Goal: Task Accomplishment & Management: Use online tool/utility

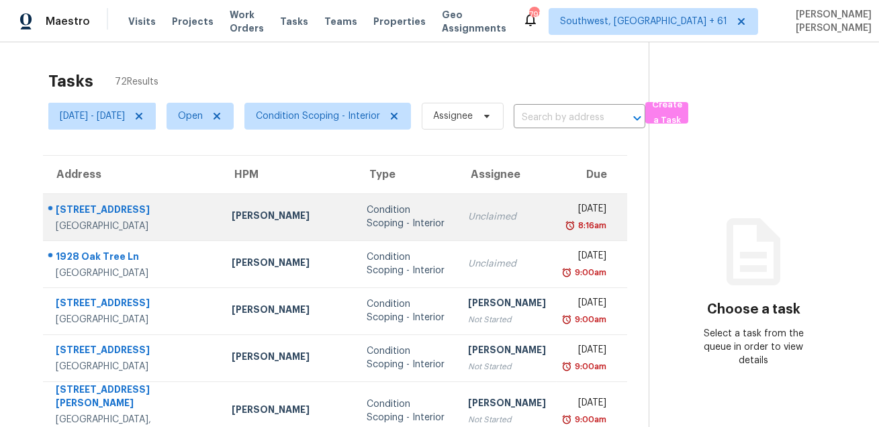
click at [68, 209] on div "359 Oxford Rd" at bounding box center [133, 211] width 154 height 17
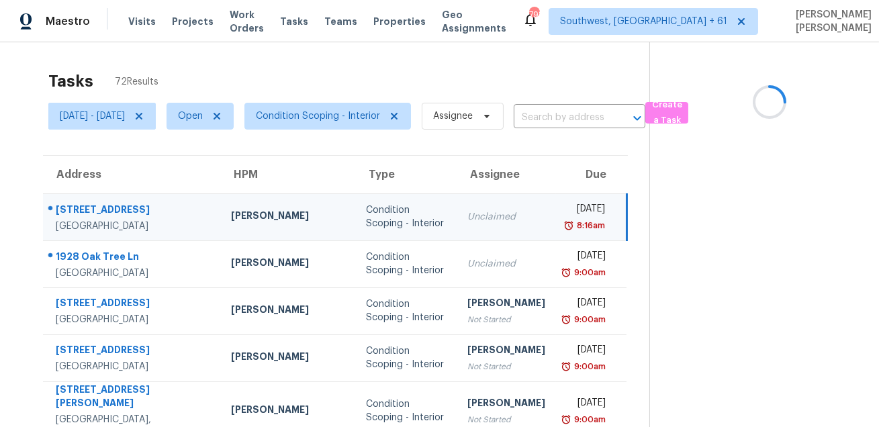
click at [68, 209] on div "[STREET_ADDRESS]" at bounding box center [133, 211] width 154 height 17
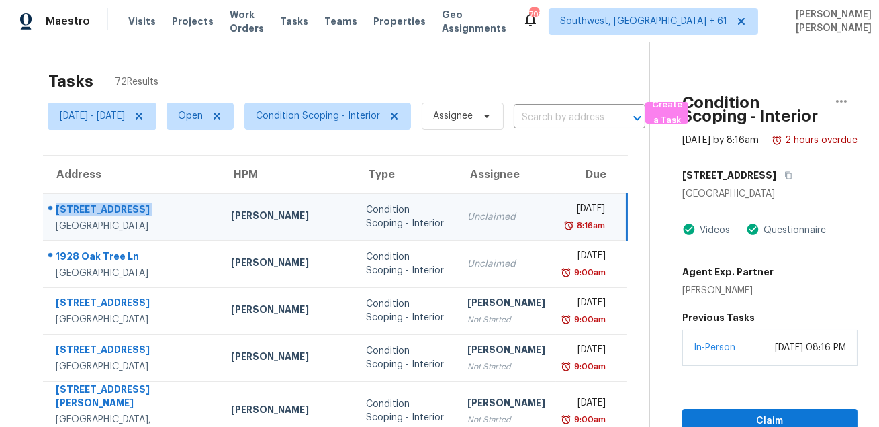
copy div "[STREET_ADDRESS]"
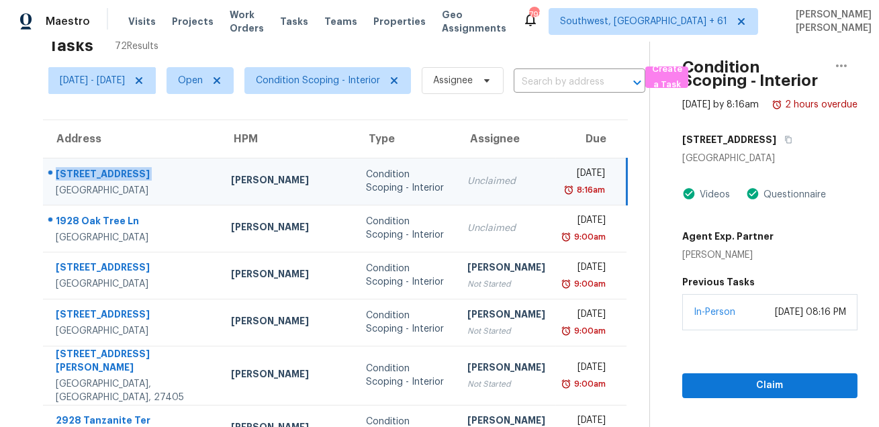
scroll to position [72, 0]
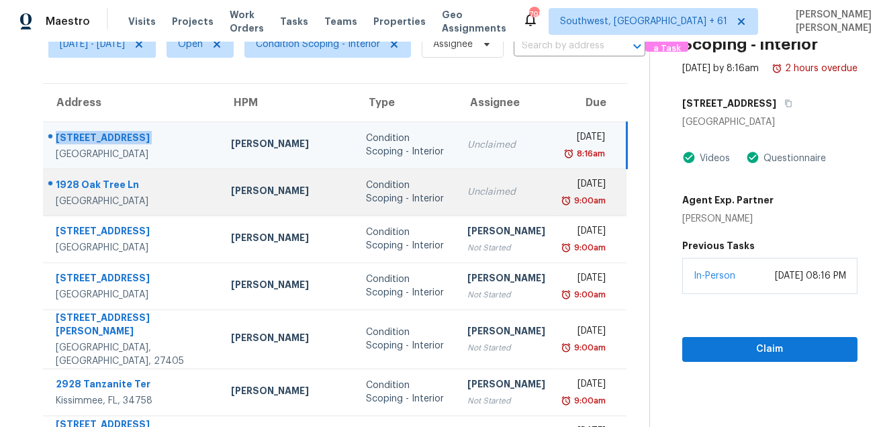
click at [85, 178] on div "1928 Oak Tree Ln" at bounding box center [133, 186] width 154 height 17
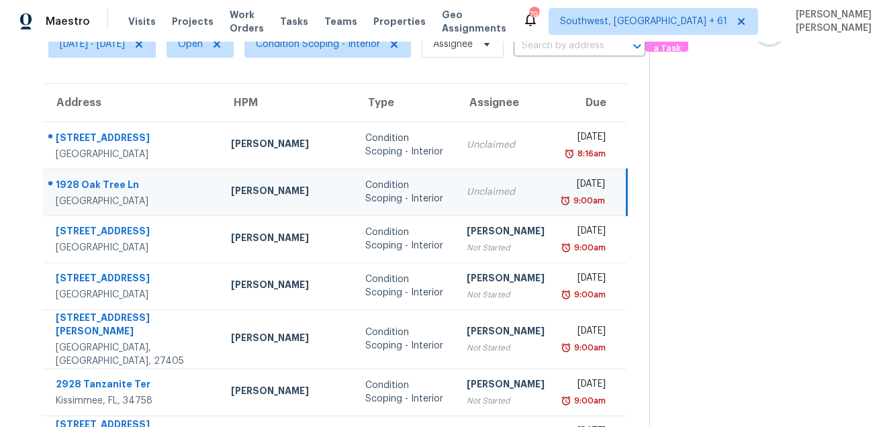
click at [85, 178] on div "1928 Oak Tree Ln" at bounding box center [133, 186] width 154 height 17
copy div "1928 Oak Tree Ln"
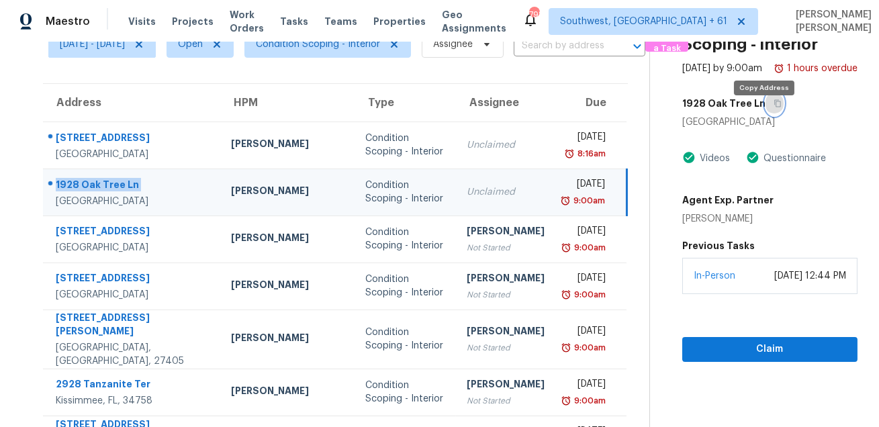
click at [773, 107] on icon "button" at bounding box center [777, 103] width 8 height 8
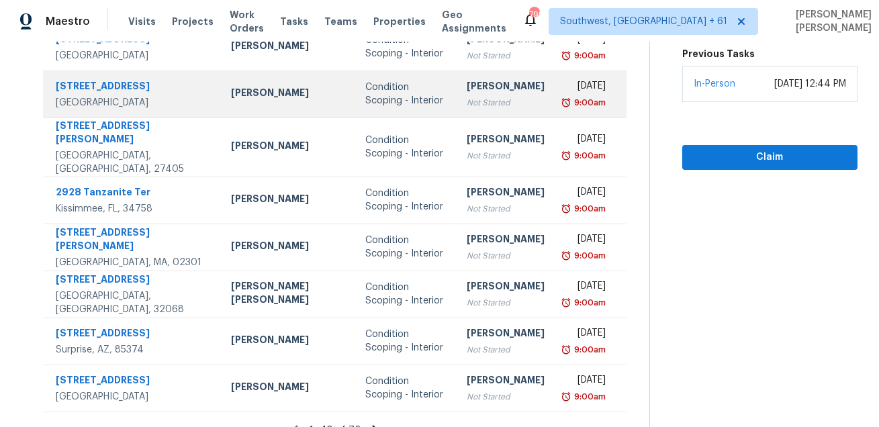
scroll to position [272, 0]
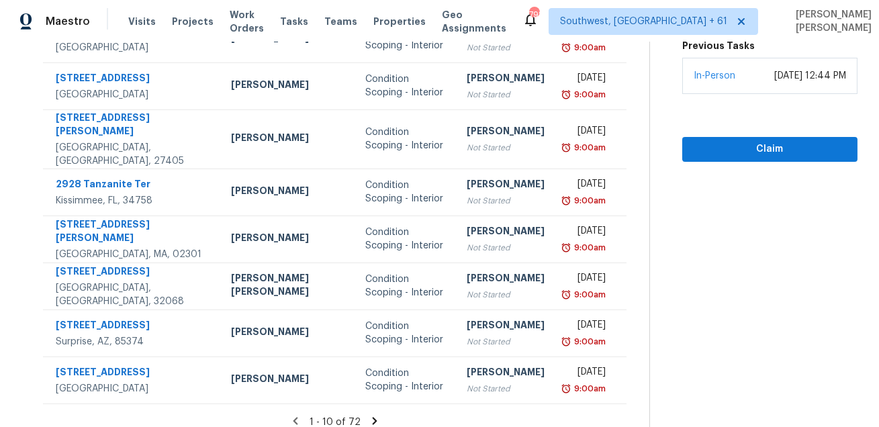
click at [371, 415] on icon at bounding box center [375, 421] width 12 height 12
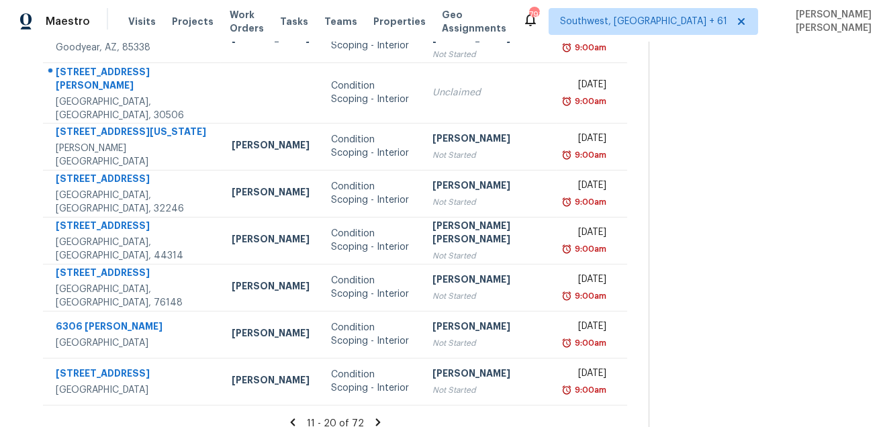
click at [373, 416] on icon at bounding box center [378, 422] width 12 height 12
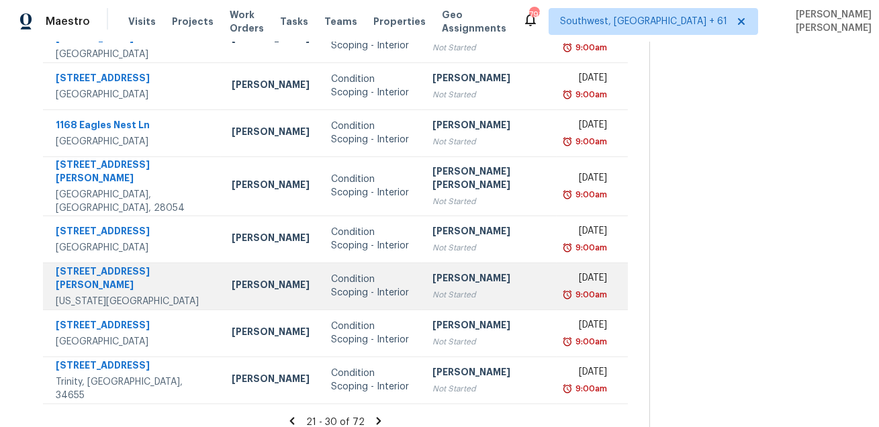
scroll to position [211, 0]
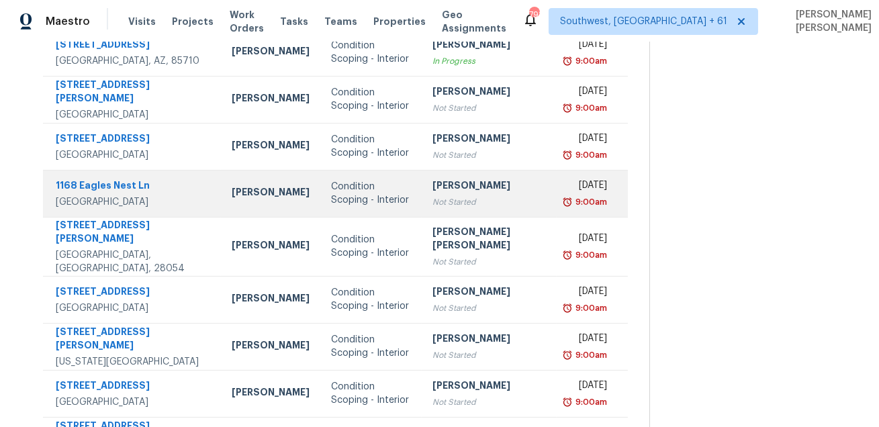
click at [351, 186] on div "Condition Scoping - Interior" at bounding box center [371, 193] width 80 height 27
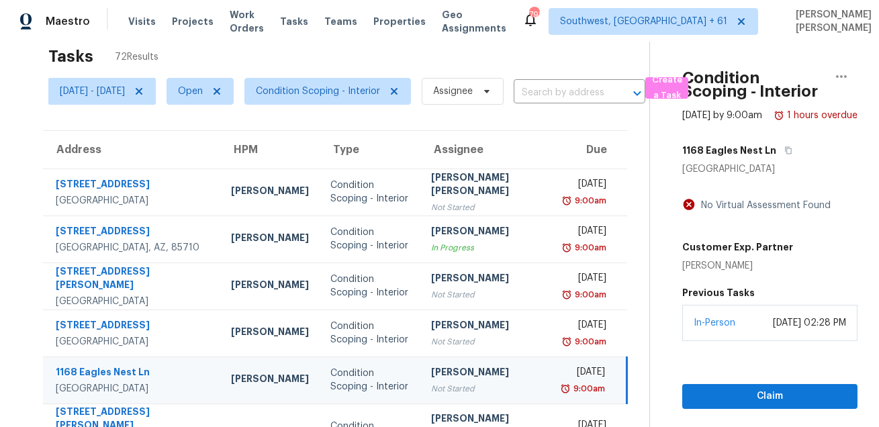
scroll to position [15, 0]
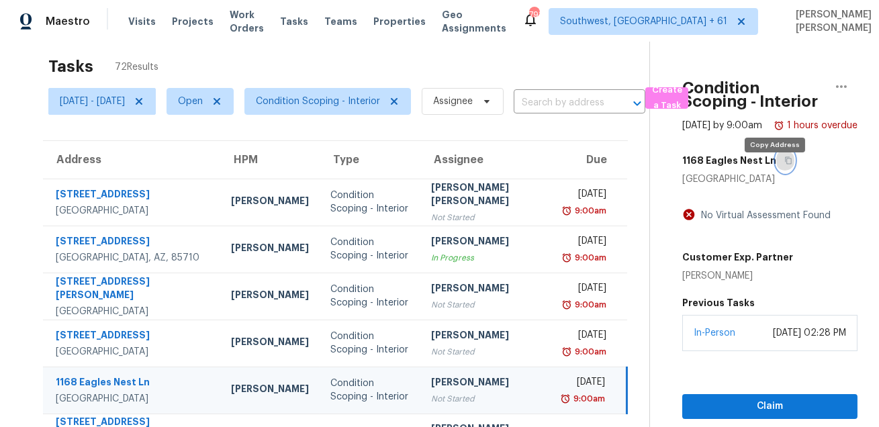
click at [777, 173] on button "button" at bounding box center [785, 160] width 18 height 24
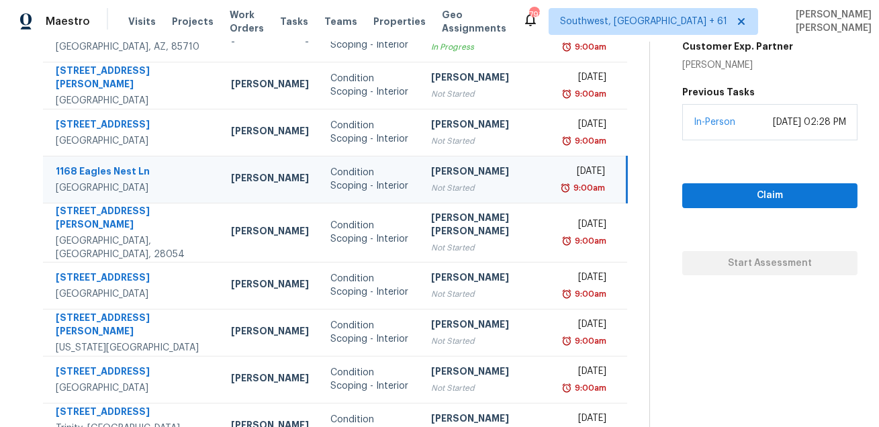
scroll to position [272, 0]
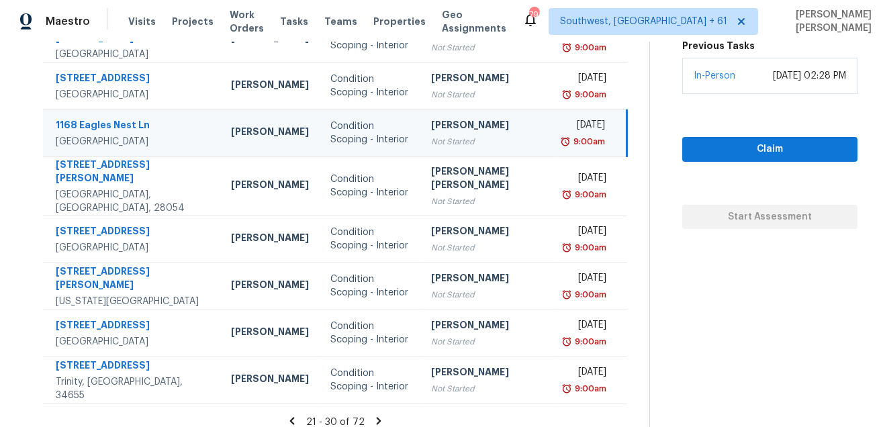
click at [374, 415] on icon at bounding box center [379, 421] width 12 height 12
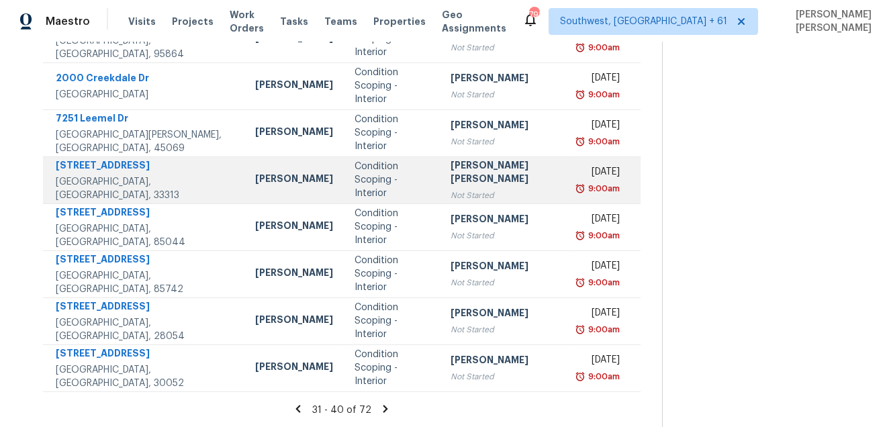
click at [385, 177] on div "Condition Scoping - Interior" at bounding box center [391, 180] width 75 height 40
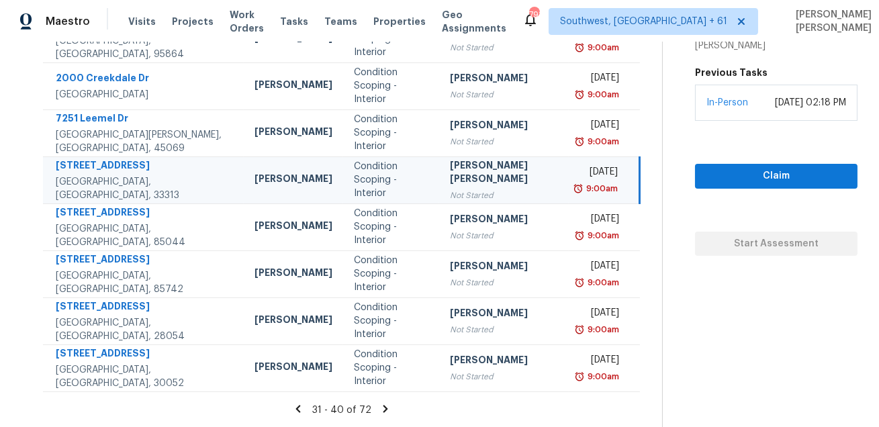
click at [383, 410] on icon at bounding box center [385, 408] width 5 height 7
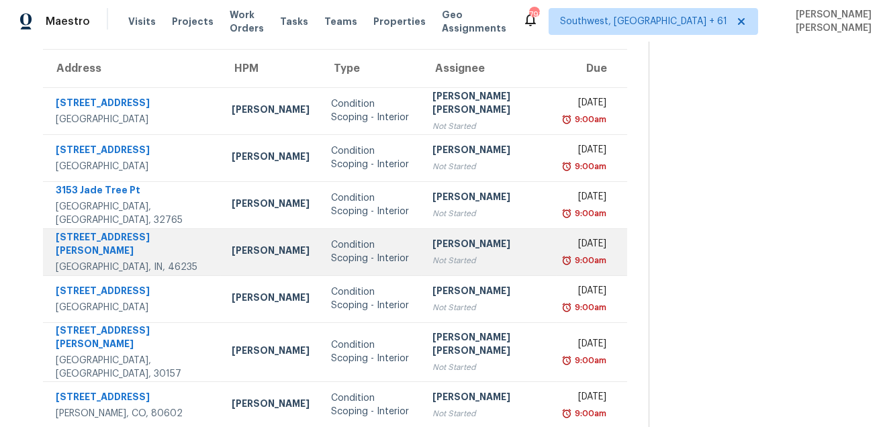
scroll to position [117, 0]
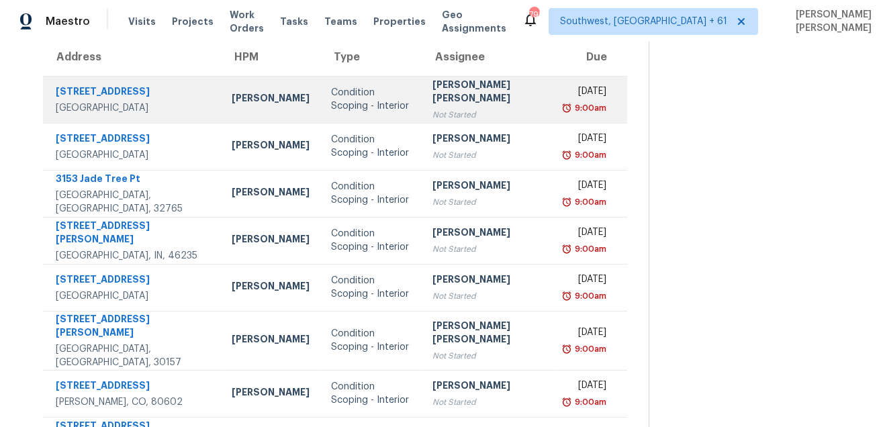
click at [344, 81] on td "Condition Scoping - Interior" at bounding box center [370, 99] width 101 height 47
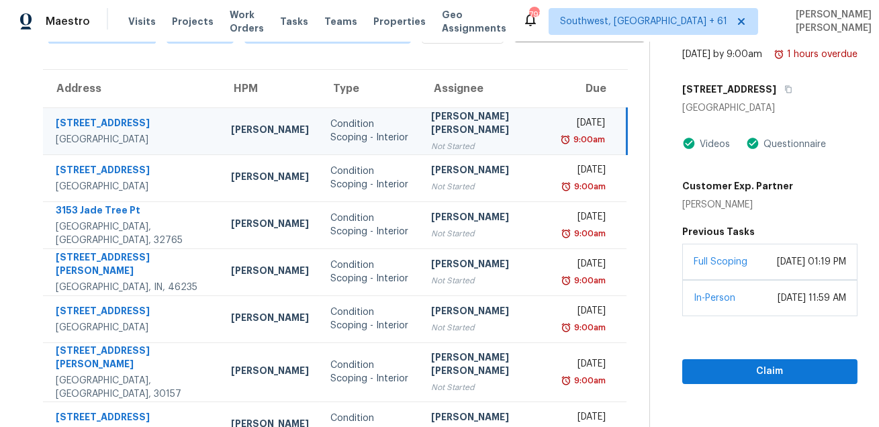
scroll to position [70, 0]
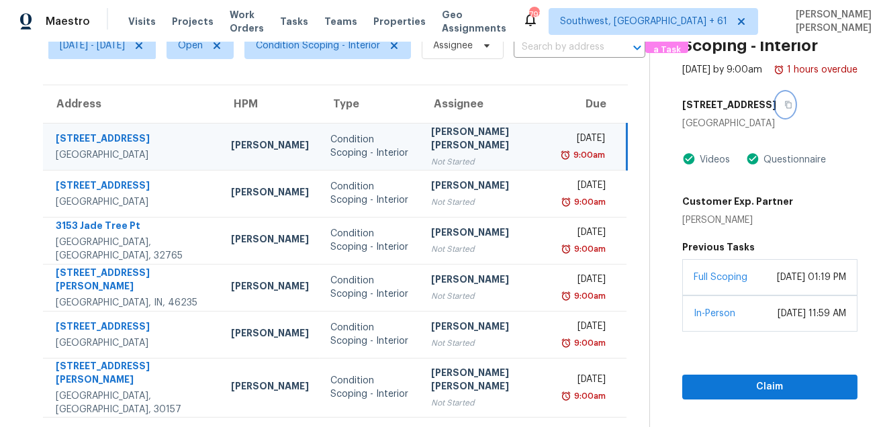
click at [784, 109] on icon "button" at bounding box center [788, 105] width 8 height 8
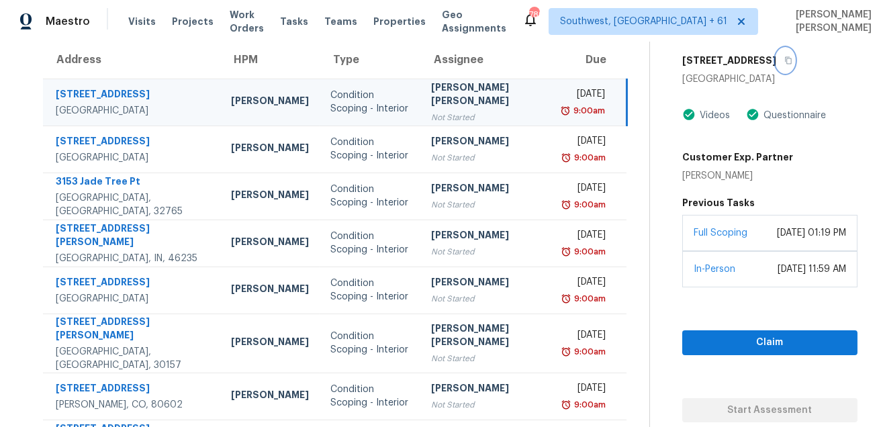
scroll to position [111, 0]
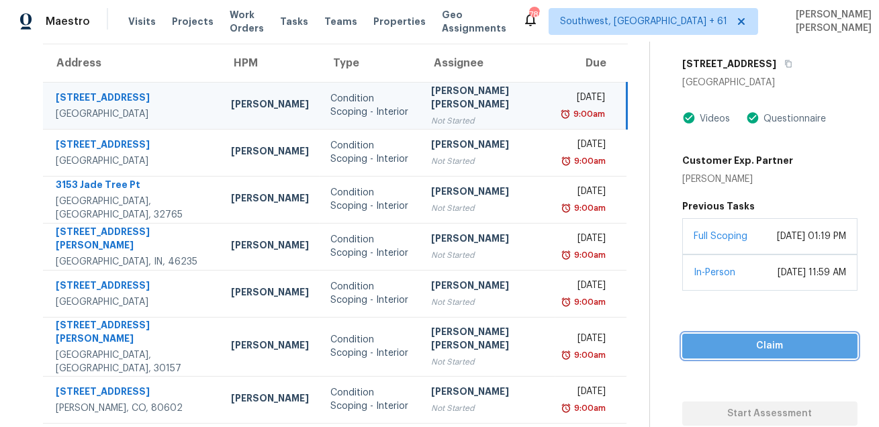
click at [720, 359] on button "Claim" at bounding box center [769, 346] width 175 height 25
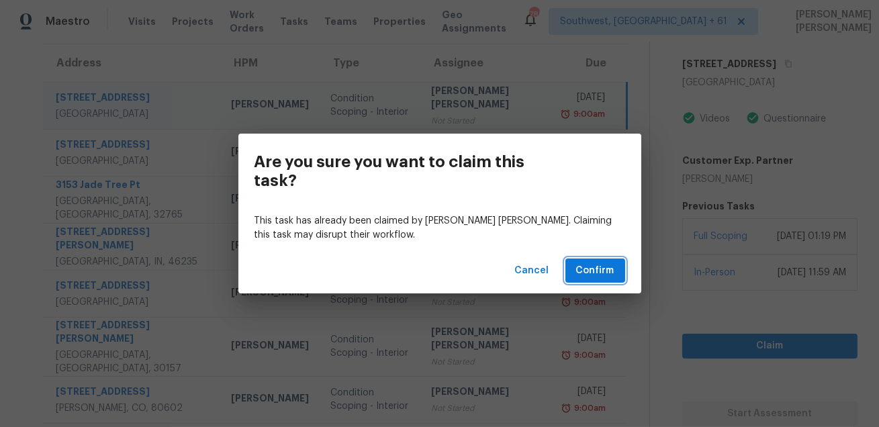
click at [584, 275] on span "Confirm" at bounding box center [595, 271] width 38 height 17
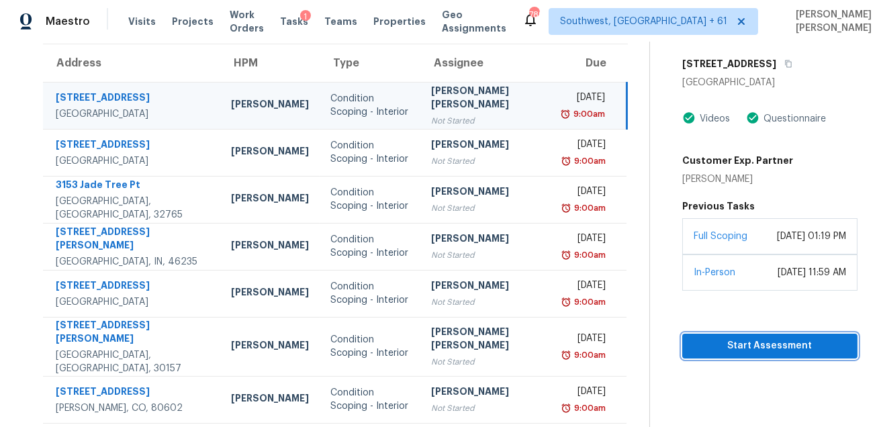
click at [718, 354] on span "Start Assessment" at bounding box center [770, 346] width 154 height 17
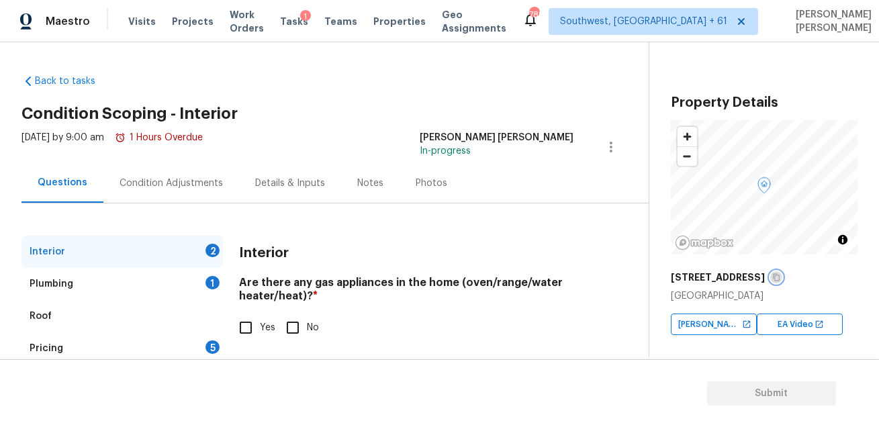
click at [772, 279] on icon "button" at bounding box center [776, 277] width 8 height 8
click at [193, 167] on div "Condition Adjustments" at bounding box center [171, 183] width 136 height 40
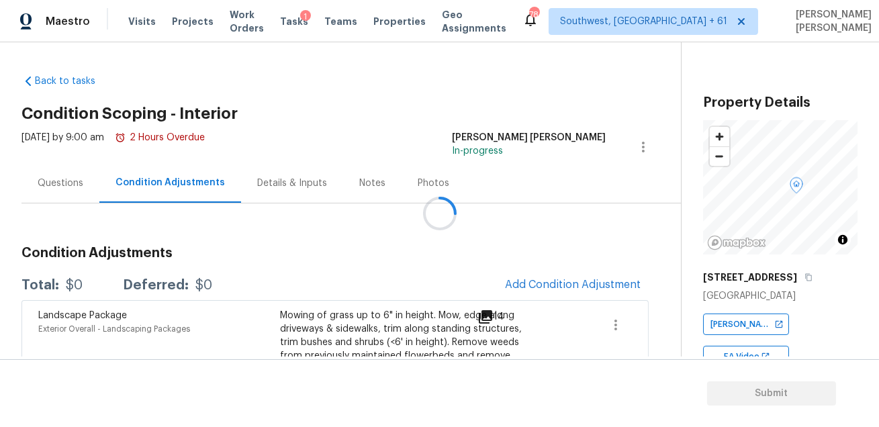
scroll to position [72, 0]
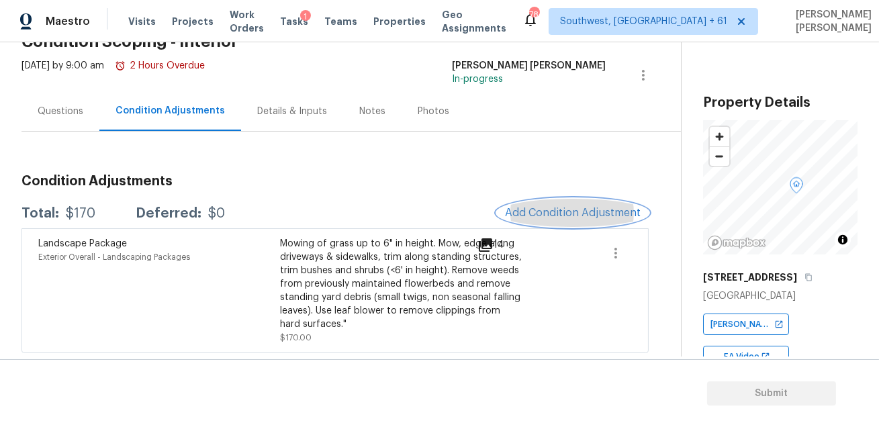
click at [555, 213] on span "Add Condition Adjustment" at bounding box center [573, 213] width 136 height 12
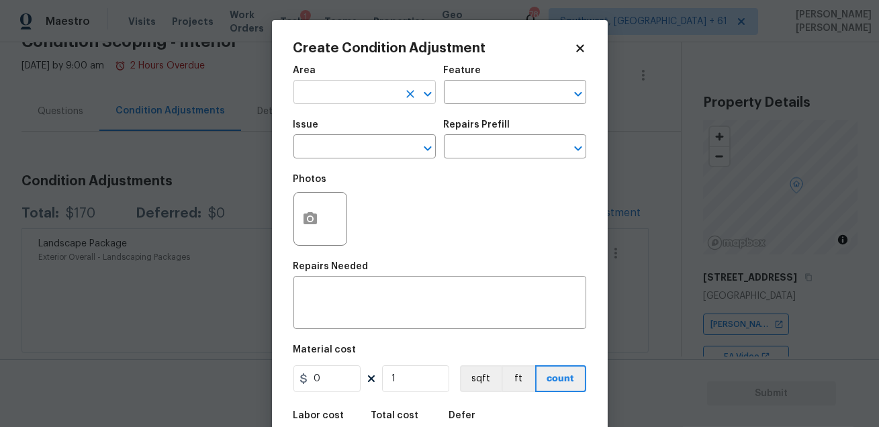
click at [331, 97] on input "text" at bounding box center [345, 93] width 105 height 21
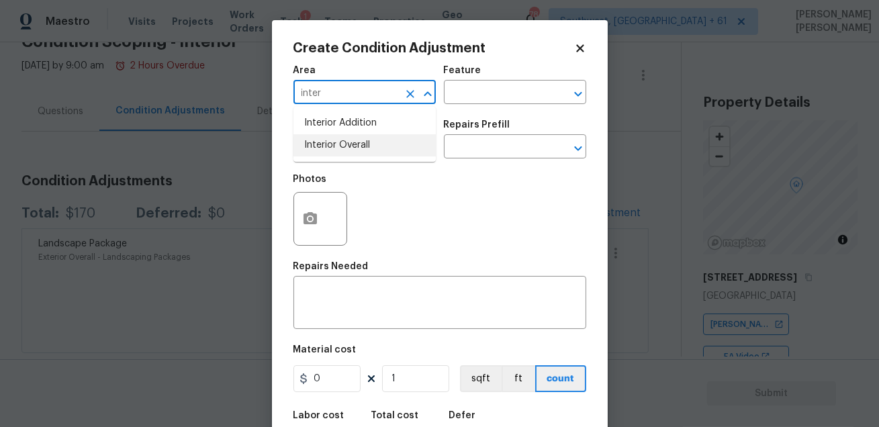
click at [328, 148] on li "Interior Overall" at bounding box center [364, 145] width 142 height 22
type input "Interior Overall"
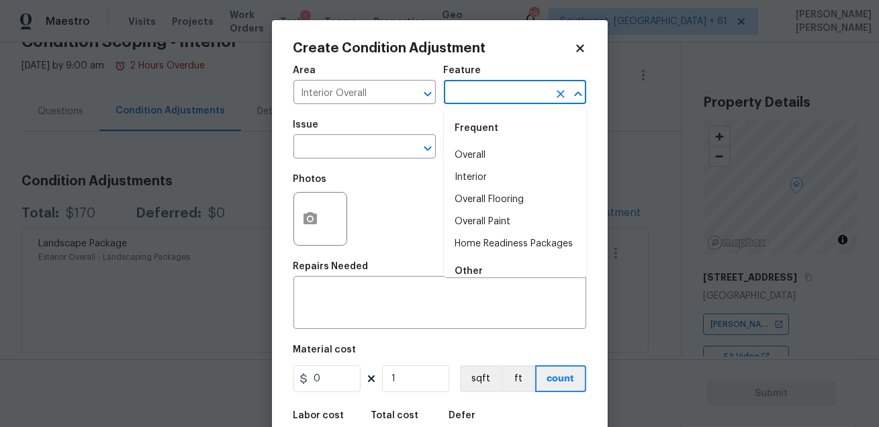
click at [497, 89] on input "text" at bounding box center [496, 93] width 105 height 21
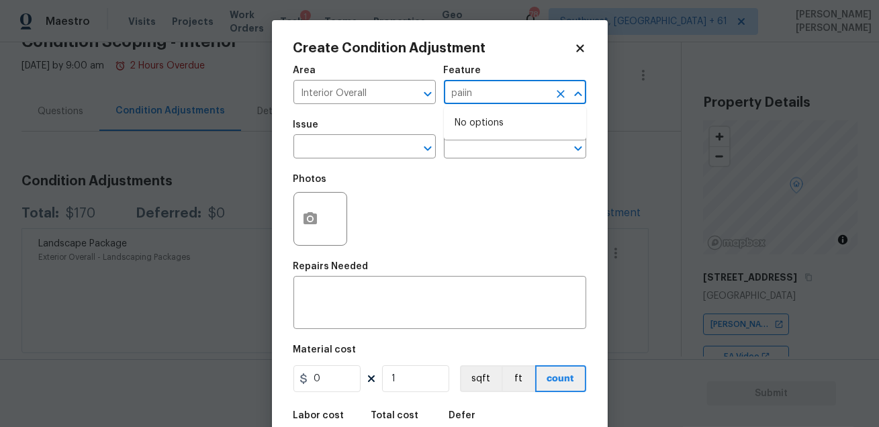
type input "paiint"
click at [501, 150] on li "Overall Paint" at bounding box center [515, 155] width 142 height 22
type input "Overall Paint"
click at [342, 151] on input "text" at bounding box center [345, 148] width 105 height 21
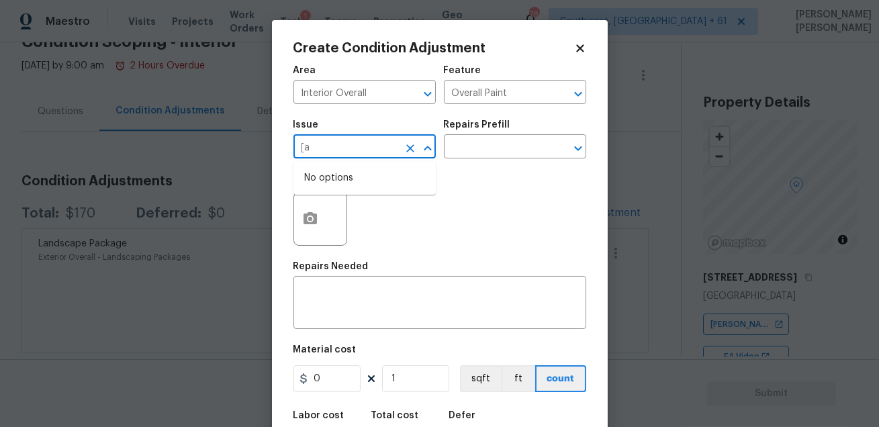
type input "["
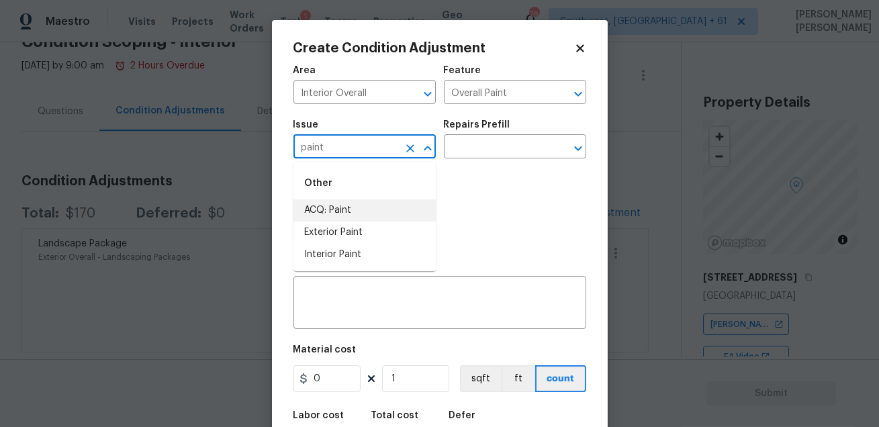
click at [324, 208] on li "ACQ: Paint" at bounding box center [364, 210] width 142 height 22
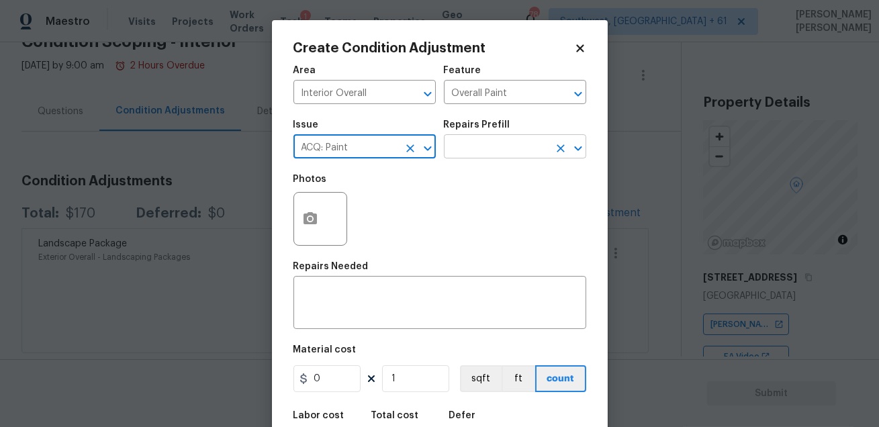
type input "ACQ: Paint"
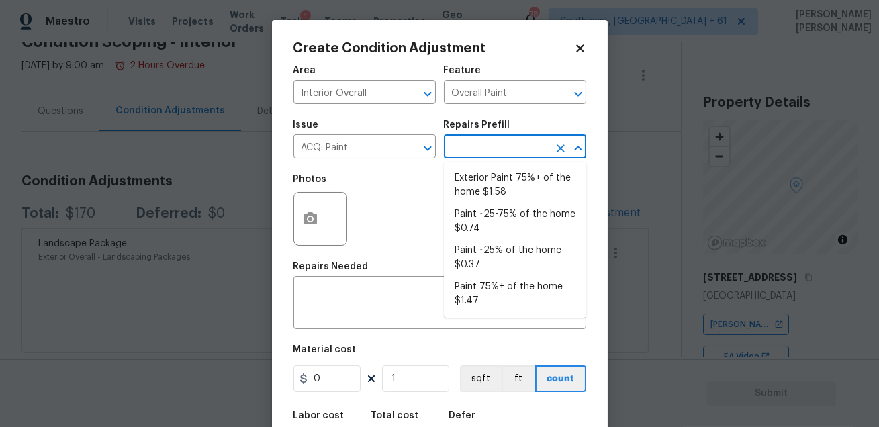
click at [456, 141] on input "text" at bounding box center [496, 148] width 105 height 21
click at [527, 232] on li "Paint ~25-75% of the home $0.74" at bounding box center [515, 221] width 142 height 36
type input "Acquisition"
type textarea "Acquisition Scope: ~25 - 75% of the home needs interior paint"
type input "0.74"
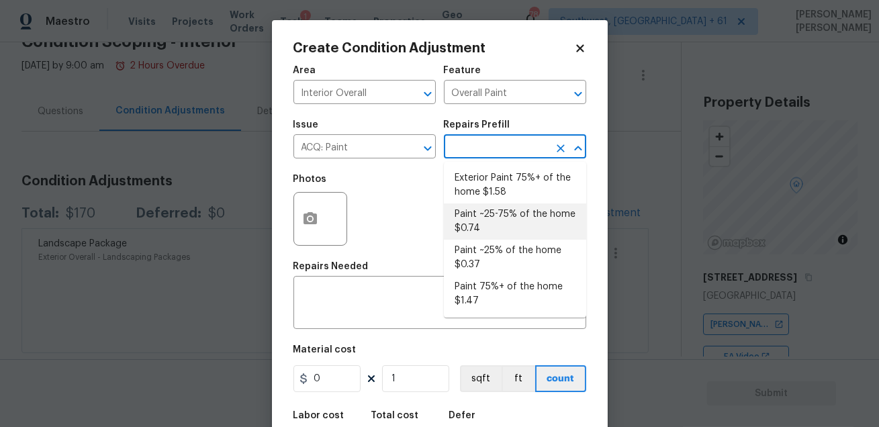
type input "0.74"
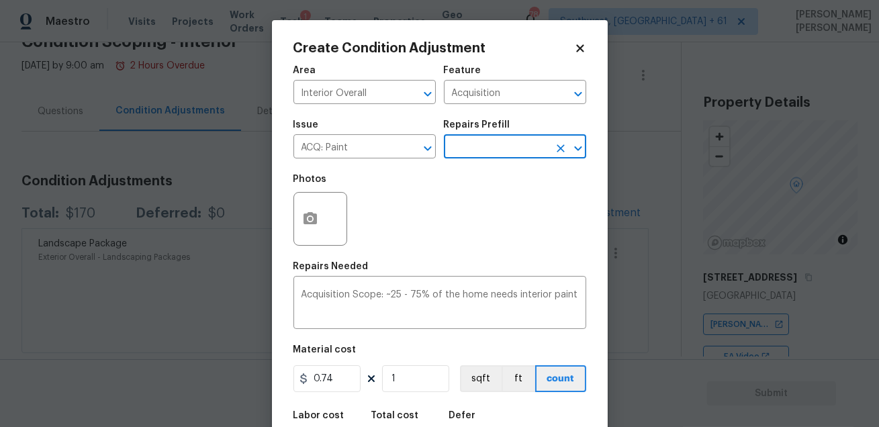
scroll to position [74, 0]
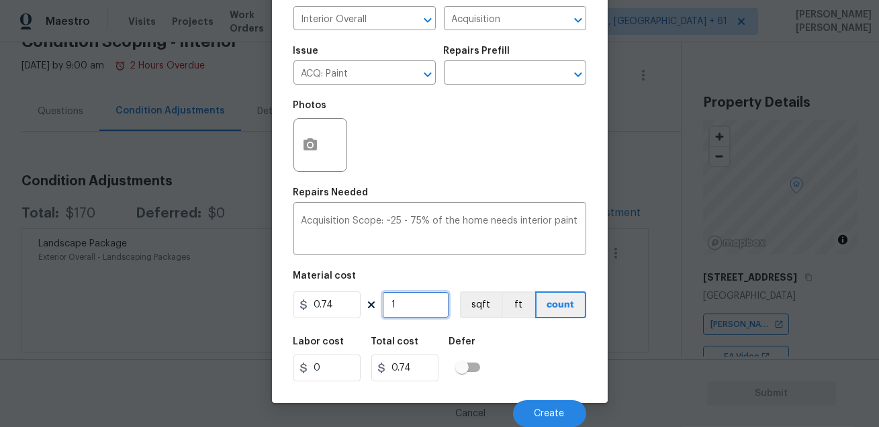
click at [421, 310] on input "1" at bounding box center [415, 304] width 67 height 27
click at [632, 169] on body "Maestro Visits Projects Work Orders Tasks 1 Teams Properties Geo Assignments 78…" at bounding box center [439, 213] width 879 height 427
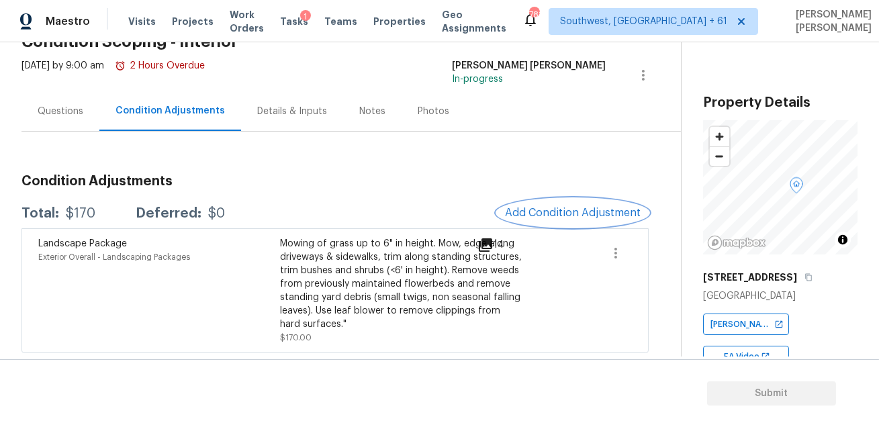
scroll to position [0, 0]
click at [522, 154] on div "Condition Adjustments Total: $170 Deferred: $0 Add Condition Adjustment Landsca…" at bounding box center [334, 243] width 627 height 222
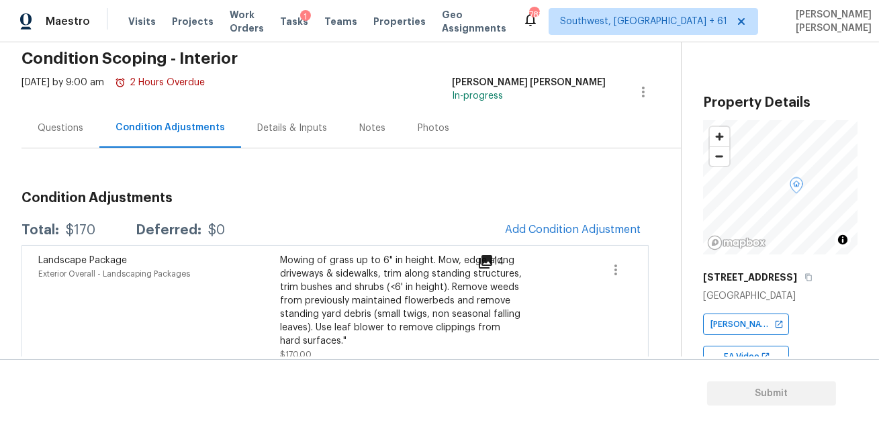
scroll to position [72, 0]
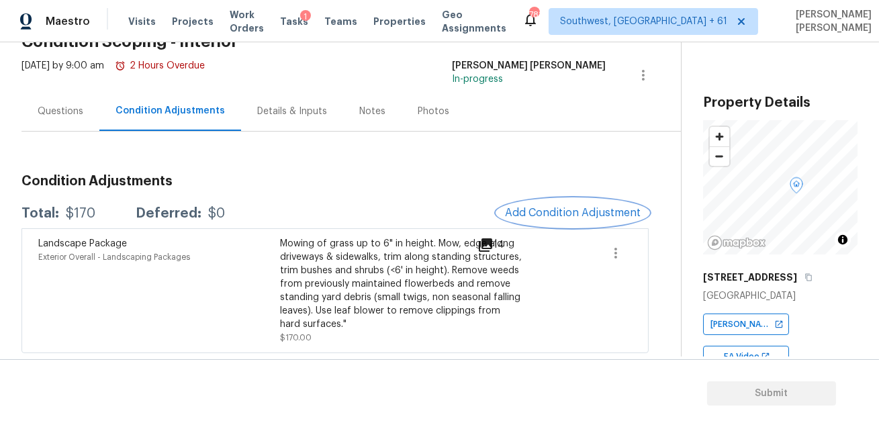
click at [557, 215] on span "Add Condition Adjustment" at bounding box center [573, 213] width 136 height 12
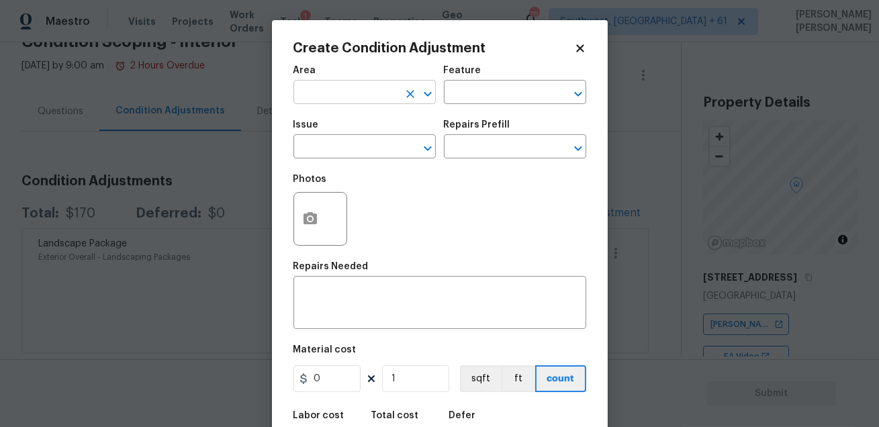
click at [333, 90] on input "text" at bounding box center [345, 93] width 105 height 21
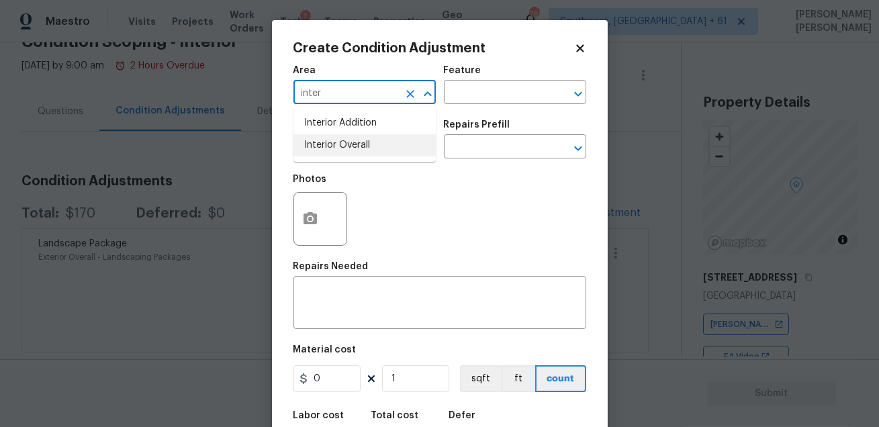
click at [338, 152] on li "Interior Overall" at bounding box center [364, 145] width 142 height 22
type input "Interior Overall"
click at [464, 107] on div "Area Interior Overall ​ Feature ​" at bounding box center [439, 85] width 293 height 54
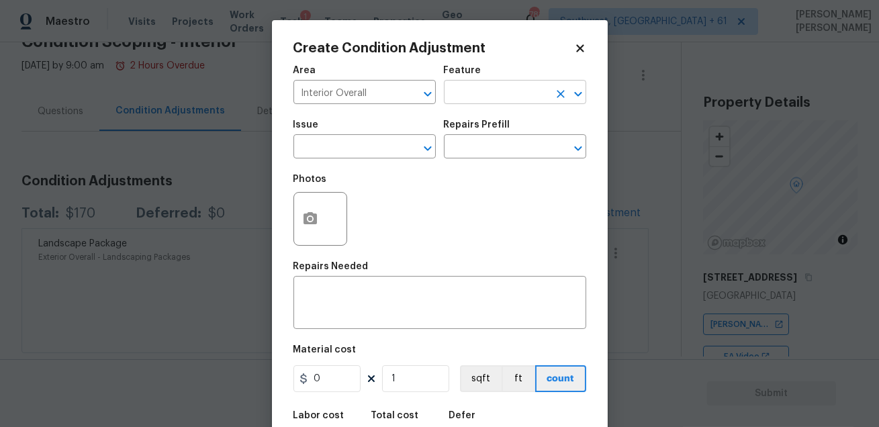
click at [474, 95] on input "text" at bounding box center [496, 93] width 105 height 21
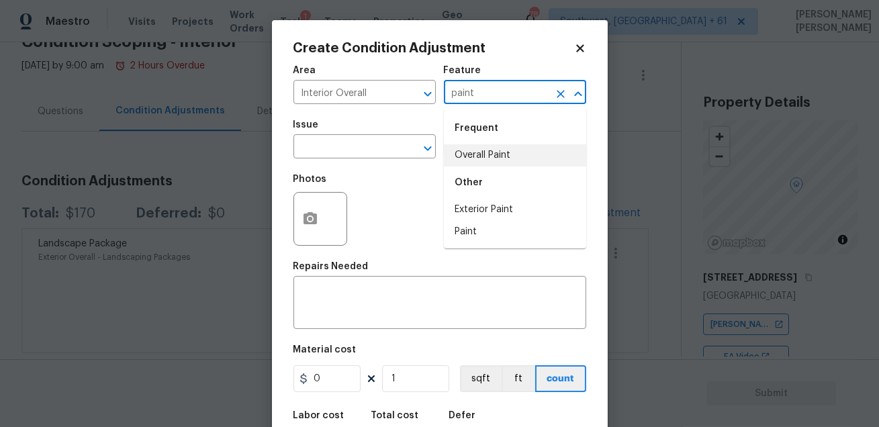
type input "paint"
click at [494, 68] on div "Feature" at bounding box center [515, 74] width 142 height 17
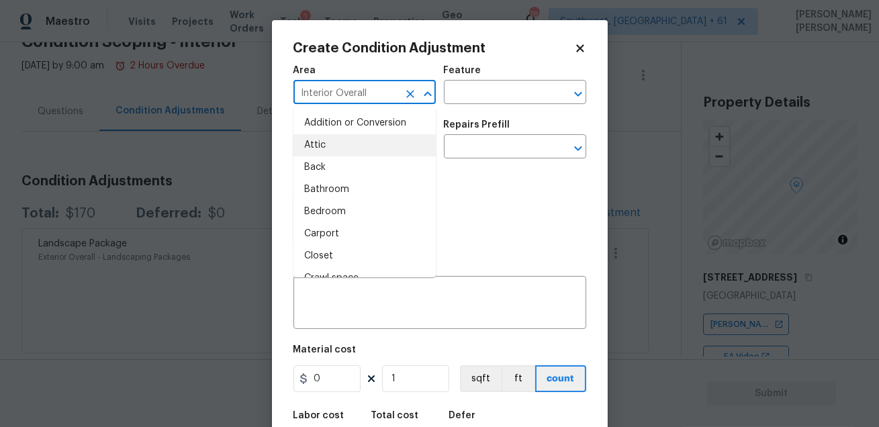
click at [385, 83] on input "Interior Overall" at bounding box center [345, 93] width 105 height 21
click at [418, 72] on div "Area" at bounding box center [364, 74] width 142 height 17
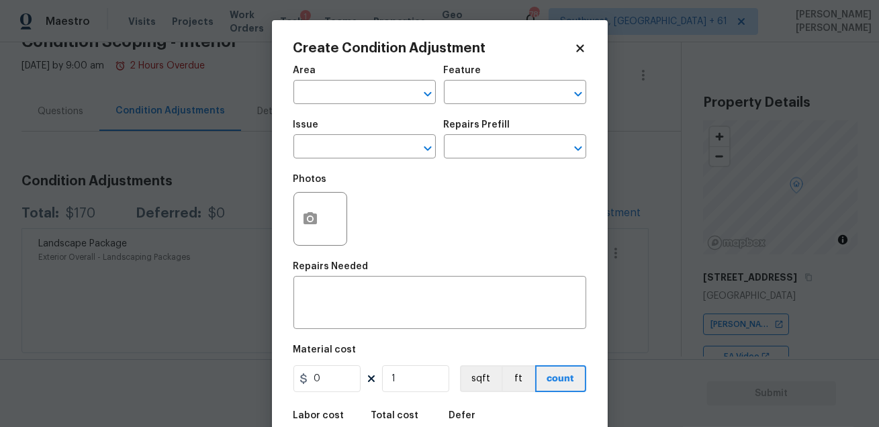
click at [571, 42] on h2 "Create Condition Adjustment" at bounding box center [433, 48] width 281 height 13
click at [580, 40] on div "Create Condition Adjustment Area ​ Feature ​ Issue ​ Repairs Prefill ​ Photos R…" at bounding box center [440, 248] width 336 height 457
click at [580, 45] on icon at bounding box center [580, 48] width 12 height 12
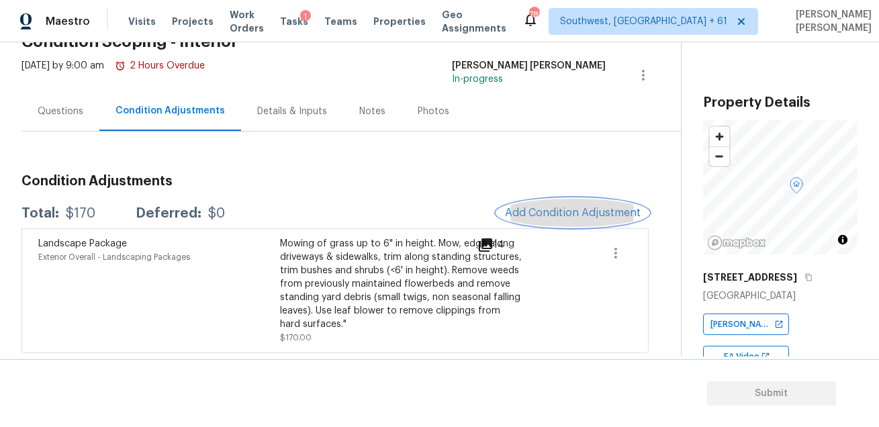
click at [565, 214] on span "Add Condition Adjustment" at bounding box center [573, 213] width 136 height 12
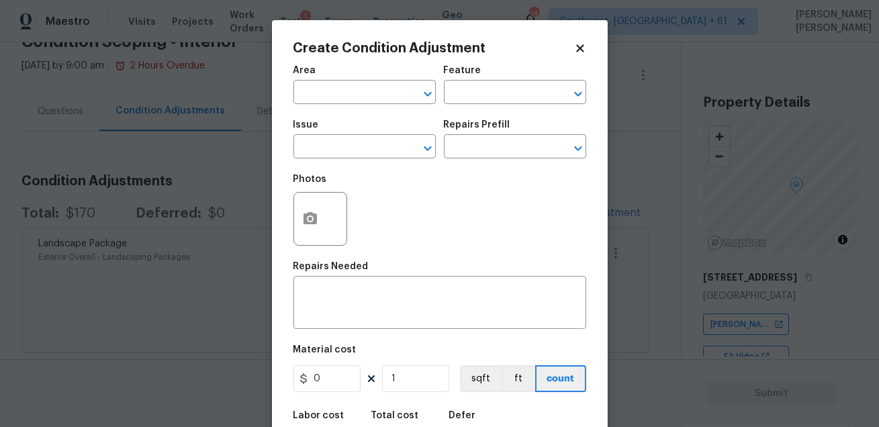
click at [352, 120] on span "Issue ​" at bounding box center [364, 139] width 142 height 54
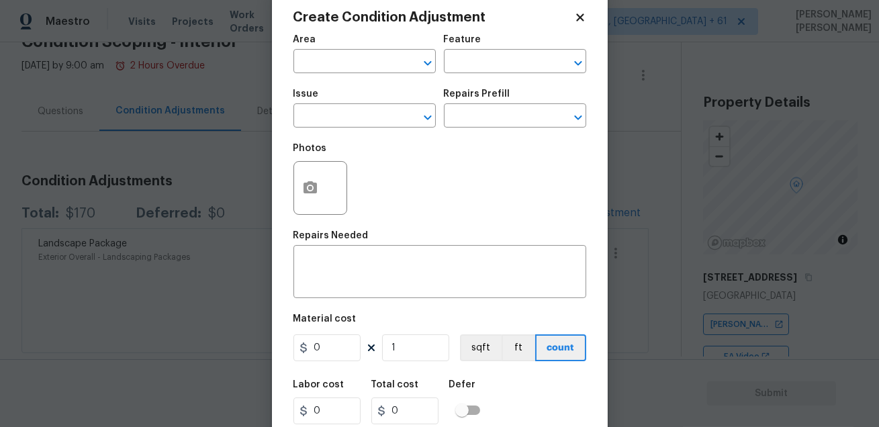
scroll to position [30, 0]
click at [356, 65] on input "text" at bounding box center [345, 63] width 105 height 21
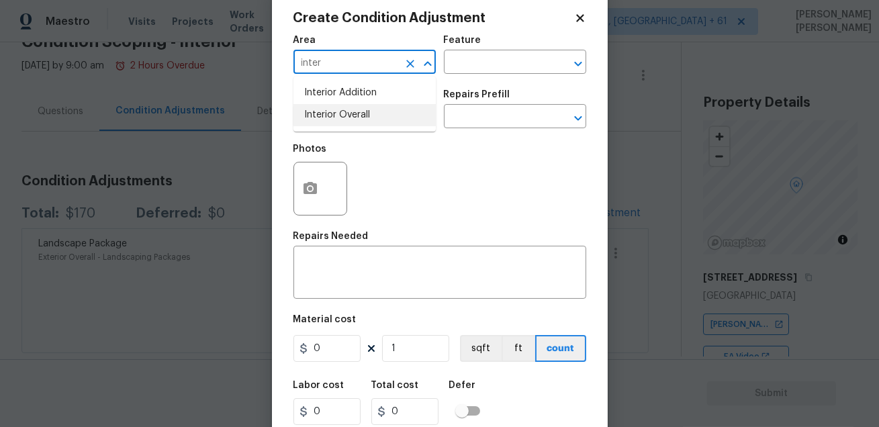
click at [338, 120] on li "Interior Overall" at bounding box center [364, 115] width 142 height 22
type input "Interior Overall"
click at [424, 172] on div "Photos" at bounding box center [439, 179] width 293 height 87
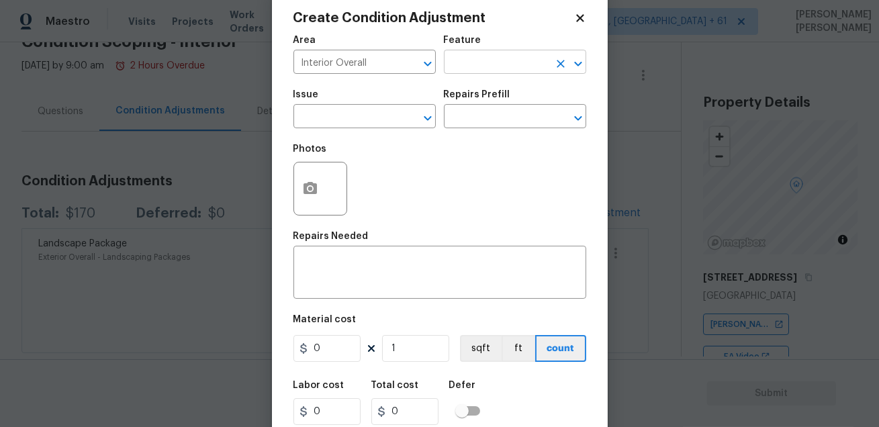
click at [483, 64] on input "text" at bounding box center [496, 63] width 105 height 21
click at [391, 87] on span "Issue ​" at bounding box center [364, 109] width 142 height 54
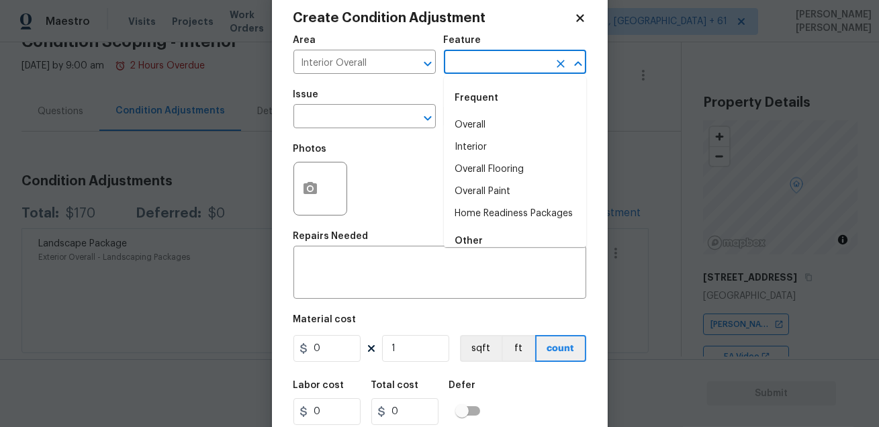
click at [479, 61] on input "text" at bounding box center [496, 63] width 105 height 21
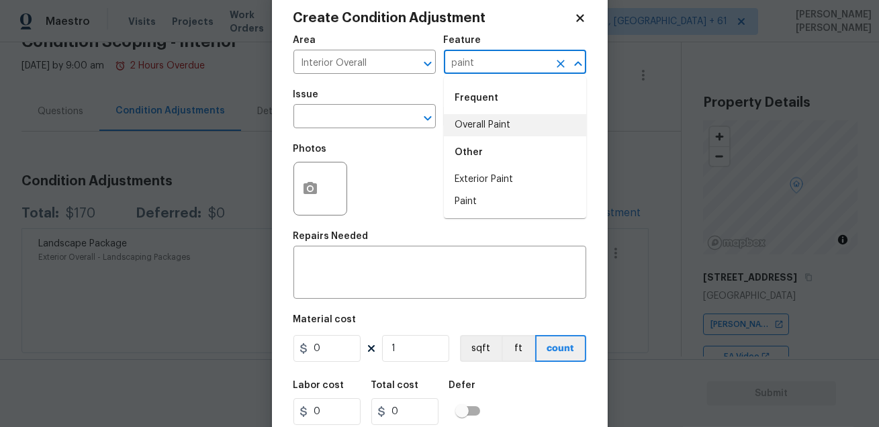
click at [472, 128] on li "Overall Paint" at bounding box center [515, 125] width 142 height 22
type input "Overall Paint"
click at [366, 92] on div "Issue" at bounding box center [364, 98] width 142 height 17
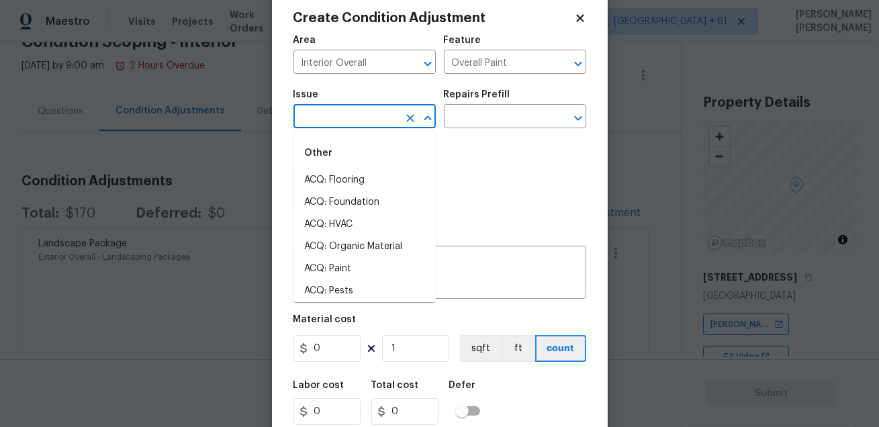
click at [344, 124] on input "text" at bounding box center [345, 117] width 105 height 21
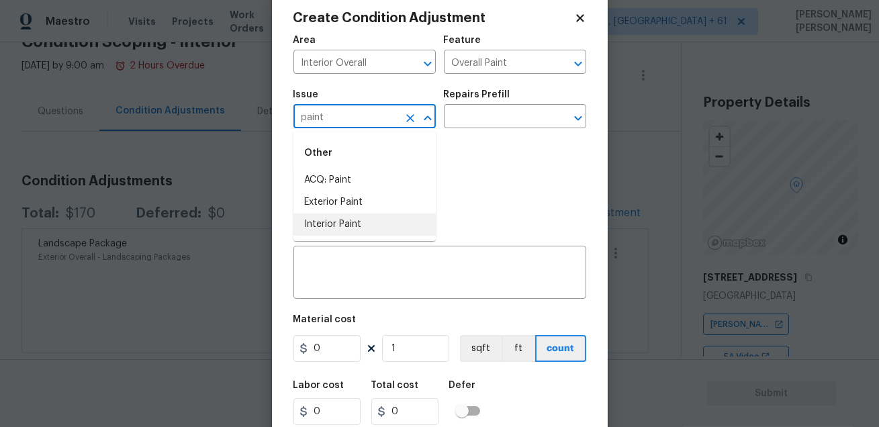
click at [337, 223] on li "Interior Paint" at bounding box center [364, 224] width 142 height 22
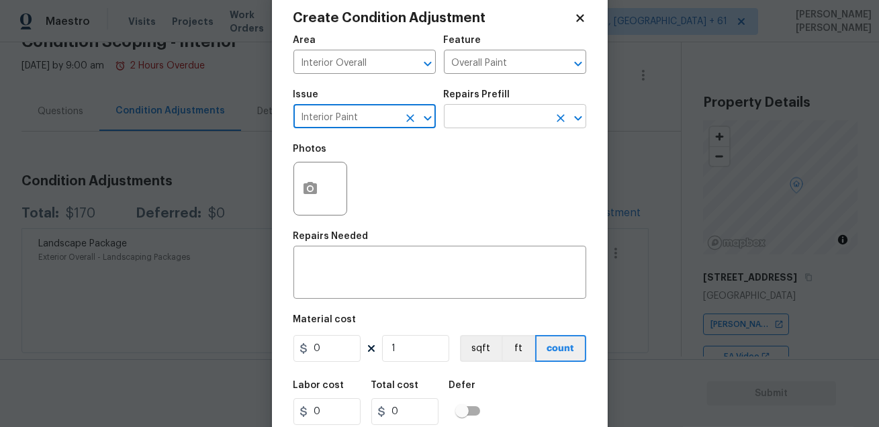
type input "Interior Paint"
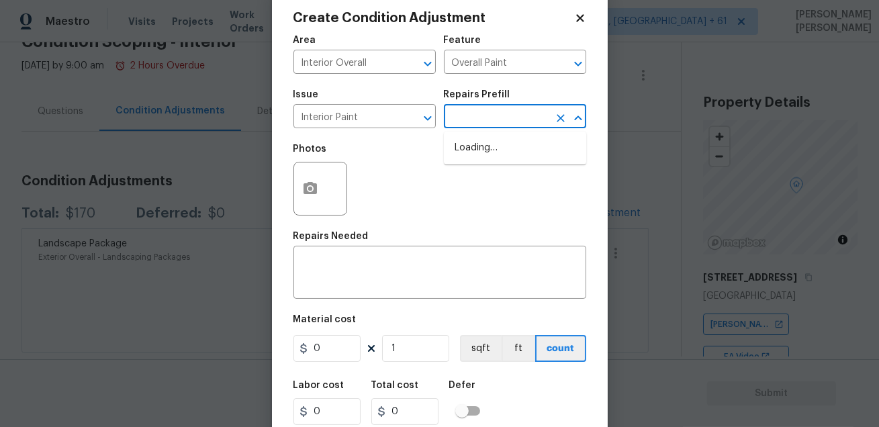
click at [513, 109] on input "text" at bounding box center [496, 117] width 105 height 21
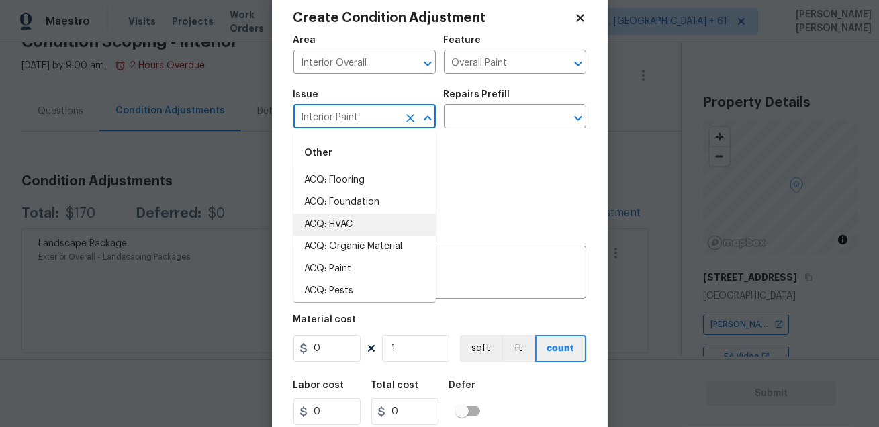
click at [375, 124] on input "Interior Paint" at bounding box center [345, 117] width 105 height 21
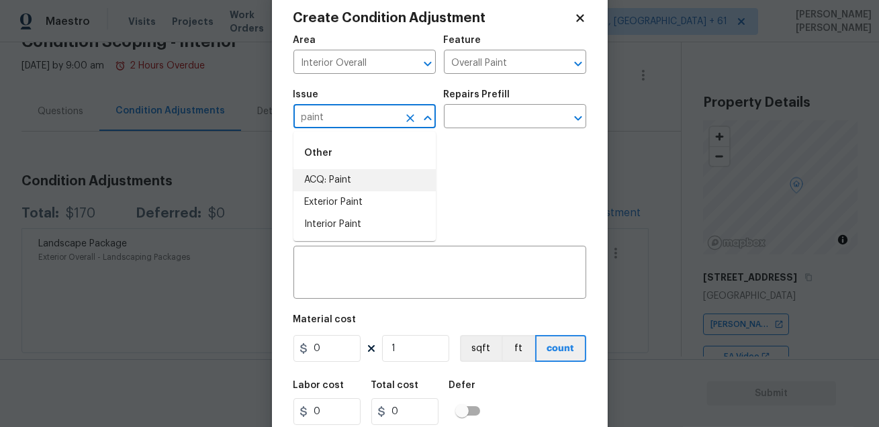
click at [352, 178] on li "ACQ: Paint" at bounding box center [364, 180] width 142 height 22
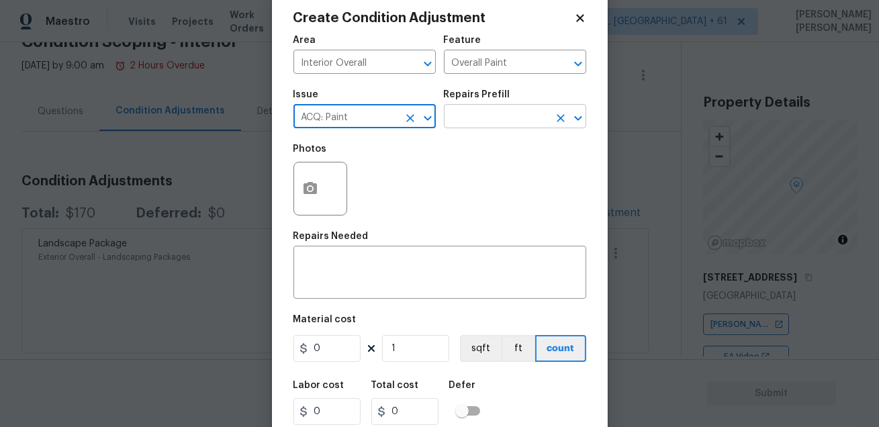
type input "ACQ: Paint"
click at [483, 115] on input "text" at bounding box center [496, 117] width 105 height 21
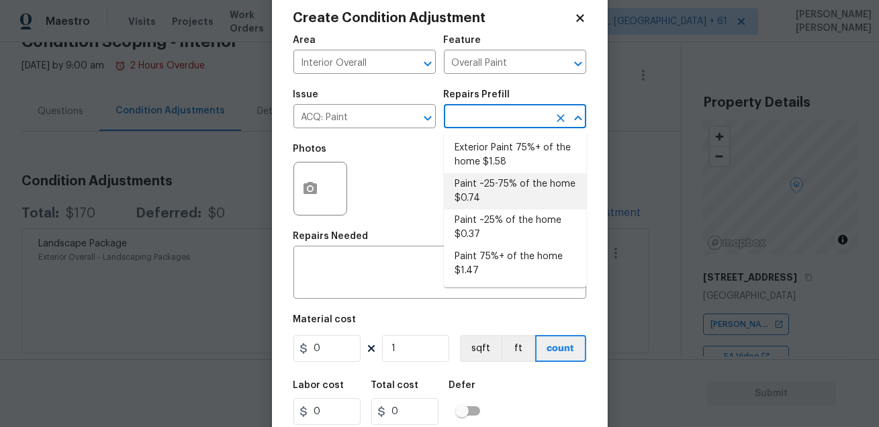
click at [522, 188] on li "Paint ~25-75% of the home $0.74" at bounding box center [515, 191] width 142 height 36
type input "Acquisition"
type textarea "Acquisition Scope: ~25 - 75% of the home needs interior paint"
type input "0.74"
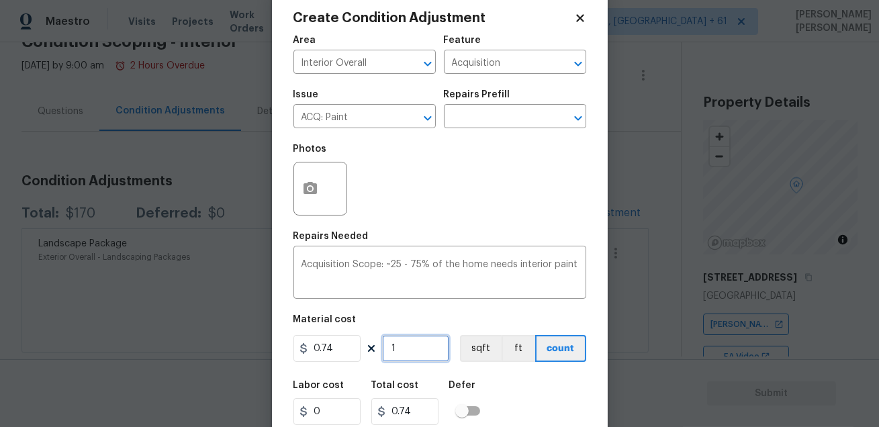
click at [410, 345] on input "1" at bounding box center [415, 348] width 67 height 27
type input "0"
type input "1"
type input "0.74"
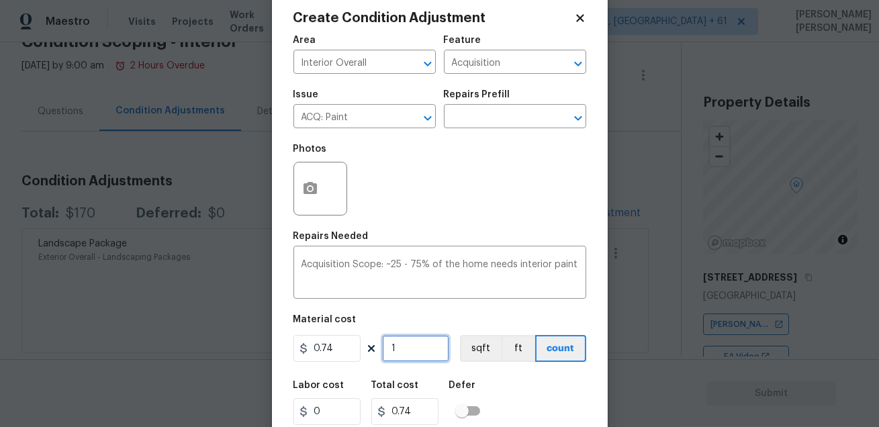
type input "16"
type input "11.84"
type input "169"
type input "125.06"
type input "1697"
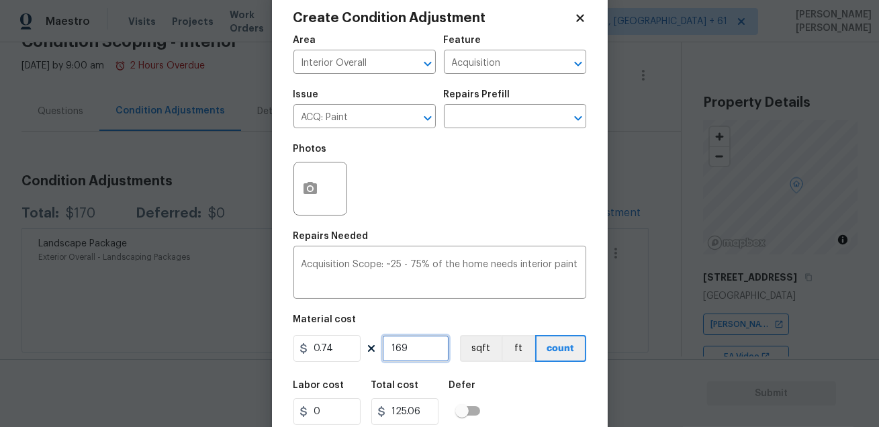
type input "1255.78"
type input "1697"
click at [561, 392] on div "Labor cost 0 Total cost 1255.78 Defer" at bounding box center [439, 403] width 293 height 60
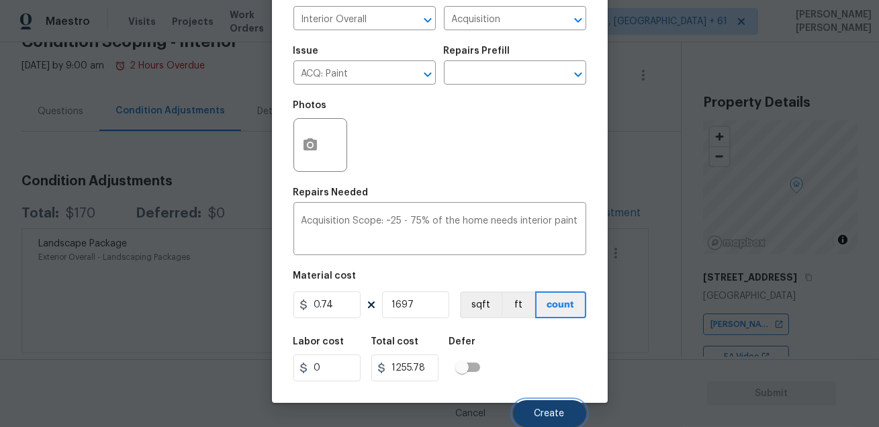
click at [554, 417] on span "Create" at bounding box center [549, 414] width 30 height 10
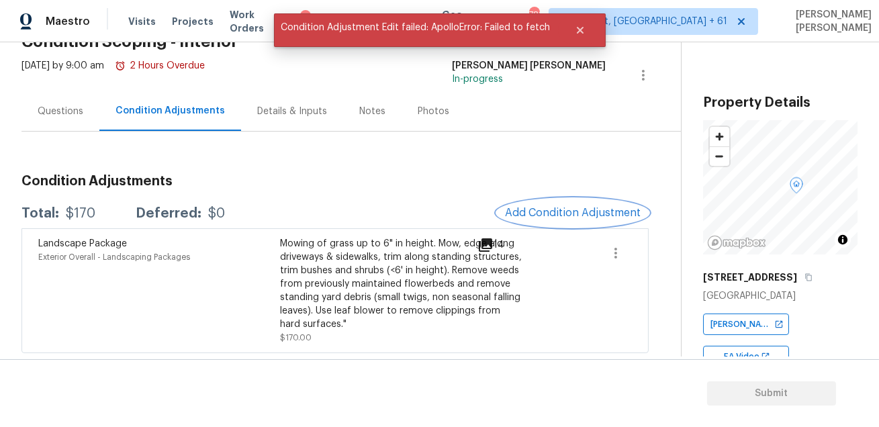
scroll to position [0, 0]
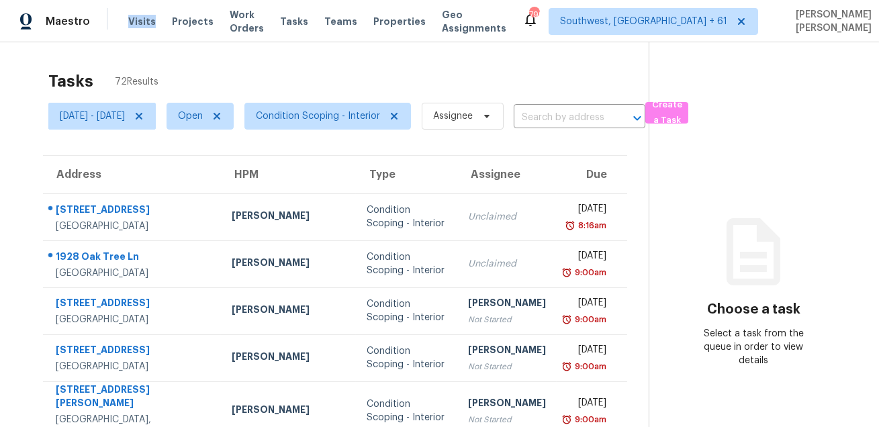
click at [134, 25] on span "Visits" at bounding box center [142, 21] width 28 height 13
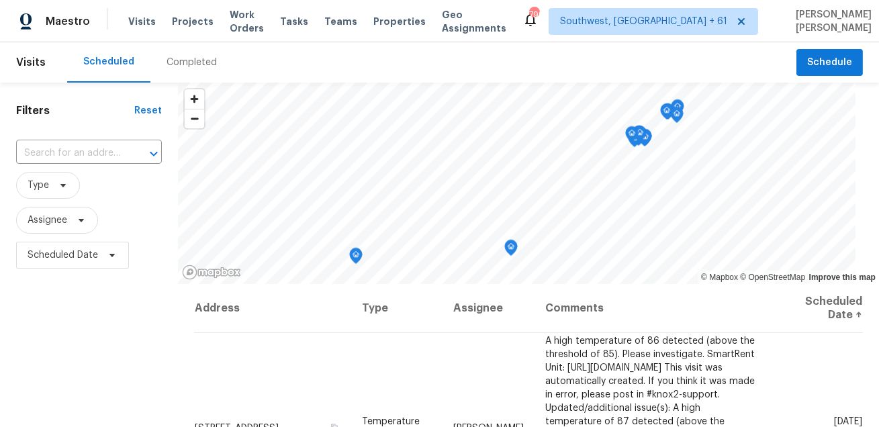
click at [248, 54] on div "Scheduled Completed" at bounding box center [431, 62] width 729 height 40
click at [202, 60] on div "Completed" at bounding box center [192, 62] width 50 height 13
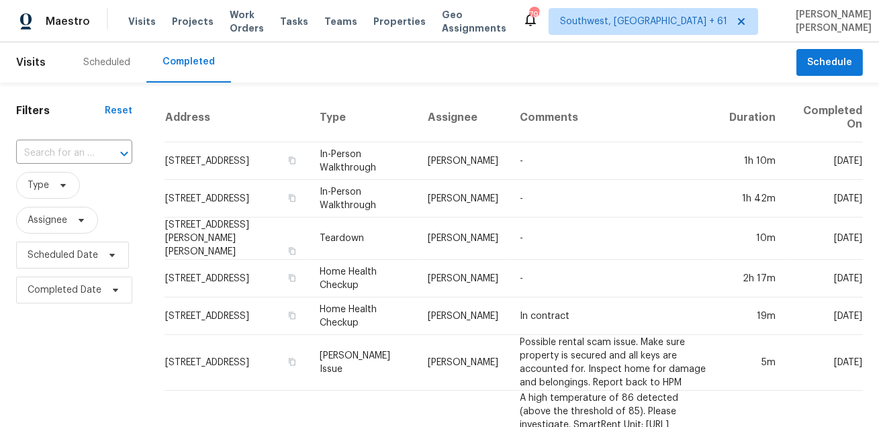
click at [109, 152] on div at bounding box center [114, 153] width 35 height 19
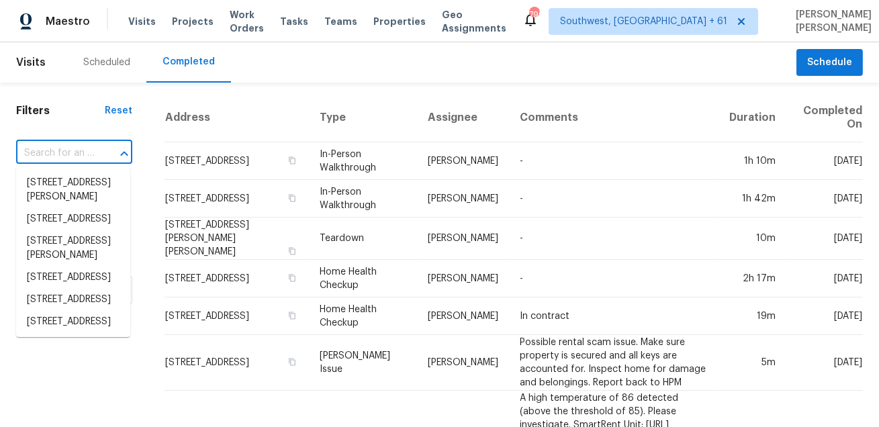
paste input "[STREET_ADDRESS]"
type input "[STREET_ADDRESS]"
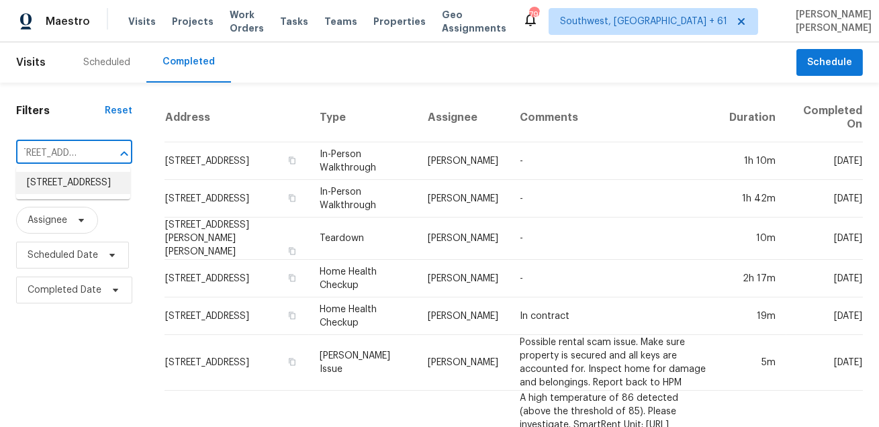
click at [93, 178] on li "[STREET_ADDRESS]" at bounding box center [73, 183] width 114 height 22
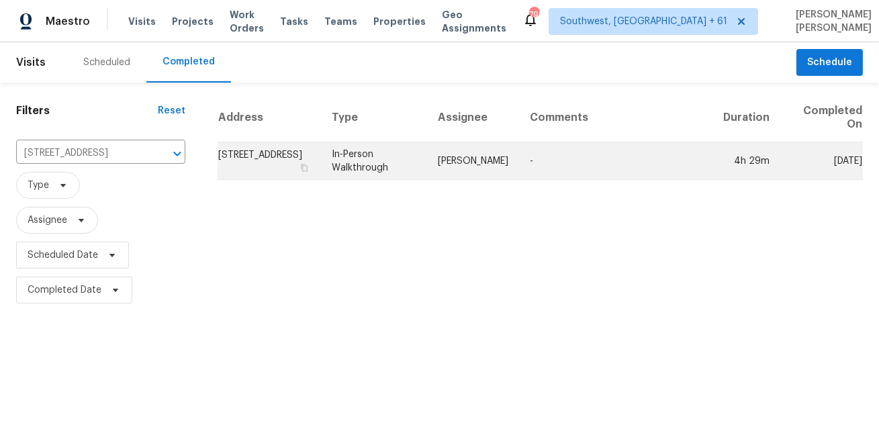
click at [397, 169] on td "In-Person Walkthrough" at bounding box center [374, 161] width 107 height 38
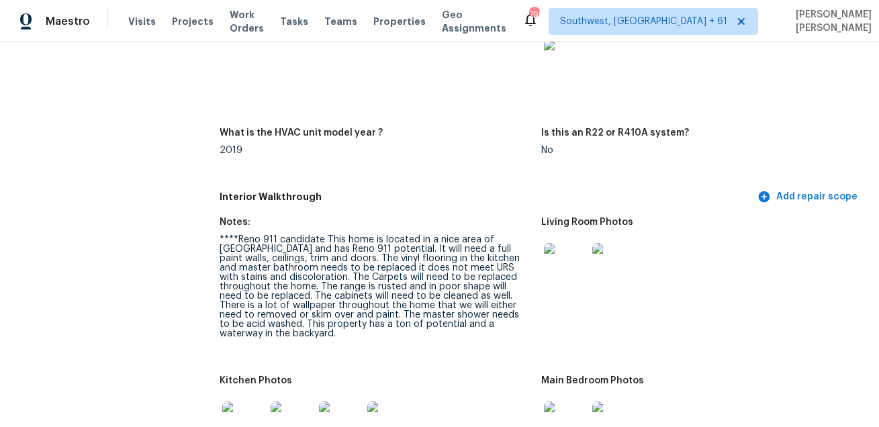
scroll to position [1405, 0]
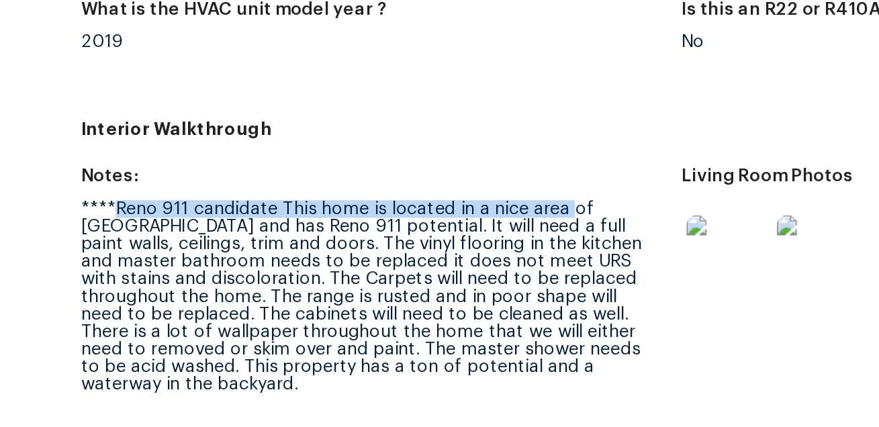
drag, startPoint x: 234, startPoint y: 233, endPoint x: 478, endPoint y: 235, distance: 243.7
click at [478, 235] on div "****Reno 911 candidate This home is located in a nice area of [GEOGRAPHIC_DATA]…" at bounding box center [375, 283] width 311 height 103
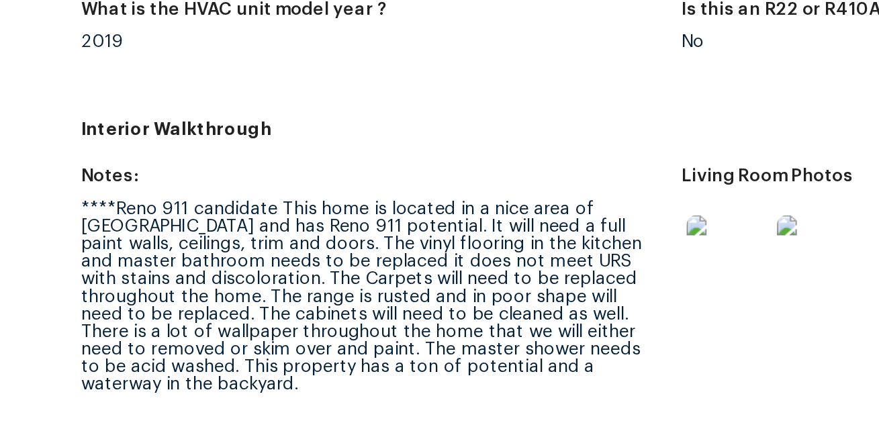
click at [408, 280] on div "****Reno 911 candidate This home is located in a nice area of Charleston and ha…" at bounding box center [375, 283] width 311 height 103
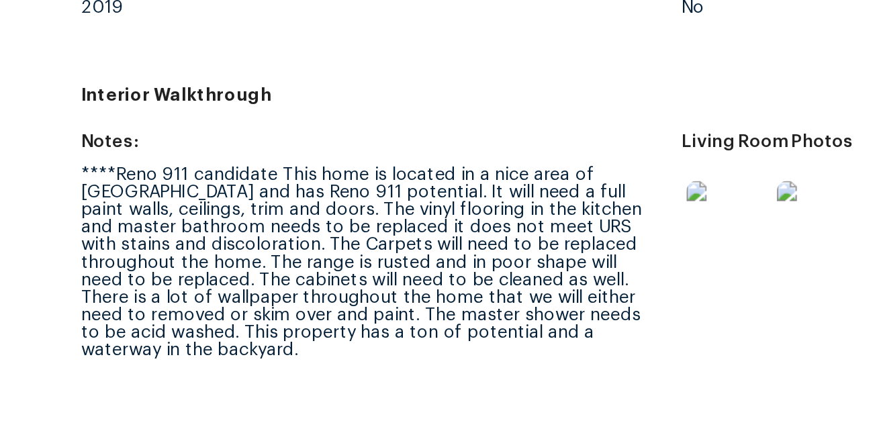
scroll to position [1425, 0]
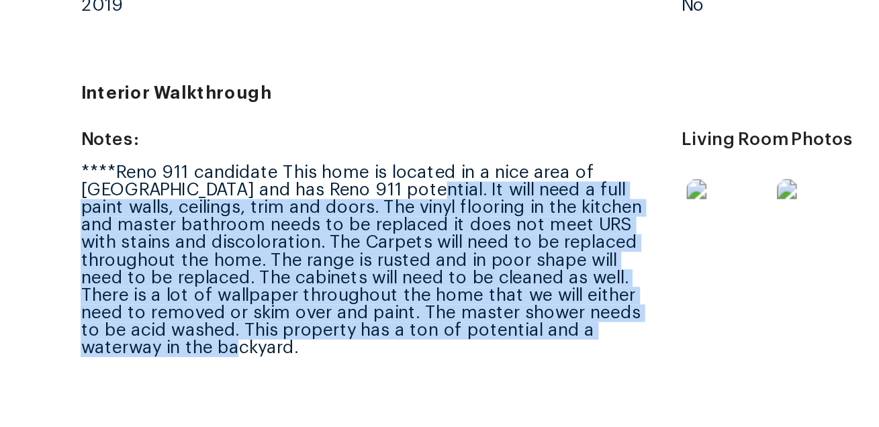
drag, startPoint x: 392, startPoint y: 225, endPoint x: 516, endPoint y: 305, distance: 148.0
click at [516, 305] on figure "Notes: ****Reno 911 candidate This home is located in a nice area of Charleston…" at bounding box center [381, 266] width 322 height 142
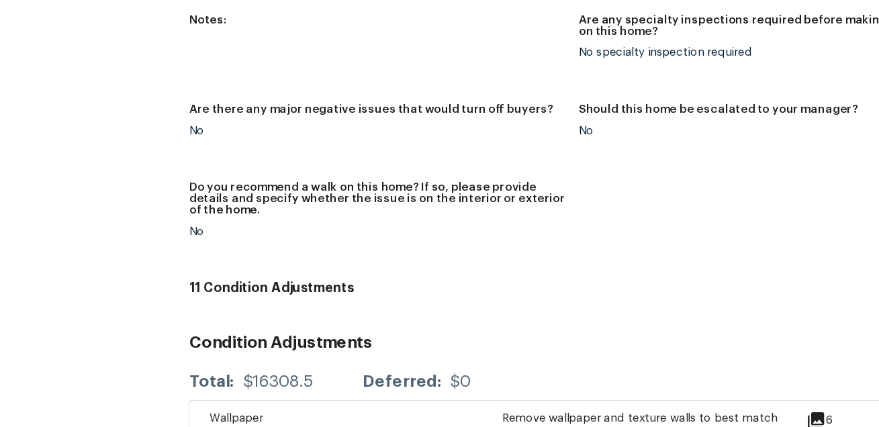
scroll to position [3914, 0]
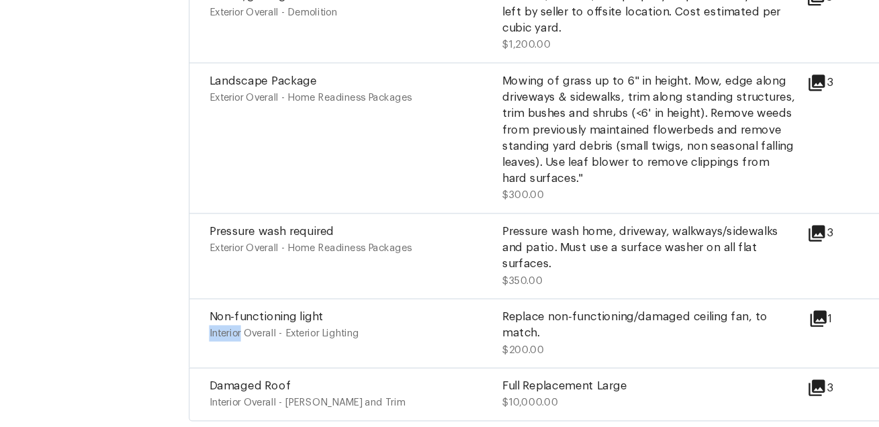
click at [436, 273] on div "Exterior Overall - Home Readiness Packages" at bounding box center [357, 279] width 242 height 13
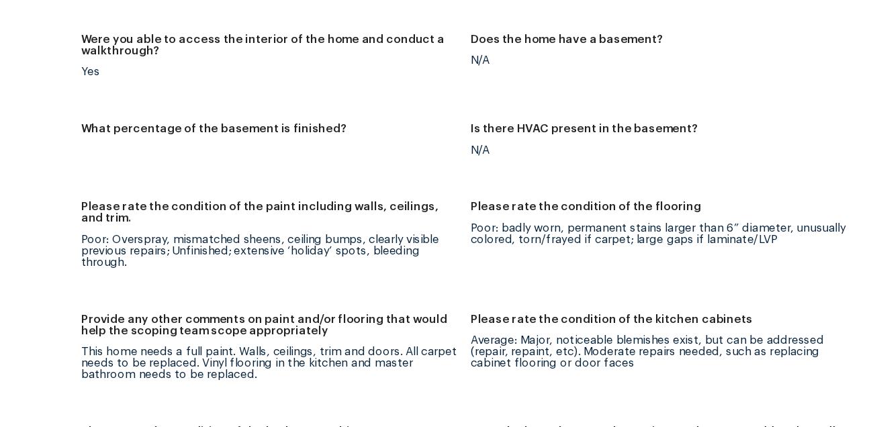
scroll to position [0, 0]
click at [230, 268] on div "Poor: Overspray, mismatched sheens, ceiling bumps, clearly visible previous rep…" at bounding box center [375, 282] width 311 height 28
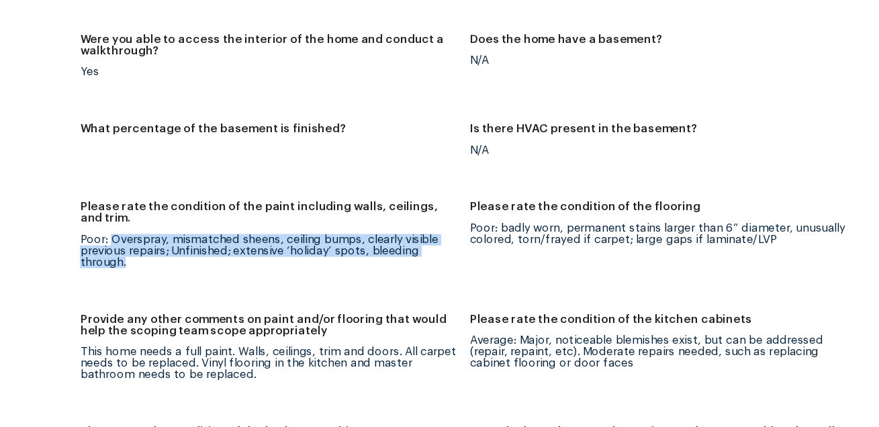
drag, startPoint x: 244, startPoint y: 263, endPoint x: 269, endPoint y: 283, distance: 32.0
click at [269, 283] on div "Poor: Overspray, mismatched sheens, ceiling bumps, clearly visible previous rep…" at bounding box center [375, 282] width 311 height 28
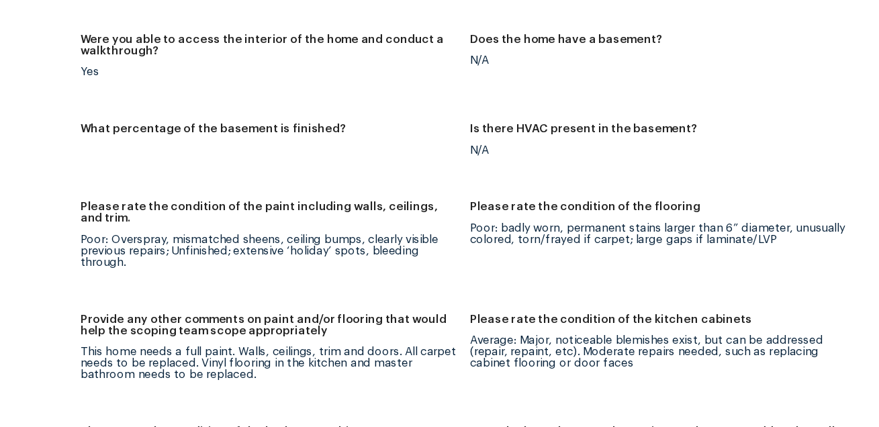
click at [234, 268] on div "Poor: Overspray, mismatched sheens, ceiling bumps, clearly visible previous rep…" at bounding box center [375, 282] width 311 height 28
click at [550, 258] on div "Poor: badly worn, permanent stains larger than 6” diameter, unusually colored, …" at bounding box center [696, 267] width 311 height 19
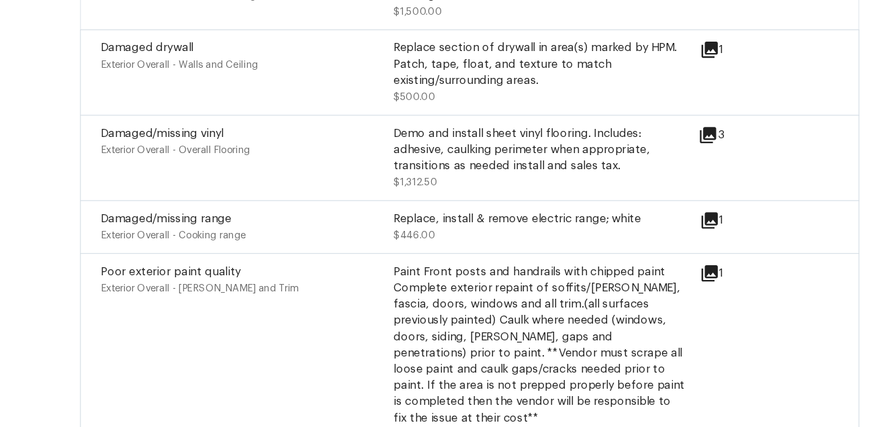
scroll to position [3444, 0]
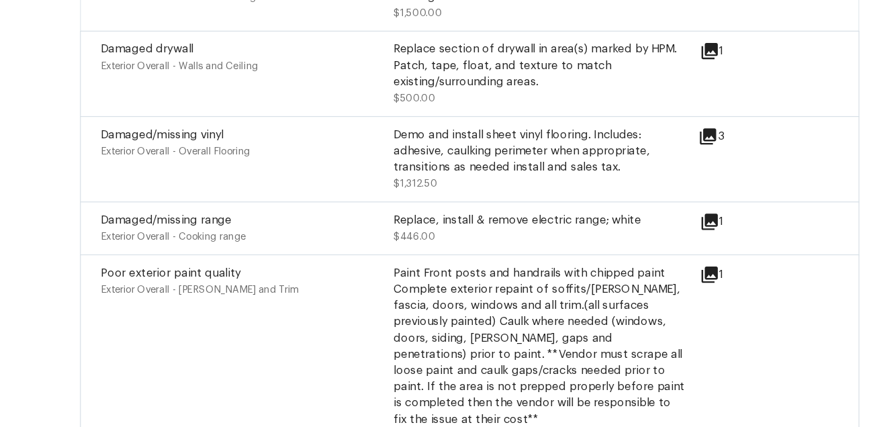
click at [502, 266] on span "$446.00" at bounding box center [495, 270] width 35 height 8
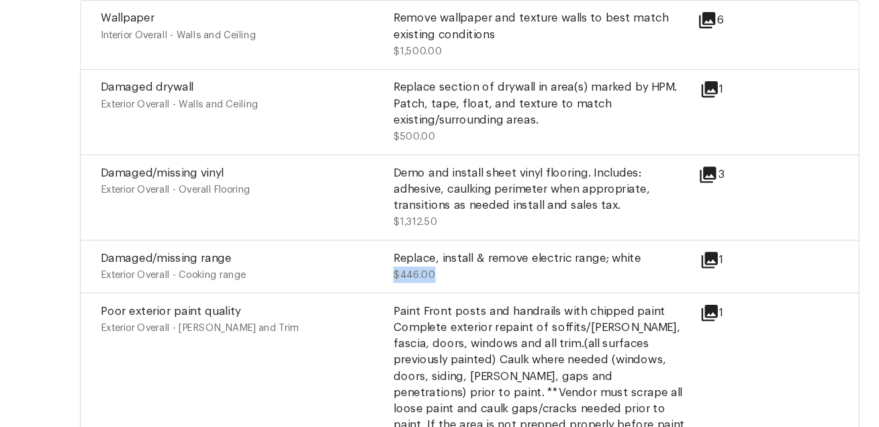
scroll to position [3371, 0]
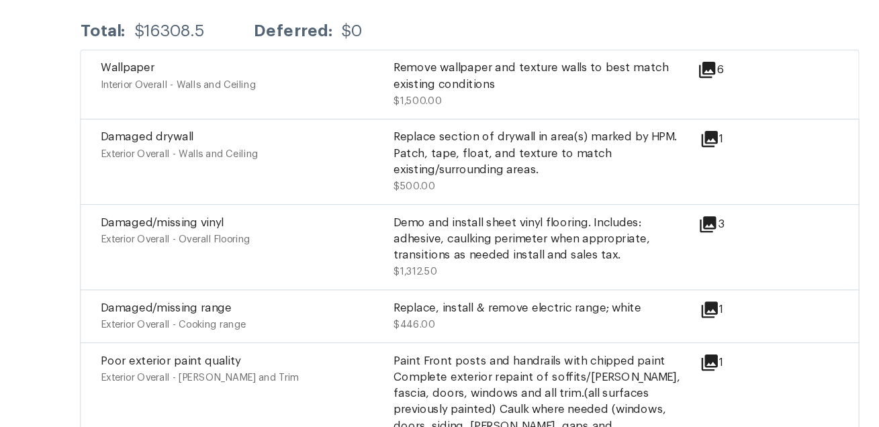
click at [448, 273] on div "Damaged/missing vinyl Exterior Overall - Overall Flooring" at bounding box center [357, 279] width 242 height 54
click at [739, 252] on icon at bounding box center [738, 260] width 16 height 16
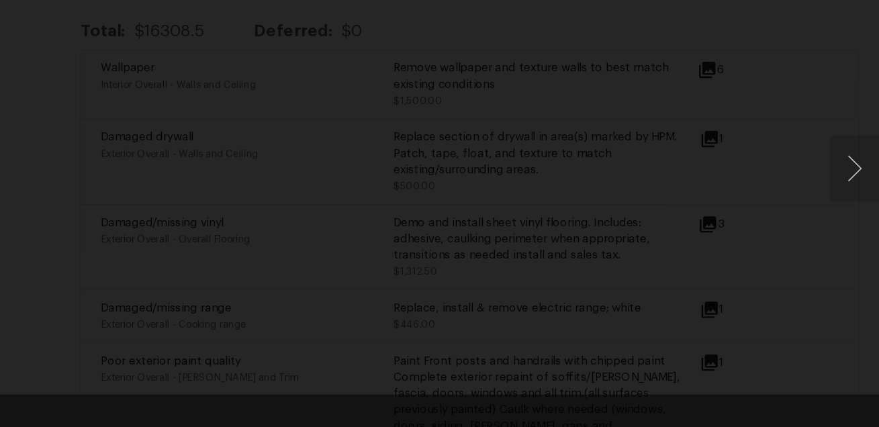
click at [825, 305] on div "Lightbox" at bounding box center [439, 213] width 879 height 427
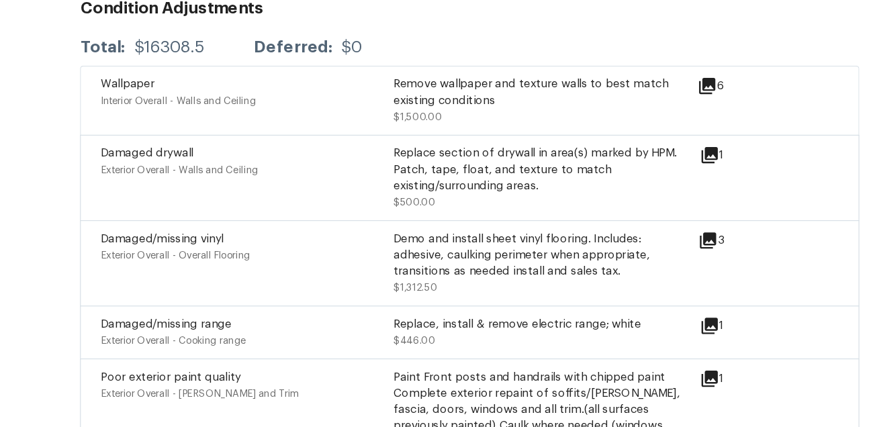
scroll to position [3352, 0]
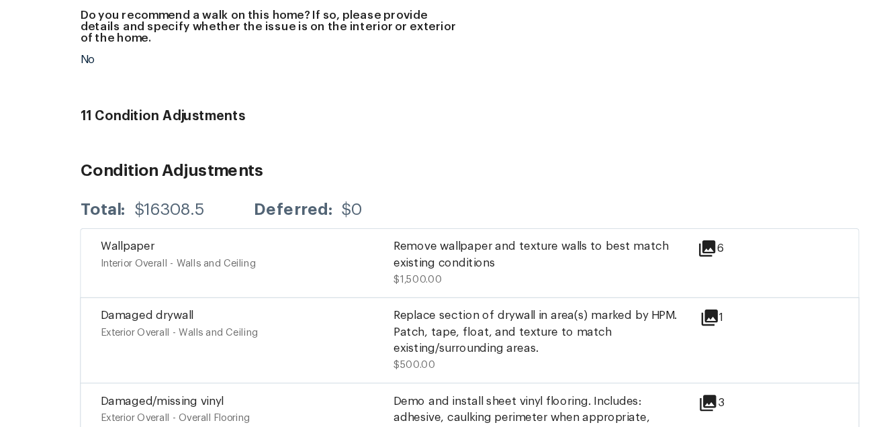
click at [483, 233] on div "Total: $16308.5 Deferred: $0" at bounding box center [541, 248] width 643 height 30
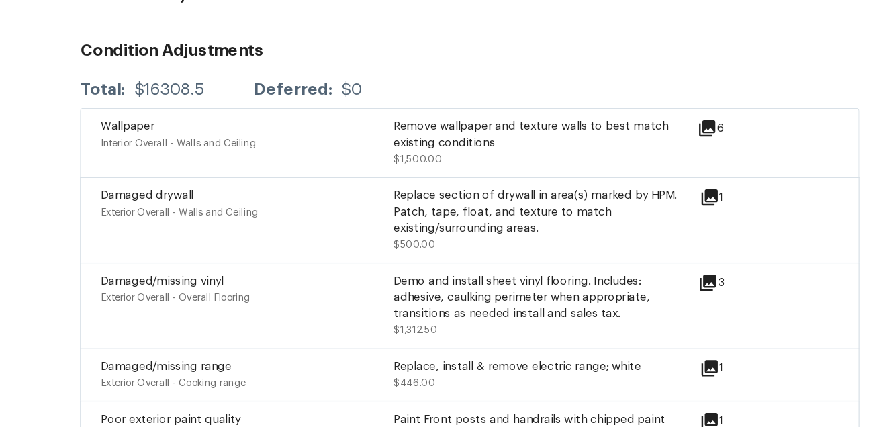
scroll to position [3322, 0]
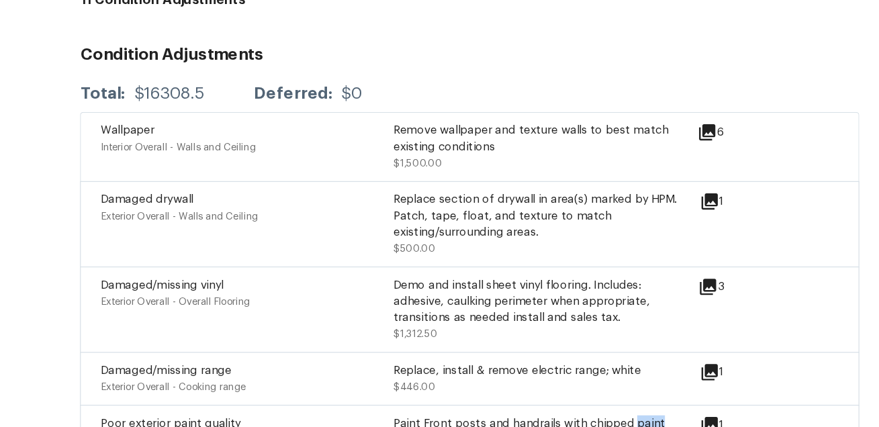
click at [497, 173] on div "Remove wallpaper and texture walls to best match existing conditions" at bounding box center [599, 186] width 242 height 27
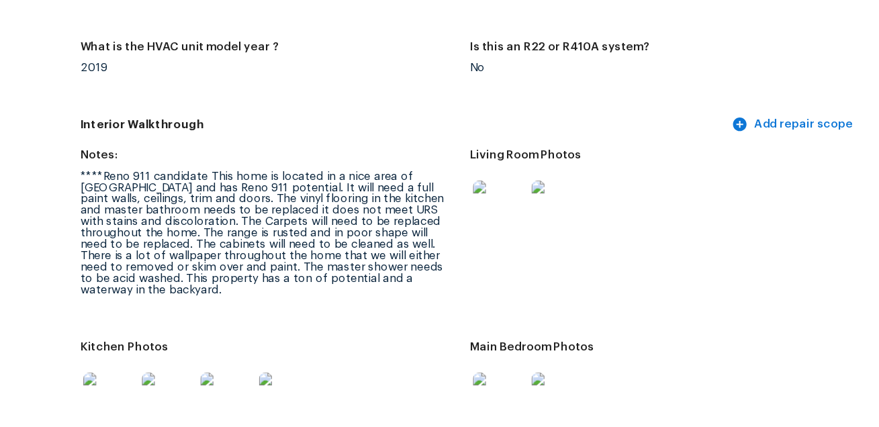
scroll to position [1903, 0]
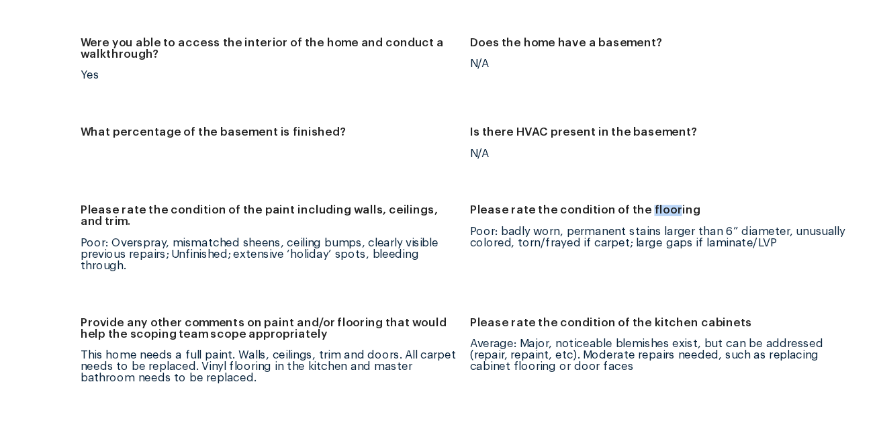
click at [602, 206] on figure "Is there HVAC present in the basement? N/A" at bounding box center [702, 201] width 322 height 48
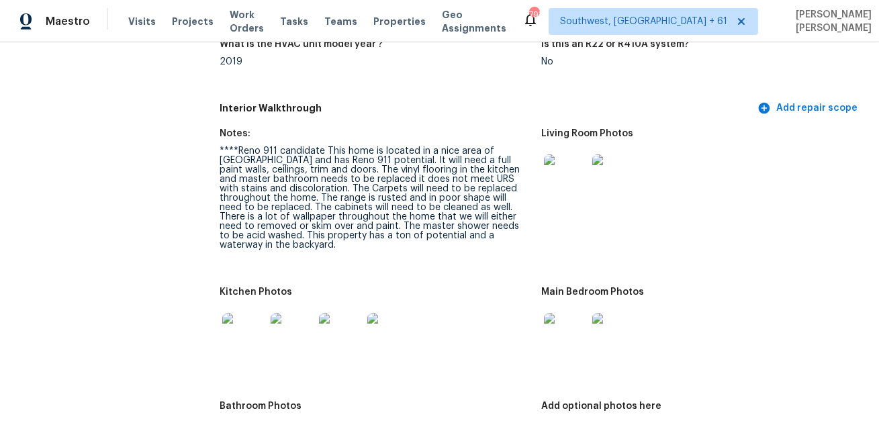
scroll to position [393, 0]
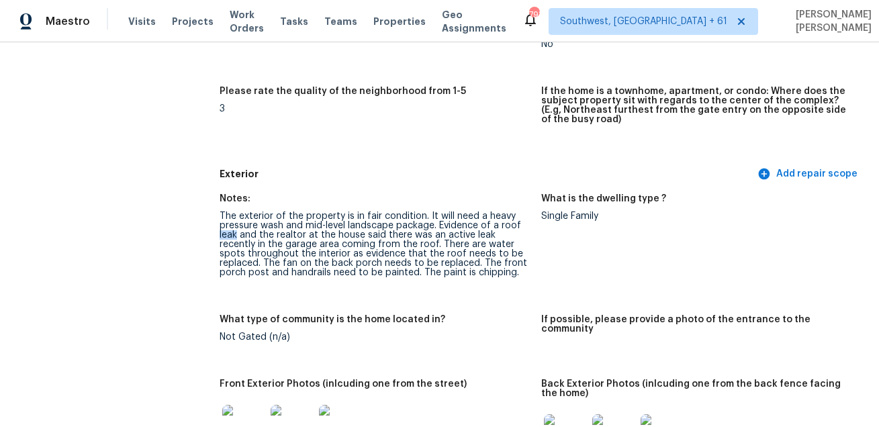
click at [524, 138] on figure "Please rate the quality of the neighborhood from 1-5 3" at bounding box center [381, 120] width 322 height 67
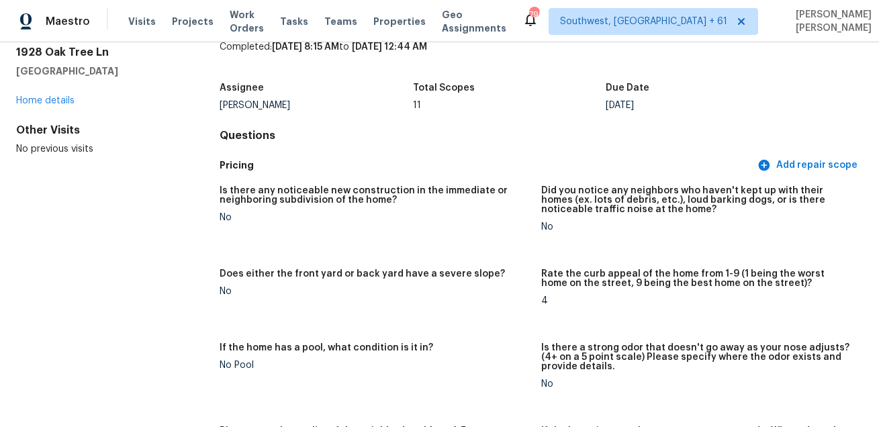
scroll to position [0, 0]
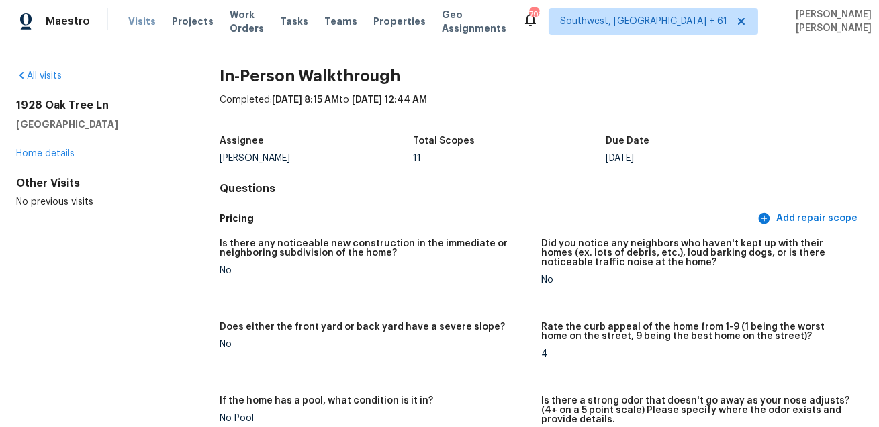
click at [134, 21] on span "Visits" at bounding box center [142, 21] width 28 height 13
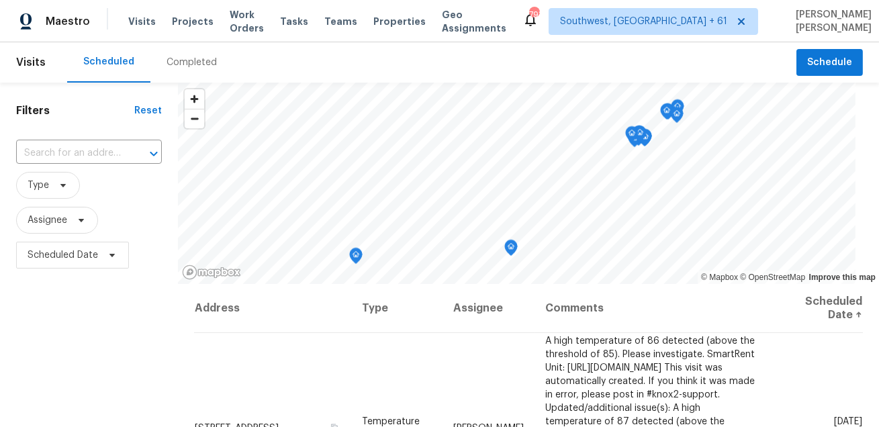
click at [197, 60] on div "Completed" at bounding box center [192, 62] width 50 height 13
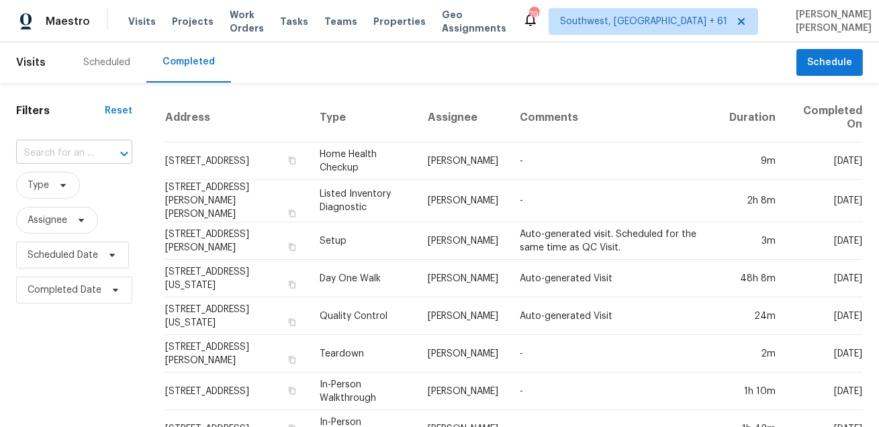
click at [69, 152] on input "text" at bounding box center [55, 153] width 79 height 21
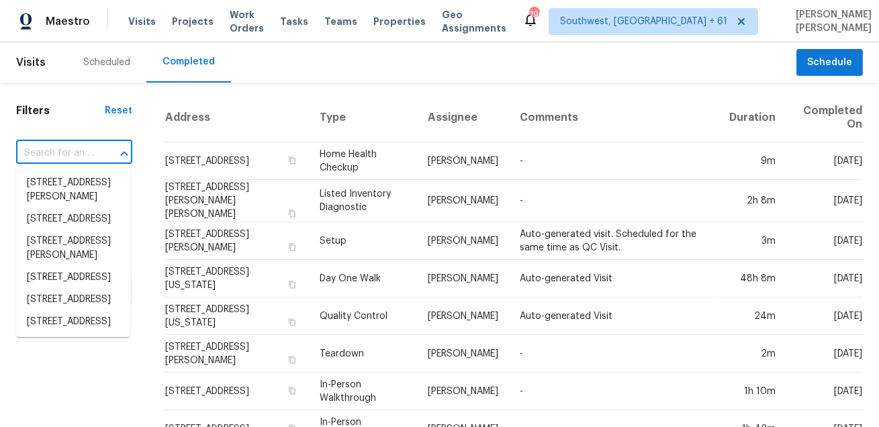
paste input "1168 Eagles Nest Ln, Clarksville, TN 37040"
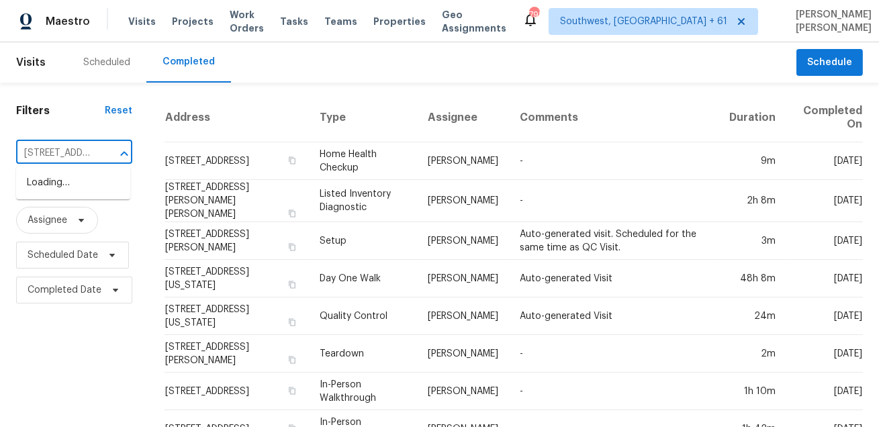
scroll to position [0, 115]
type input "1168 Eagles Nest Ln, Clarksville, TN 37040"
click at [61, 194] on li "1168 Eagles Nest Ln, Clarksville, TN 37040" at bounding box center [73, 183] width 114 height 22
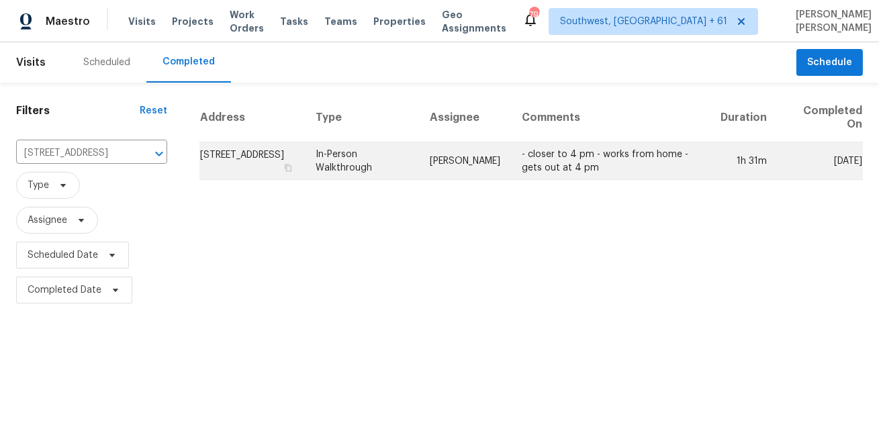
click at [532, 161] on td "- closer to 4 pm - works from home - gets out at 4 pm" at bounding box center [610, 161] width 199 height 38
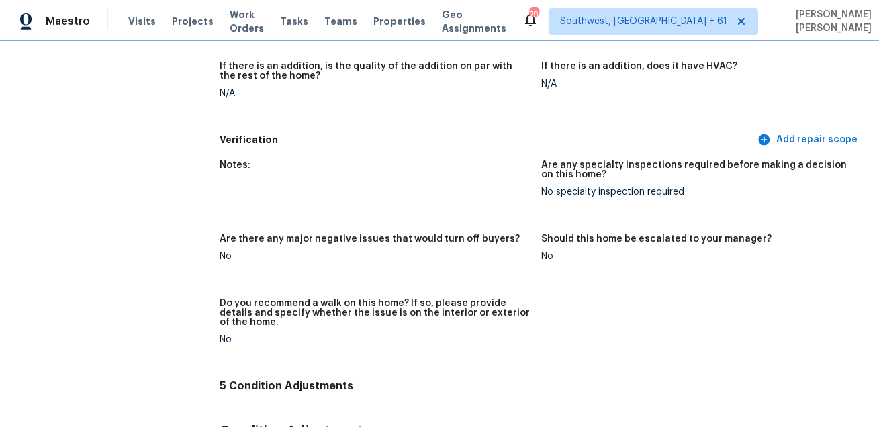
scroll to position [2833, 0]
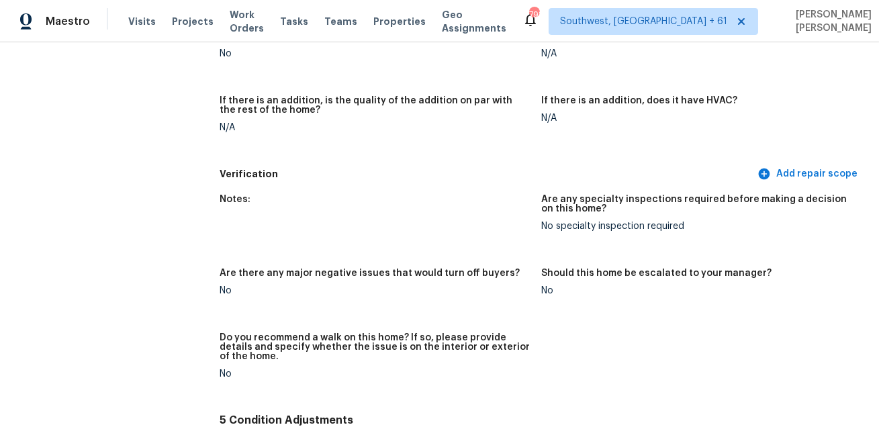
click at [510, 3] on div "Maestro Visits Projects Work Orders Tasks Teams Properties Geo Assignments 792 …" at bounding box center [439, 21] width 879 height 42
click at [132, 22] on span "Visits" at bounding box center [142, 21] width 28 height 13
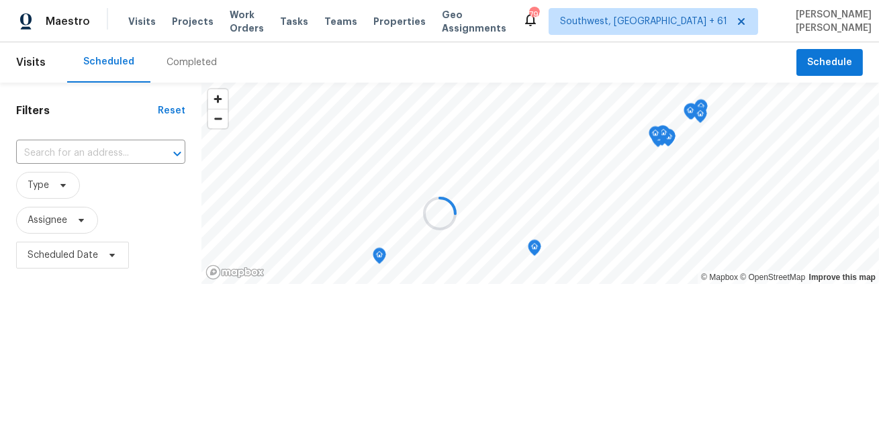
click at [181, 52] on div at bounding box center [439, 213] width 879 height 427
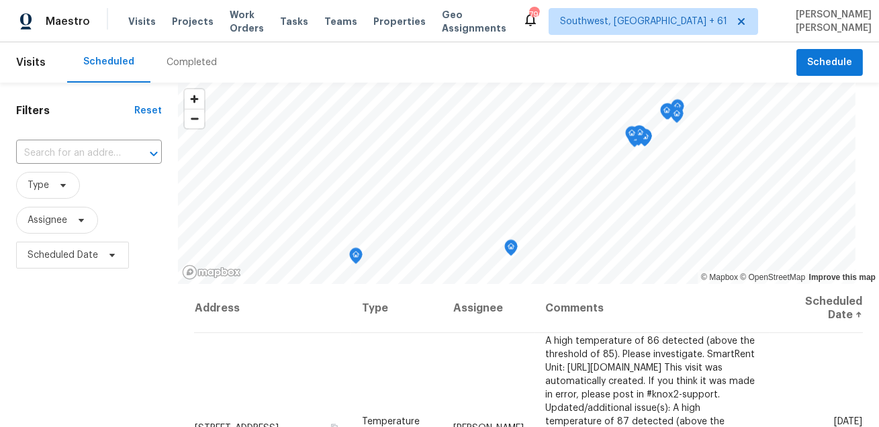
click at [188, 64] on div "Completed" at bounding box center [192, 62] width 50 height 13
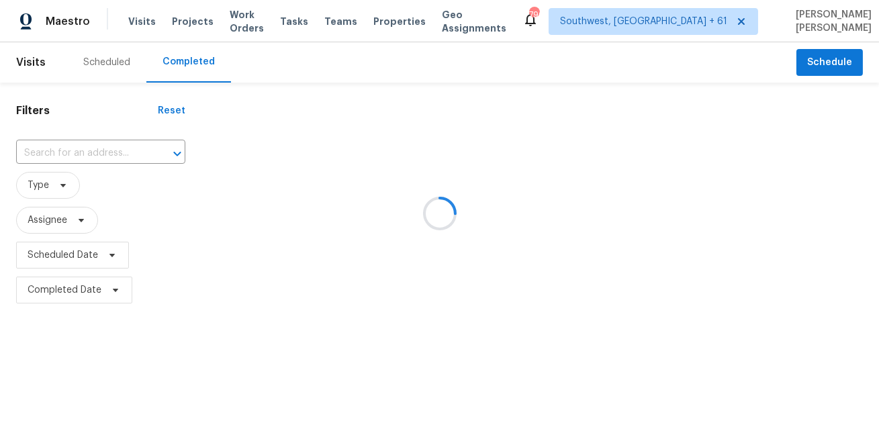
click at [111, 159] on div at bounding box center [439, 213] width 879 height 427
click at [87, 148] on div at bounding box center [439, 213] width 879 height 427
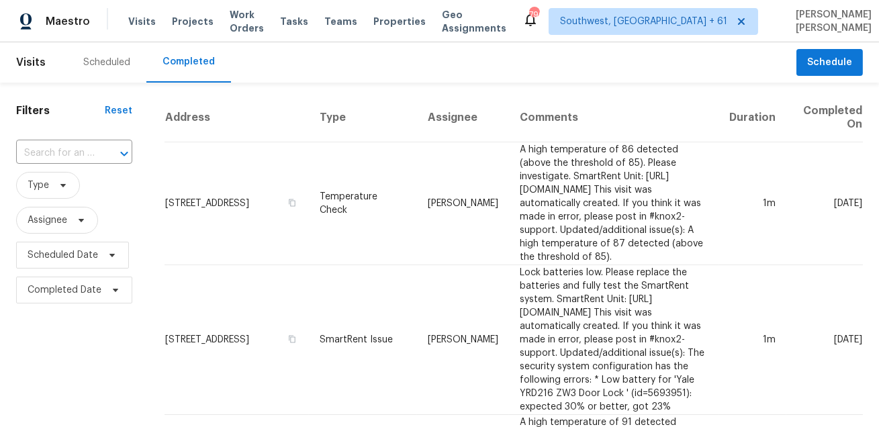
click at [87, 148] on input "text" at bounding box center [55, 153] width 79 height 21
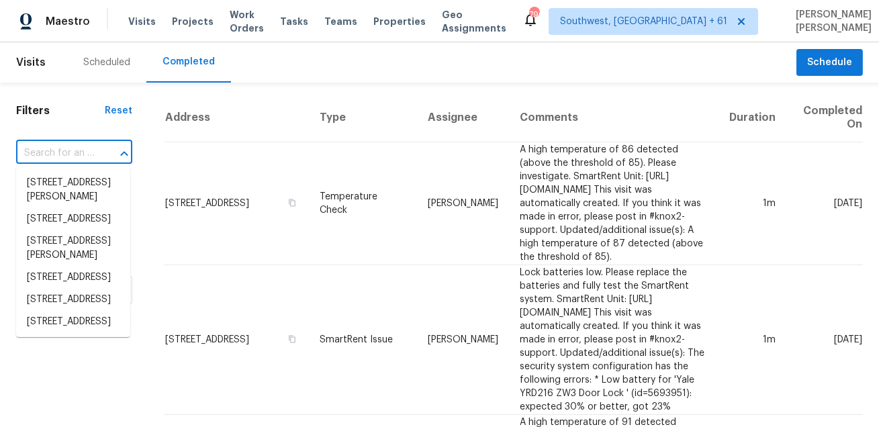
paste input "21517 N 120th Ave, Sun City, AZ 85373"
type input "21517 N 120th Ave, Sun City, AZ 85373"
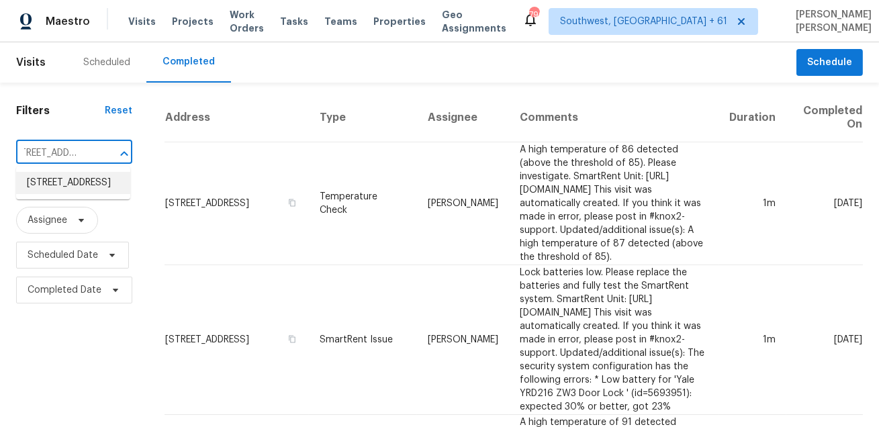
click at [87, 186] on li "21517 N 120th Ave, Sun City, AZ 85373" at bounding box center [73, 183] width 114 height 22
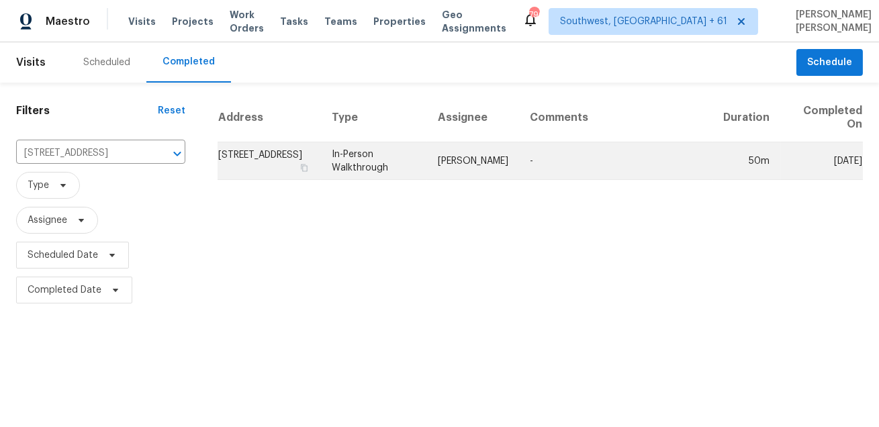
click at [506, 144] on td "[PERSON_NAME]" at bounding box center [473, 161] width 92 height 38
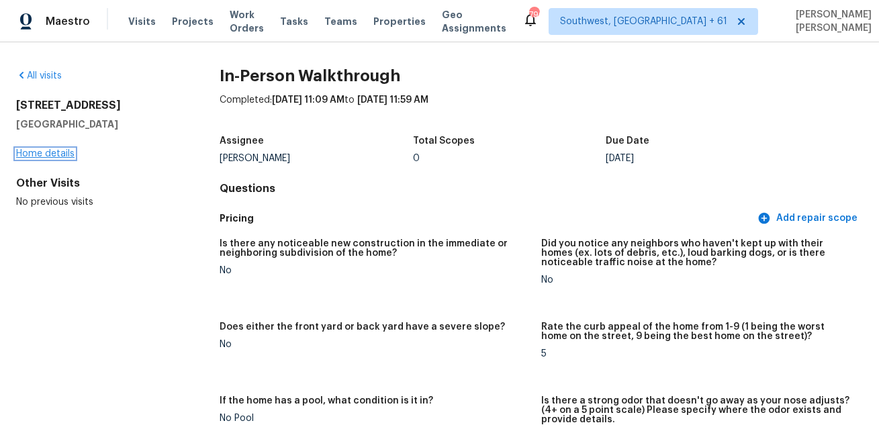
click at [36, 151] on link "Home details" at bounding box center [45, 153] width 58 height 9
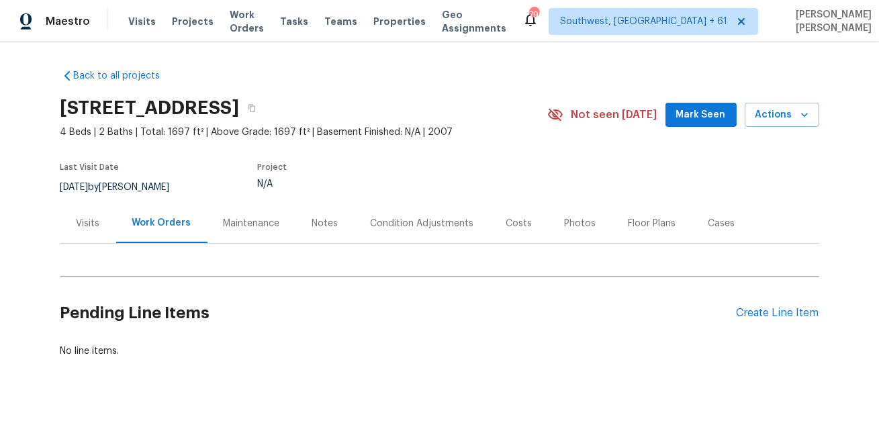
click at [399, 224] on div "Condition Adjustments" at bounding box center [422, 223] width 103 height 13
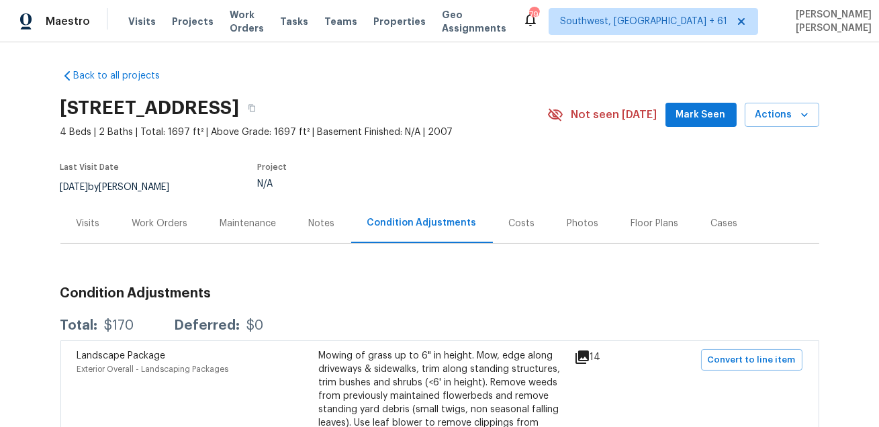
scroll to position [118, 0]
click at [149, 19] on span "Visits" at bounding box center [142, 21] width 28 height 13
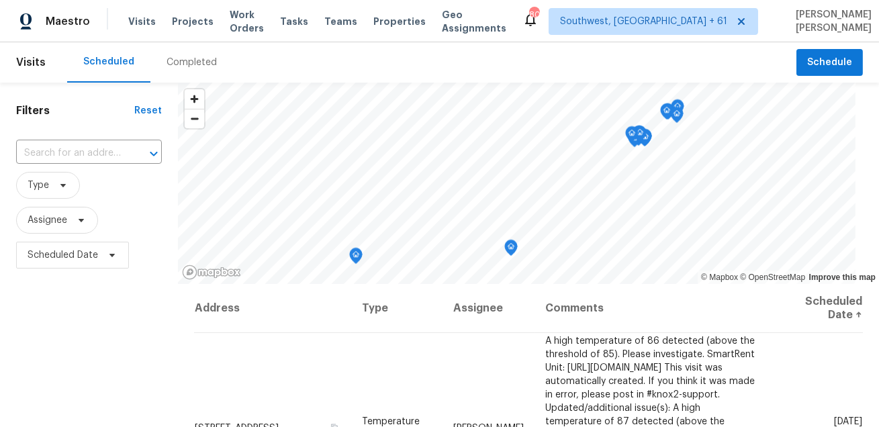
click at [187, 58] on div "Completed" at bounding box center [192, 62] width 50 height 13
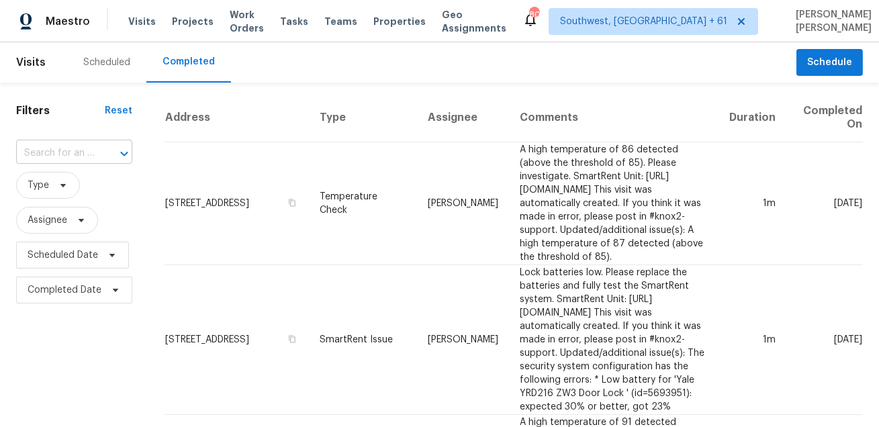
click at [79, 144] on input "text" at bounding box center [55, 153] width 79 height 21
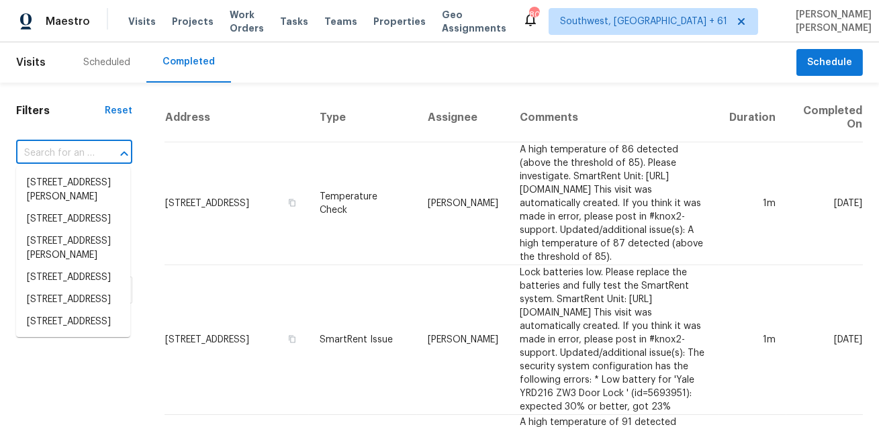
paste input "[STREET_ADDRESS]"
type input "[STREET_ADDRESS]"
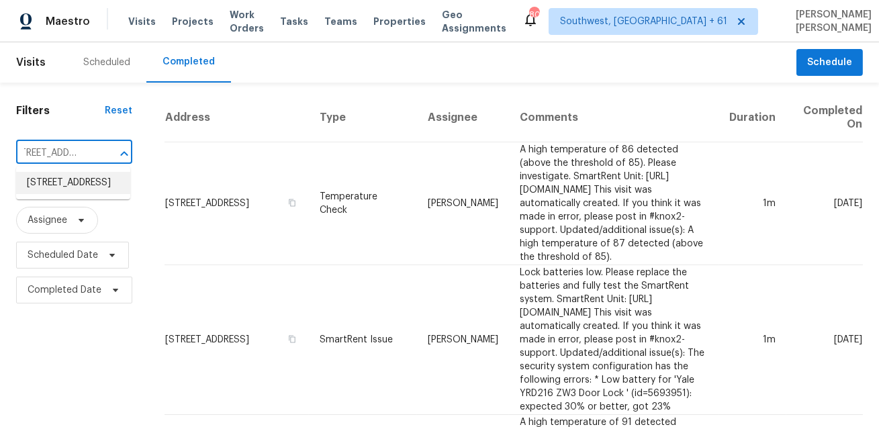
click at [71, 187] on li "[STREET_ADDRESS]" at bounding box center [73, 183] width 114 height 22
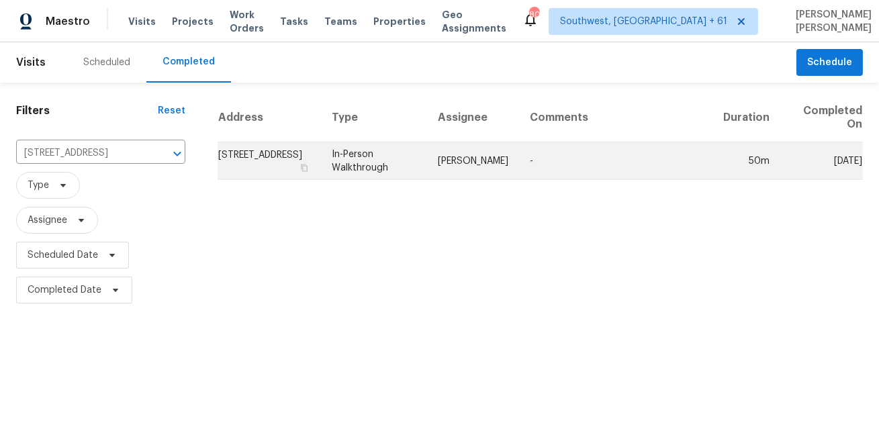
click at [502, 152] on td "[PERSON_NAME]" at bounding box center [473, 161] width 92 height 38
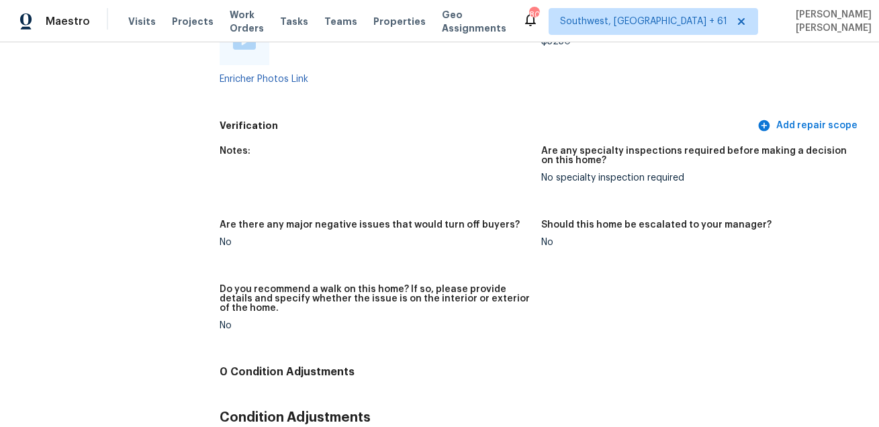
scroll to position [2739, 0]
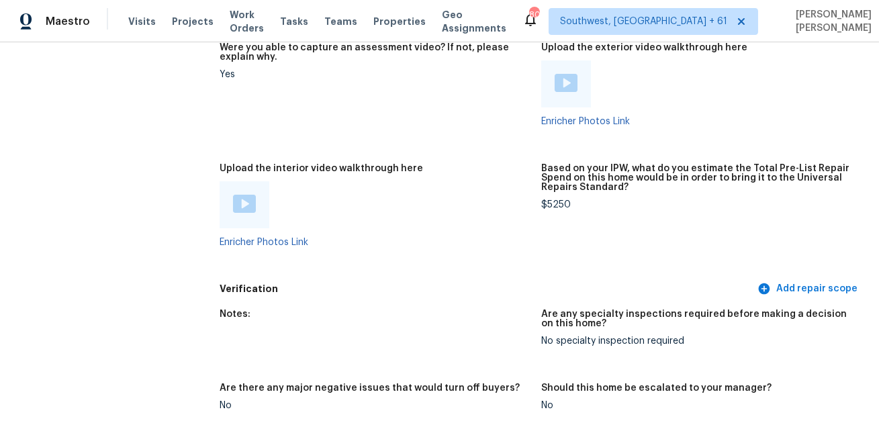
click at [246, 197] on img at bounding box center [244, 204] width 23 height 18
click at [418, 230] on div "Enricher Photos Link" at bounding box center [375, 214] width 311 height 66
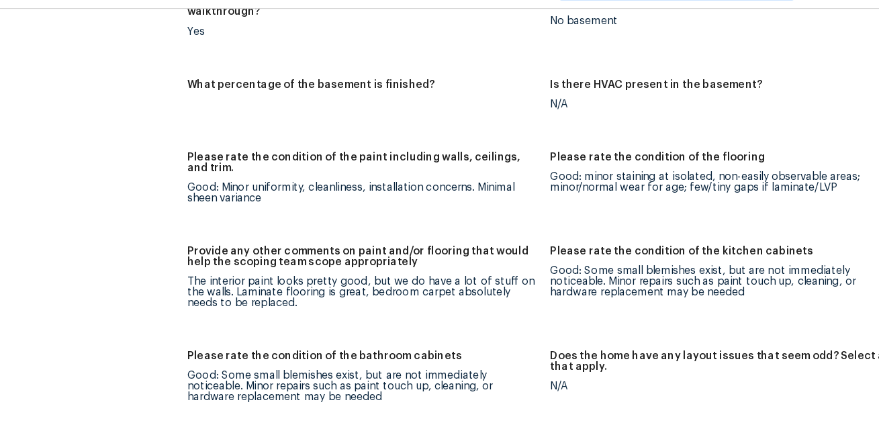
scroll to position [2019, 0]
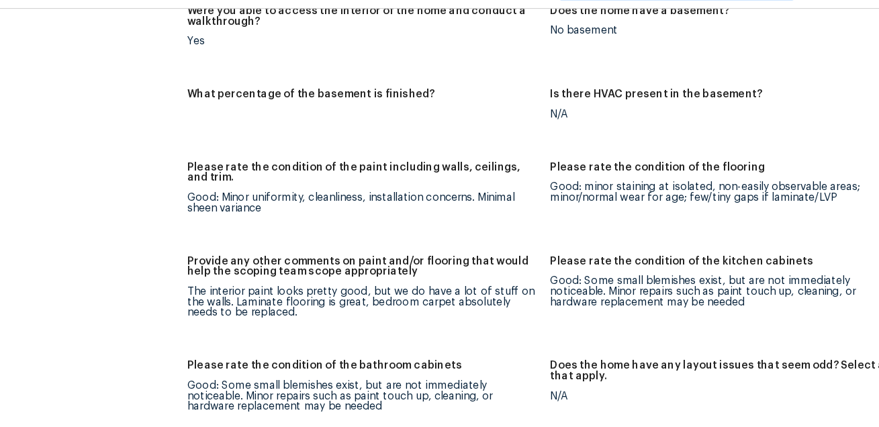
click at [234, 206] on div "Good: Minor uniformity, cleanliness, installation concerns. Minimal sheen varia…" at bounding box center [375, 214] width 311 height 19
click at [548, 196] on div "Good: minor staining at isolated, non-easily observable areas; minor/normal wea…" at bounding box center [696, 204] width 311 height 19
click at [438, 238] on figure "Please rate the condition of the paint including walls, ceilings, and trim. Goo…" at bounding box center [381, 211] width 322 height 67
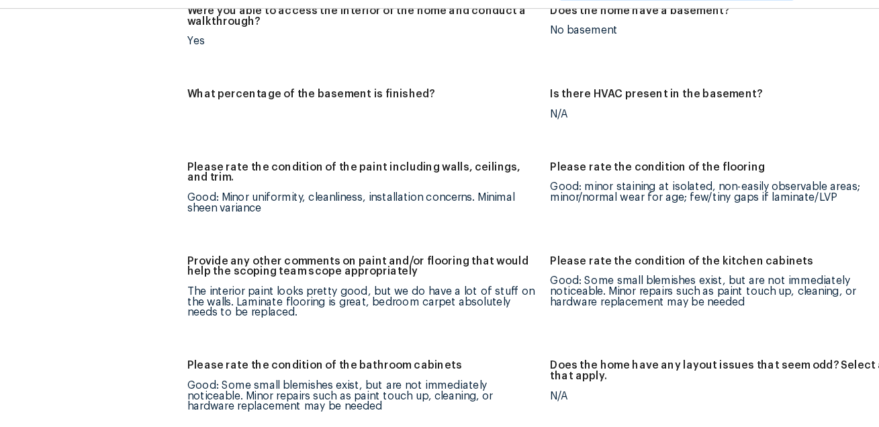
click at [537, 194] on figure "Please rate the condition of the paint including walls, ceilings, and trim. Goo…" at bounding box center [381, 211] width 322 height 67
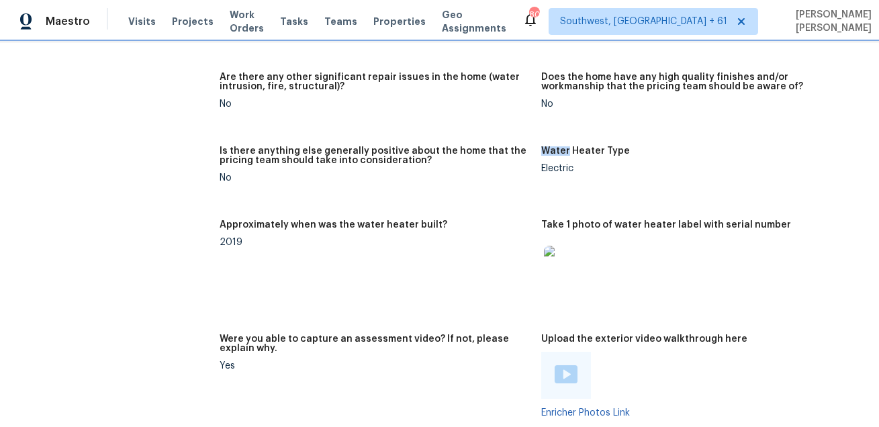
scroll to position [2438, 0]
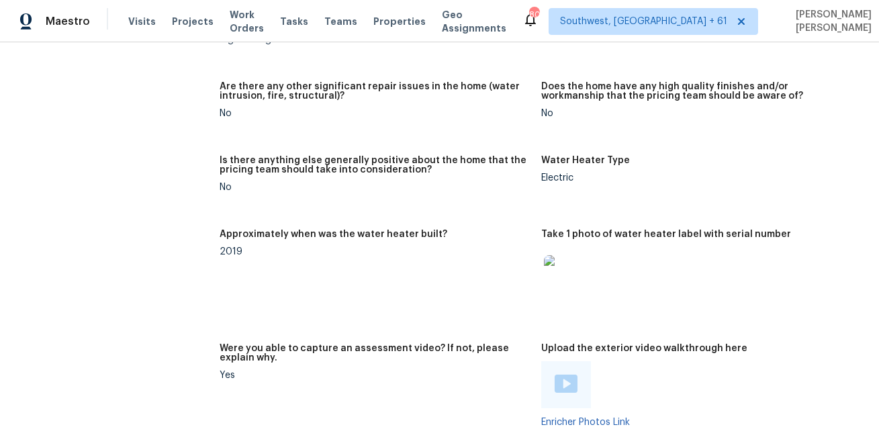
click at [520, 191] on figure "Is there anything else generally positive about the home that the pricing team …" at bounding box center [381, 185] width 322 height 58
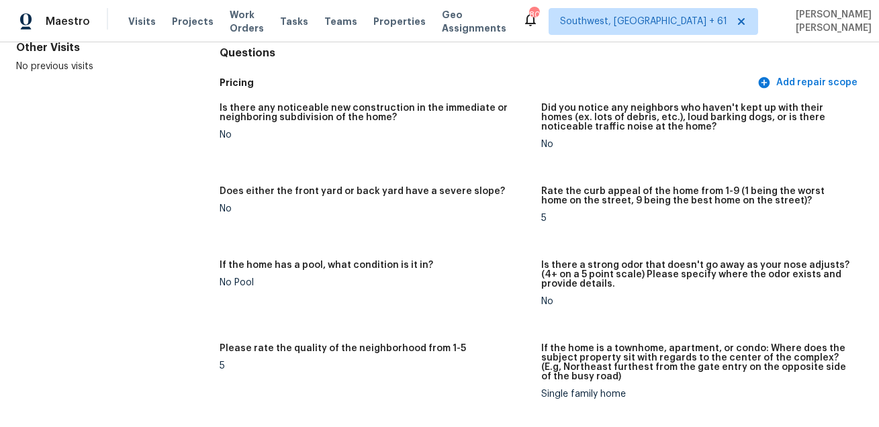
scroll to position [0, 0]
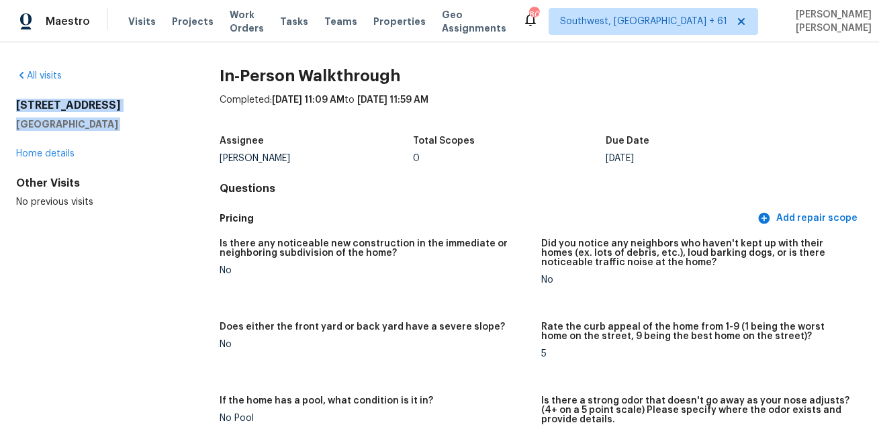
drag, startPoint x: 16, startPoint y: 105, endPoint x: 126, endPoint y: 133, distance: 113.7
click at [126, 133] on div "21517 N 120th Ave Sun City, AZ 85373 Home details" at bounding box center [96, 130] width 160 height 62
copy div "21517 N 120th Ave Sun City, AZ 85373"
drag, startPoint x: 222, startPoint y: 157, endPoint x: 286, endPoint y: 157, distance: 63.8
click at [286, 157] on div "[PERSON_NAME]" at bounding box center [316, 158] width 193 height 9
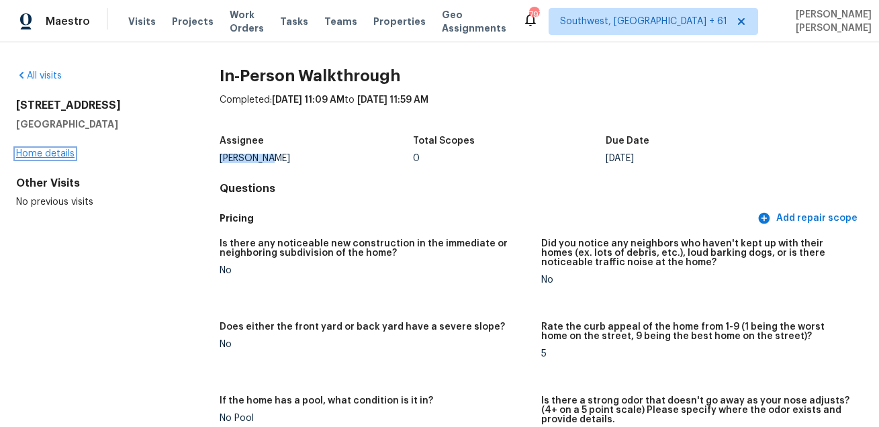
click at [51, 153] on link "Home details" at bounding box center [45, 153] width 58 height 9
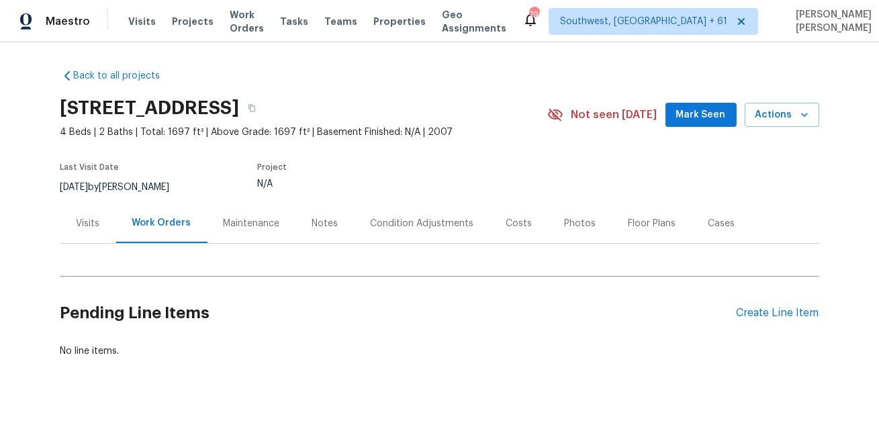
click at [395, 230] on div "Condition Adjustments" at bounding box center [422, 223] width 136 height 40
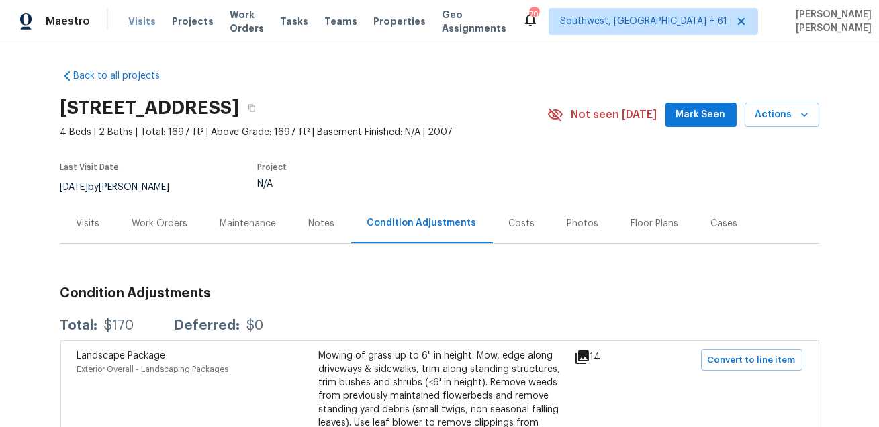
click at [140, 22] on span "Visits" at bounding box center [142, 21] width 28 height 13
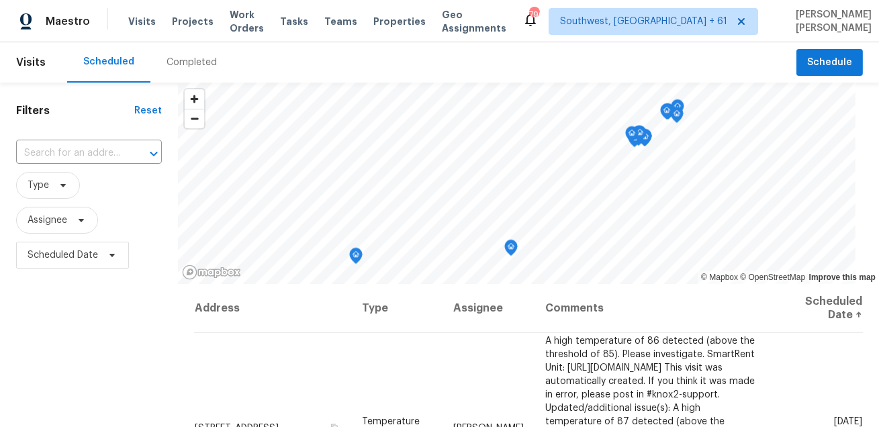
click at [185, 60] on div "Completed" at bounding box center [192, 62] width 50 height 13
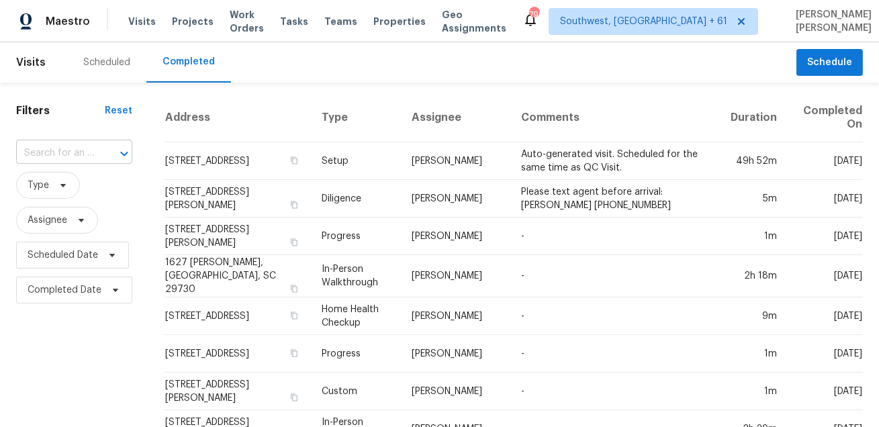
click at [55, 156] on input "text" at bounding box center [55, 153] width 79 height 21
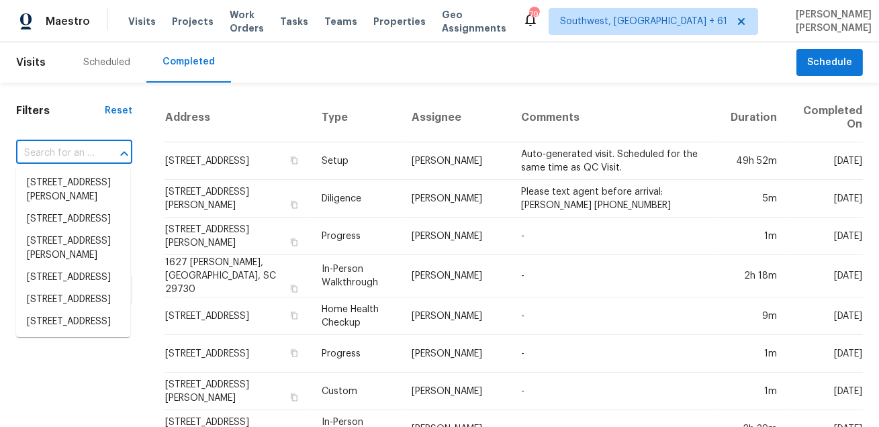
paste input "[STREET_ADDRESS]"
type input "[STREET_ADDRESS]"
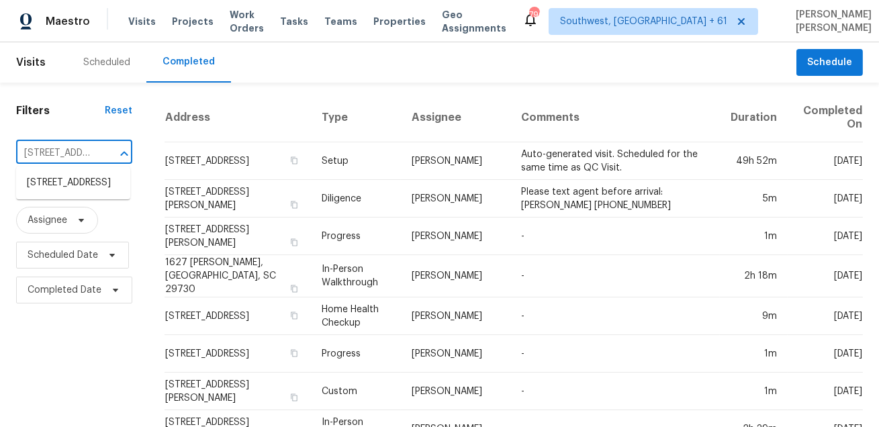
scroll to position [0, 97]
click at [82, 182] on li "[STREET_ADDRESS]" at bounding box center [73, 183] width 114 height 22
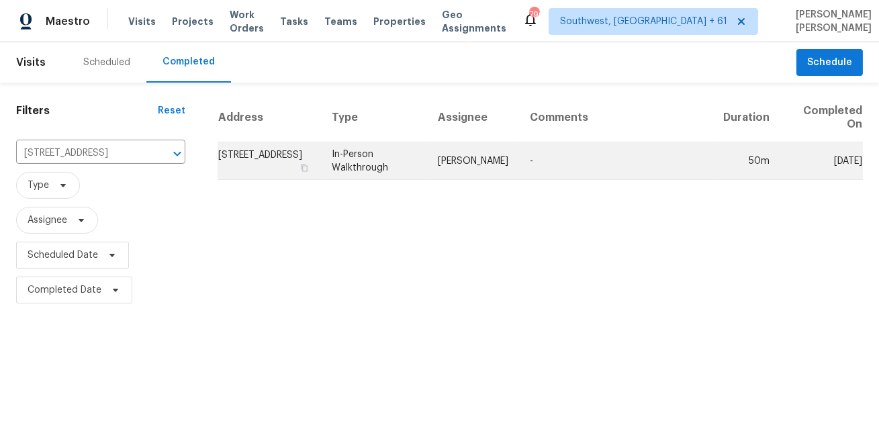
click at [455, 161] on td "[PERSON_NAME]" at bounding box center [473, 161] width 92 height 38
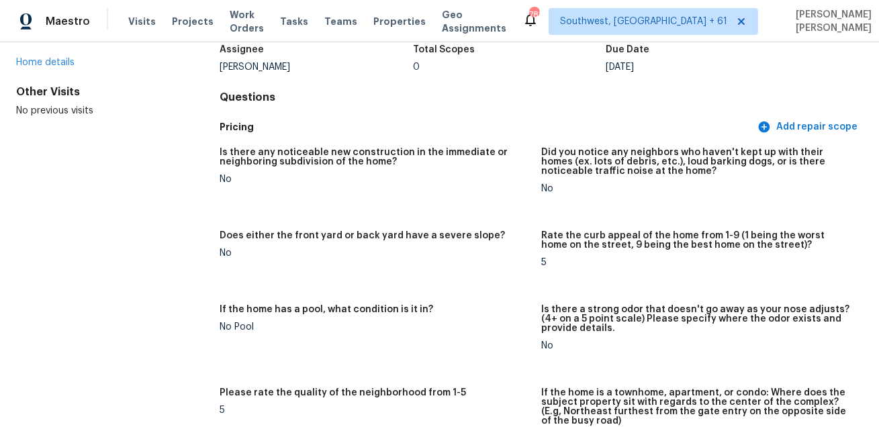
scroll to position [762, 0]
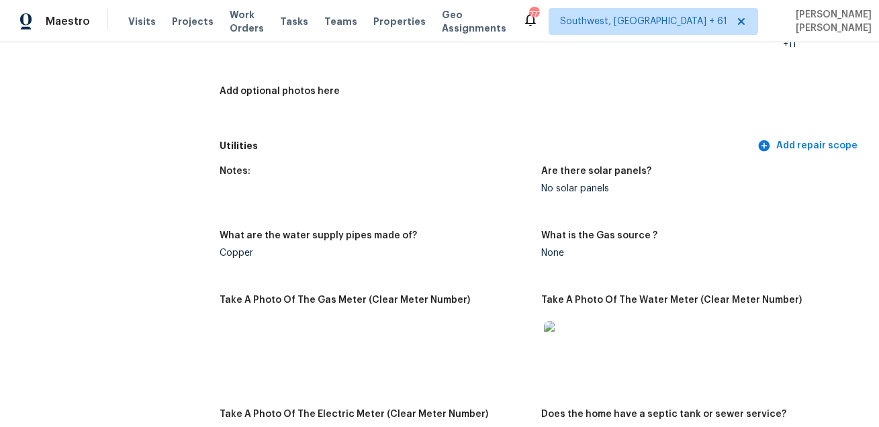
click at [474, 179] on div "Notes:" at bounding box center [375, 175] width 311 height 17
click at [549, 159] on div "Notes: Are there solar panels? No solar panels What are the water supply pipes …" at bounding box center [541, 336] width 643 height 357
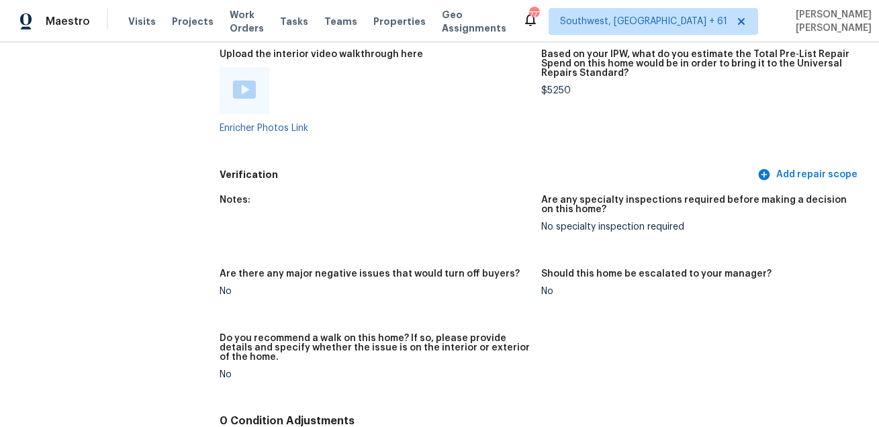
scroll to position [2972, 0]
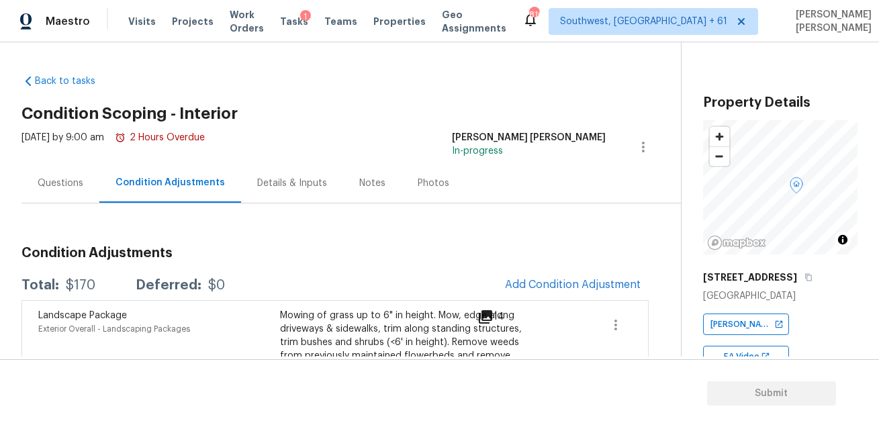
scroll to position [72, 0]
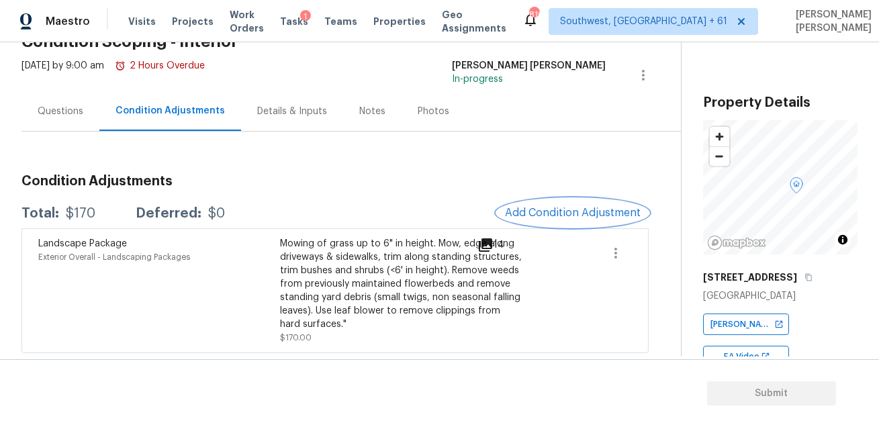
click at [547, 215] on span "Add Condition Adjustment" at bounding box center [573, 213] width 136 height 12
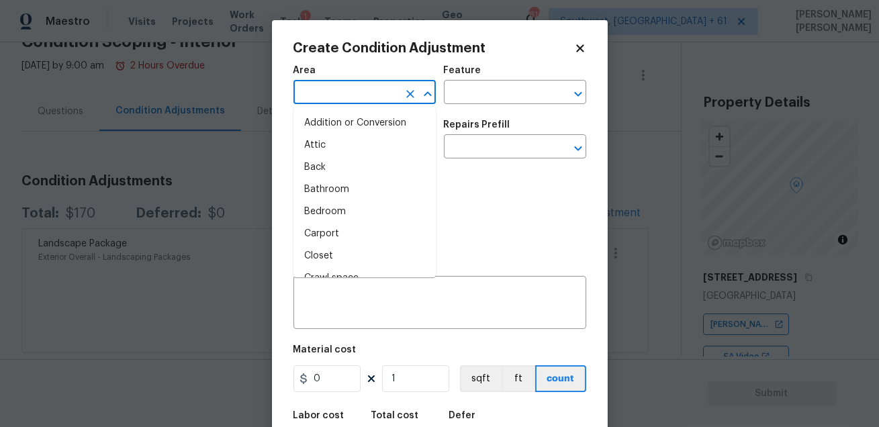
click at [375, 93] on input "text" at bounding box center [345, 93] width 105 height 21
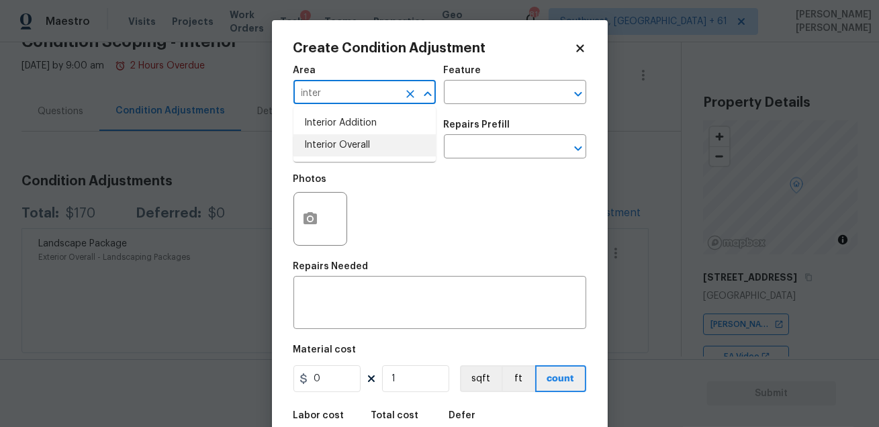
click at [357, 146] on li "Interior Overall" at bounding box center [364, 145] width 142 height 22
type input "Interior Overall"
click at [495, 92] on input "text" at bounding box center [496, 93] width 105 height 21
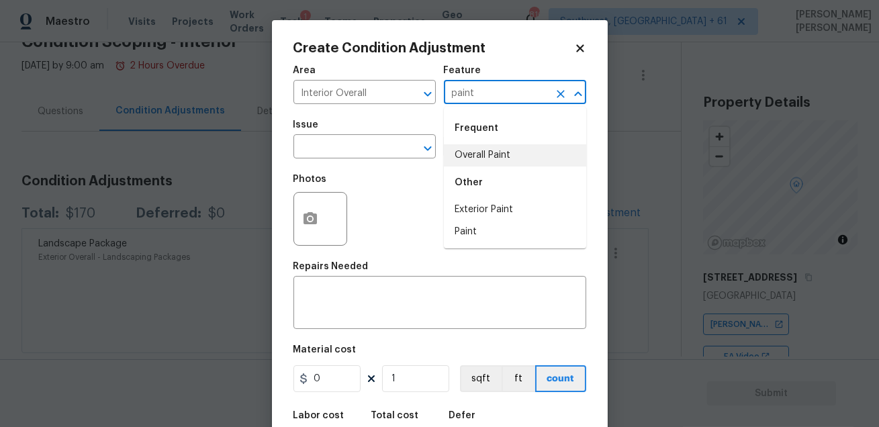
click at [491, 161] on li "Overall Paint" at bounding box center [515, 155] width 142 height 22
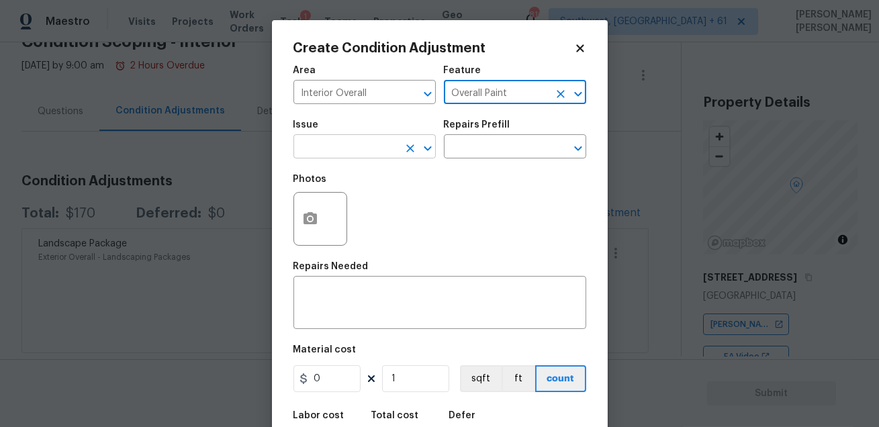
type input "Overall Paint"
click at [311, 150] on input "text" at bounding box center [345, 148] width 105 height 21
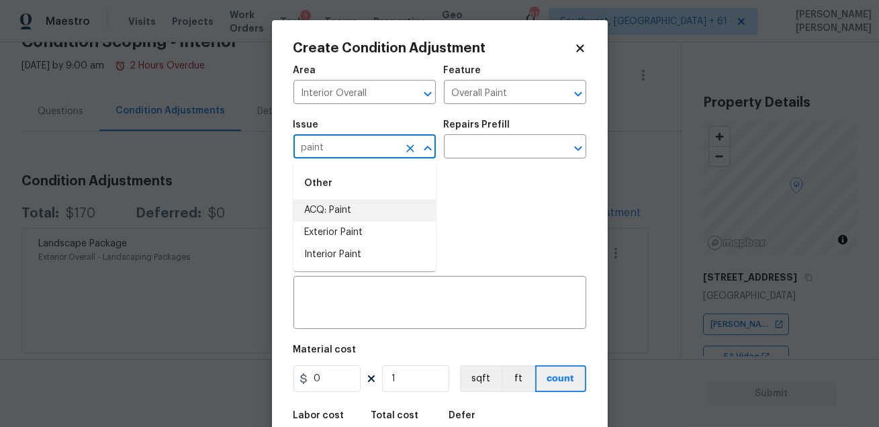
click at [315, 205] on li "ACQ: Paint" at bounding box center [364, 210] width 142 height 22
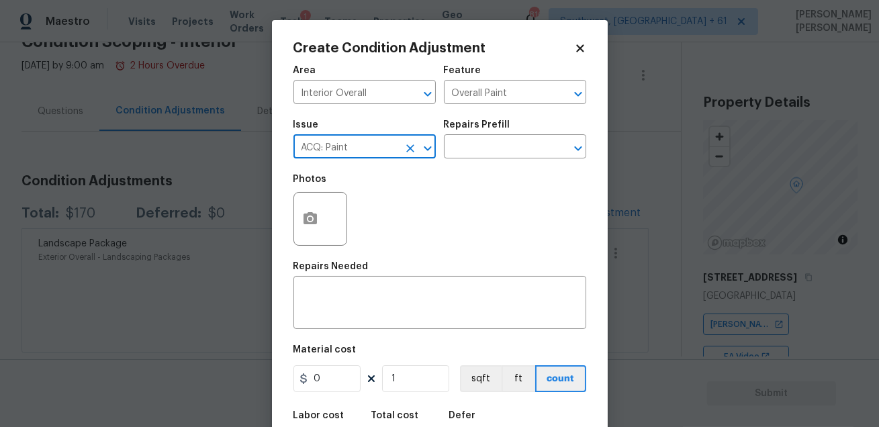
type input "ACQ: Paint"
click at [512, 165] on div "Issue ACQ: Paint ​ Repairs Prefill ​" at bounding box center [439, 139] width 293 height 54
click at [508, 152] on input "text" at bounding box center [496, 148] width 105 height 21
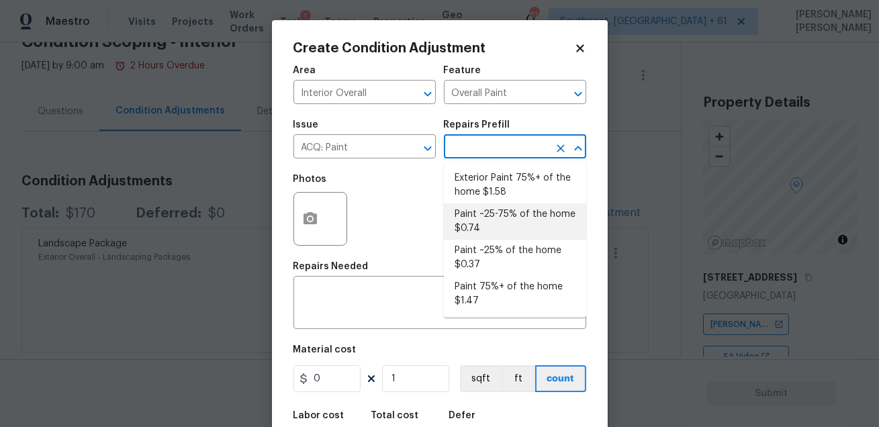
click at [512, 229] on li "Paint ~25-75% of the home $0.74" at bounding box center [515, 221] width 142 height 36
type input "Acquisition"
type textarea "Acquisition Scope: ~25 - 75% of the home needs interior paint"
type input "0.74"
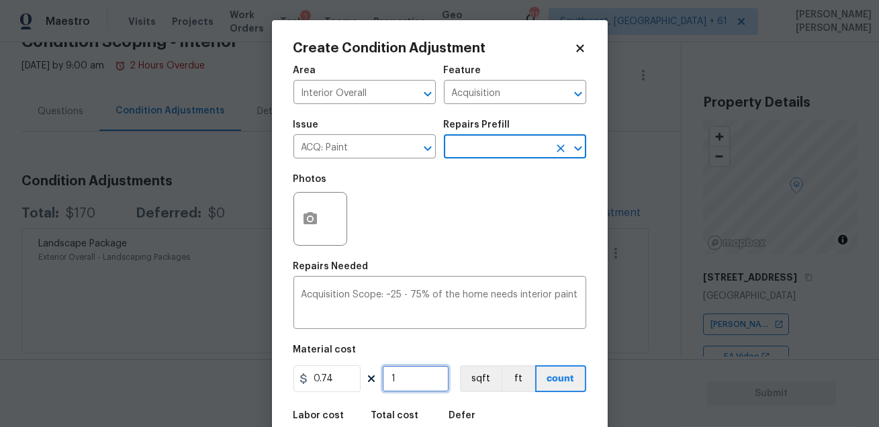
click at [428, 386] on input "1" at bounding box center [415, 378] width 67 height 27
type input "0"
type input "1"
type input "0.74"
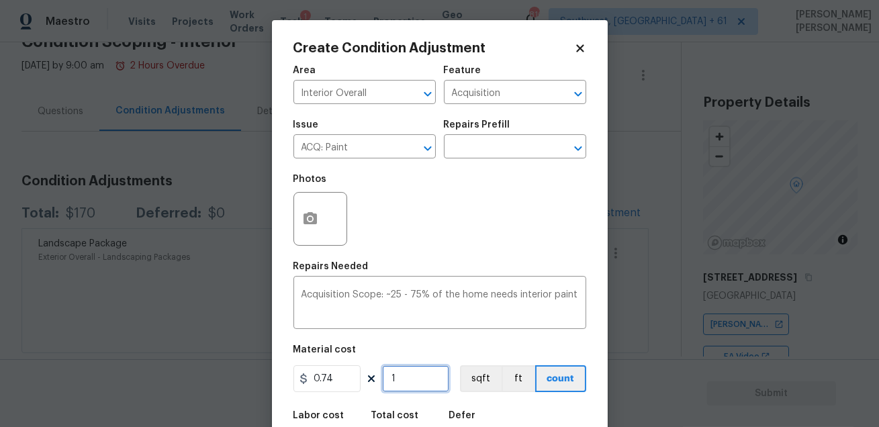
type input "16"
type input "11.84"
type input "169"
type input "125.06"
type input "1696"
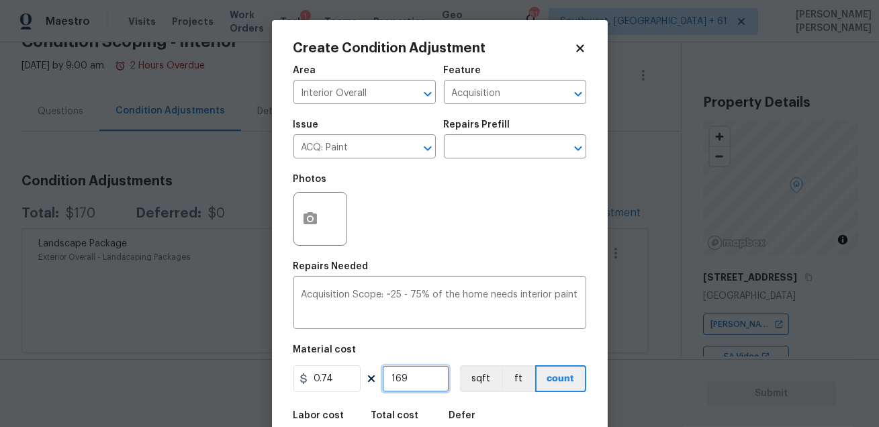
type input "1255.04"
type input "169"
type input "125.06"
type input "1697"
type input "1255.78"
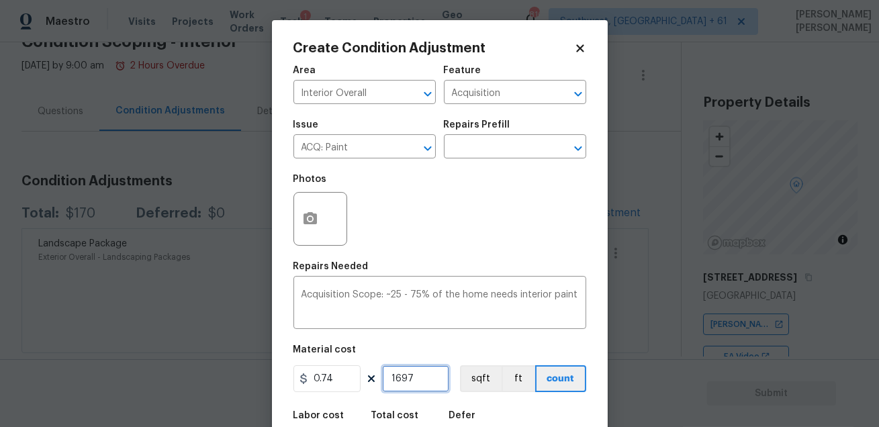
scroll to position [74, 0]
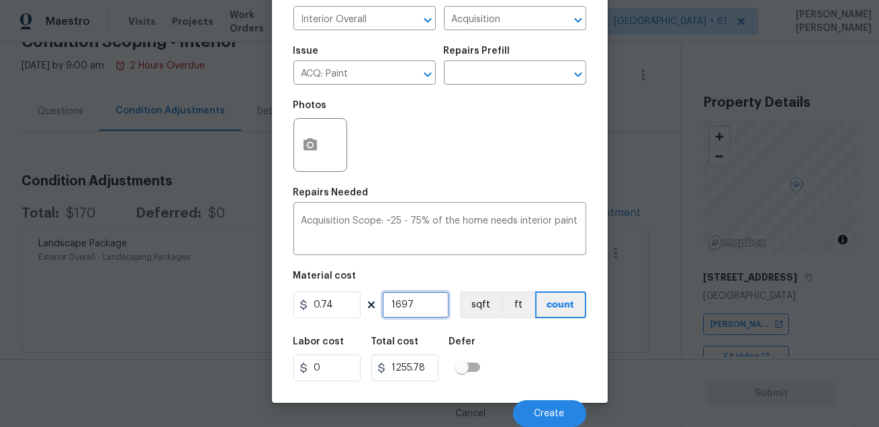
type input "1697"
click at [530, 382] on div "Labor cost 0 Total cost 1255.78 Defer" at bounding box center [439, 359] width 293 height 60
click at [534, 423] on button "Create" at bounding box center [549, 413] width 73 height 27
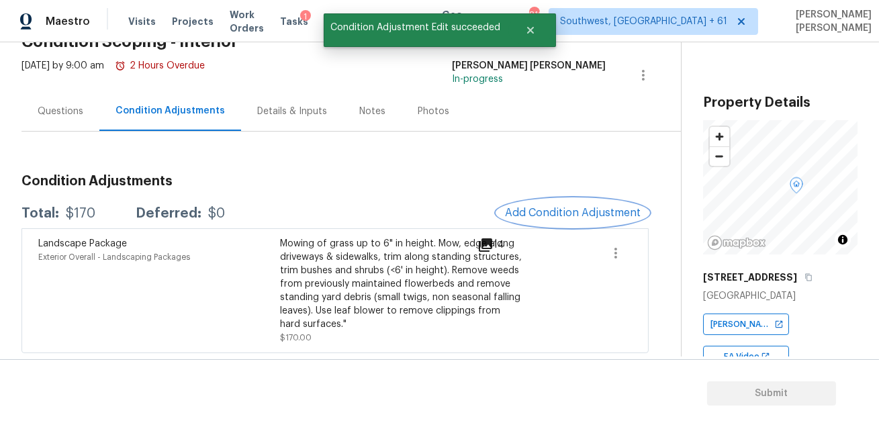
scroll to position [0, 0]
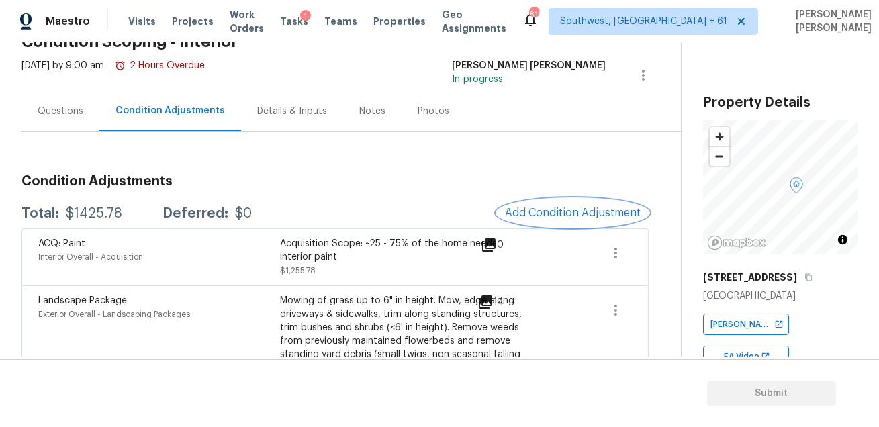
click at [582, 216] on span "Add Condition Adjustment" at bounding box center [573, 213] width 136 height 12
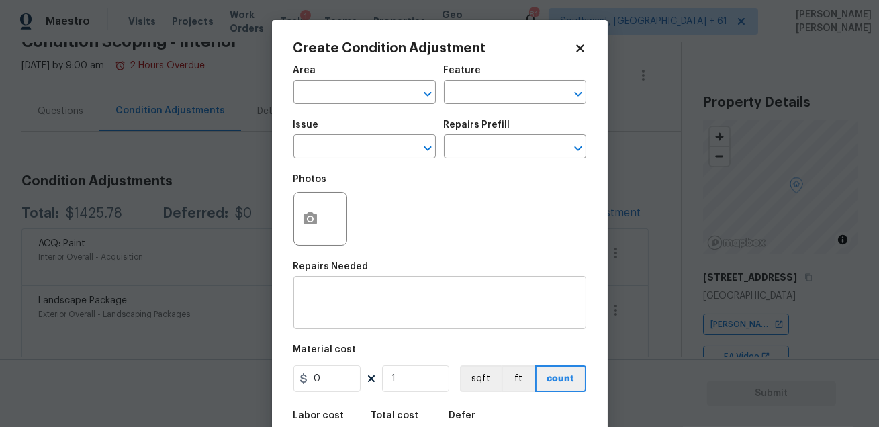
scroll to position [74, 0]
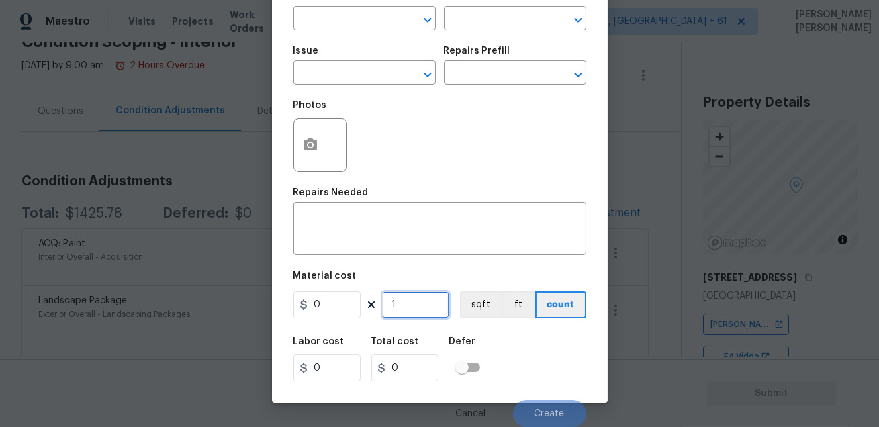
click at [412, 312] on input "1" at bounding box center [415, 304] width 67 height 27
click at [337, 312] on input "0" at bounding box center [326, 304] width 67 height 27
type input "2.4"
click at [410, 300] on input "1" at bounding box center [415, 304] width 67 height 27
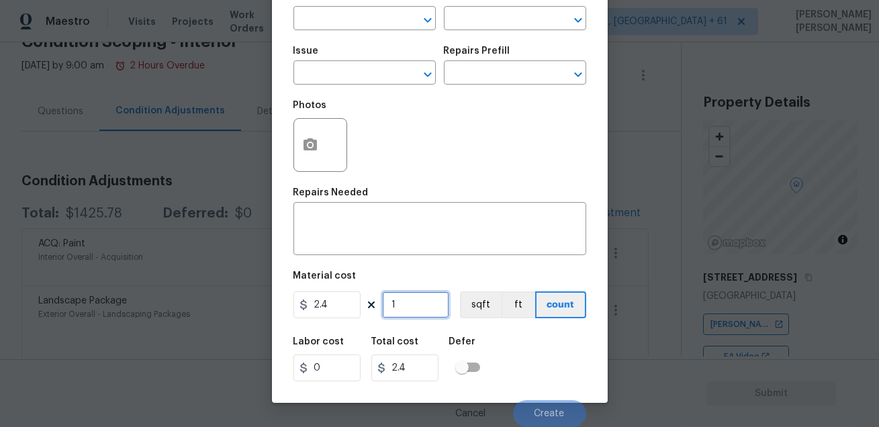
type input "0"
type input "1"
type input "2.4"
type input "10"
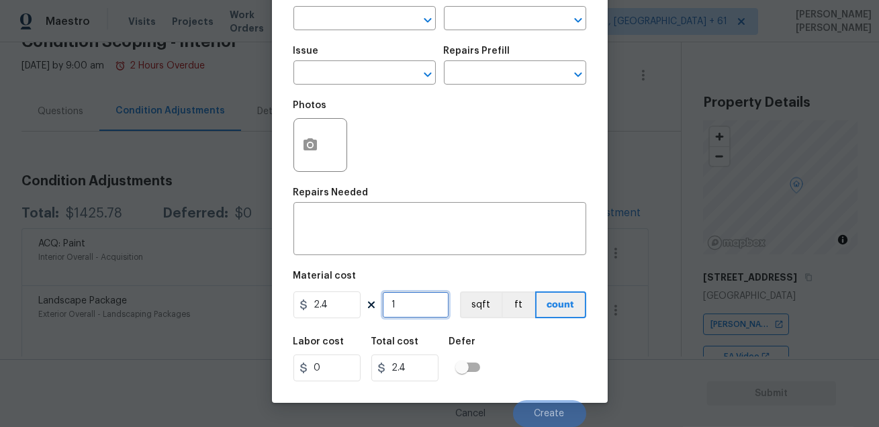
type input "24"
type input "100"
type input "240"
type input "1000"
type input "2400"
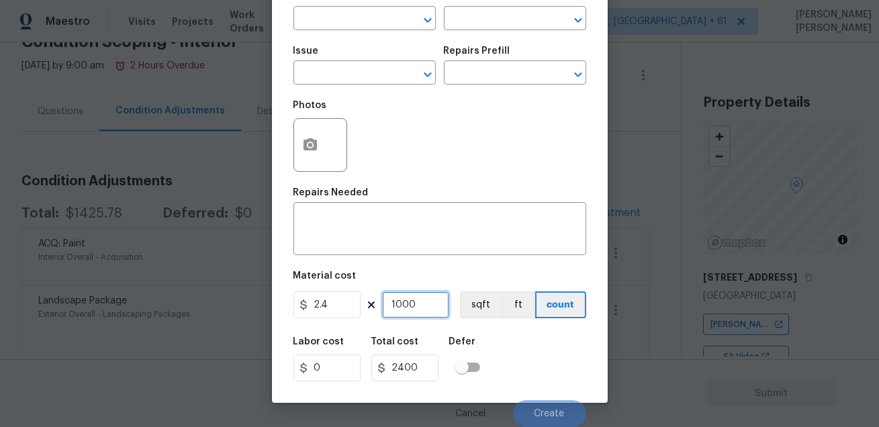
type input "1000"
click at [534, 342] on div "Labor cost 0 Total cost 2400 Defer" at bounding box center [439, 359] width 293 height 60
click at [474, 307] on button "sqft" at bounding box center [481, 304] width 42 height 27
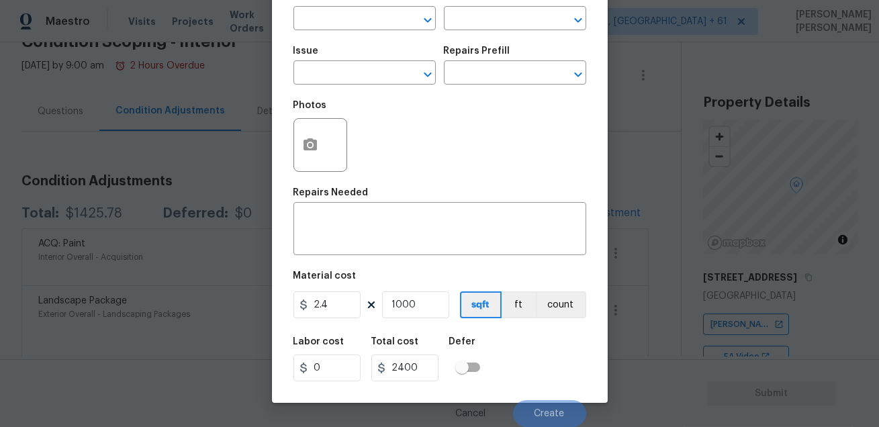
click at [637, 312] on body "Maestro Visits Projects Work Orders Tasks 1 Teams Properties Geo Assignments 81…" at bounding box center [439, 213] width 879 height 427
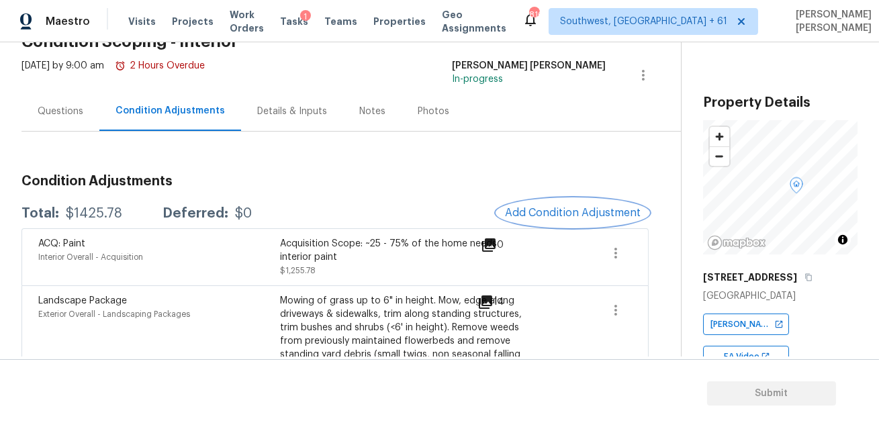
scroll to position [0, 0]
click at [443, 152] on div "Condition Adjustments Total: $1425.78 Deferred: $0 Add Condition Adjustment ACQ…" at bounding box center [334, 271] width 627 height 279
click at [531, 207] on span "Add Condition Adjustment" at bounding box center [573, 213] width 136 height 12
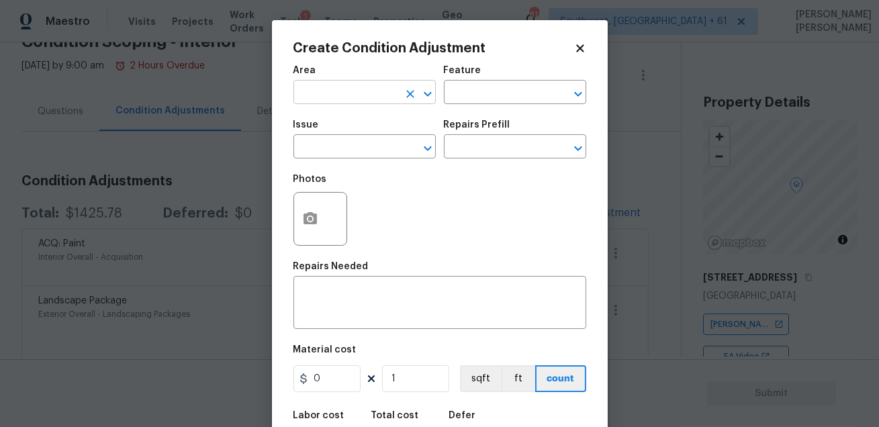
click at [307, 101] on input "text" at bounding box center [345, 93] width 105 height 21
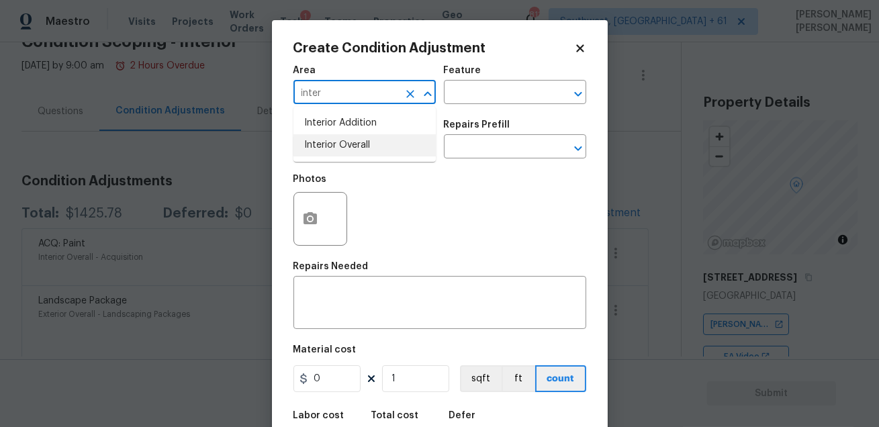
click at [316, 146] on li "Interior Overall" at bounding box center [364, 145] width 142 height 22
type input "Interior Overall"
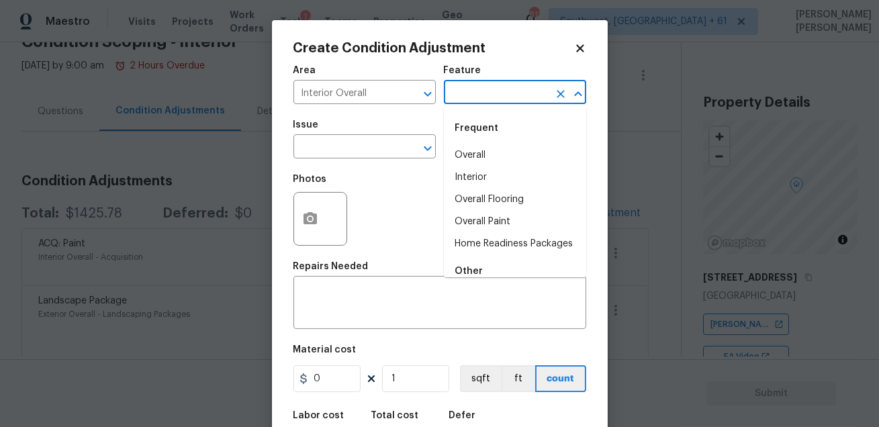
click at [459, 96] on input "text" at bounding box center [496, 93] width 105 height 21
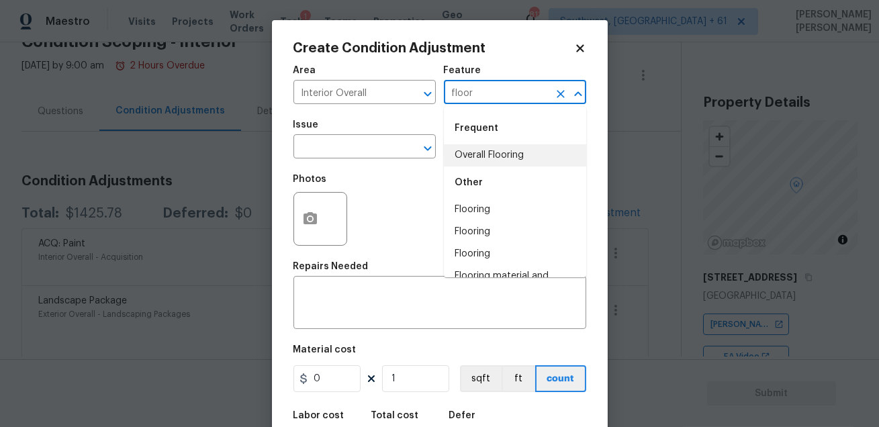
click at [458, 148] on li "Overall Flooring" at bounding box center [515, 155] width 142 height 22
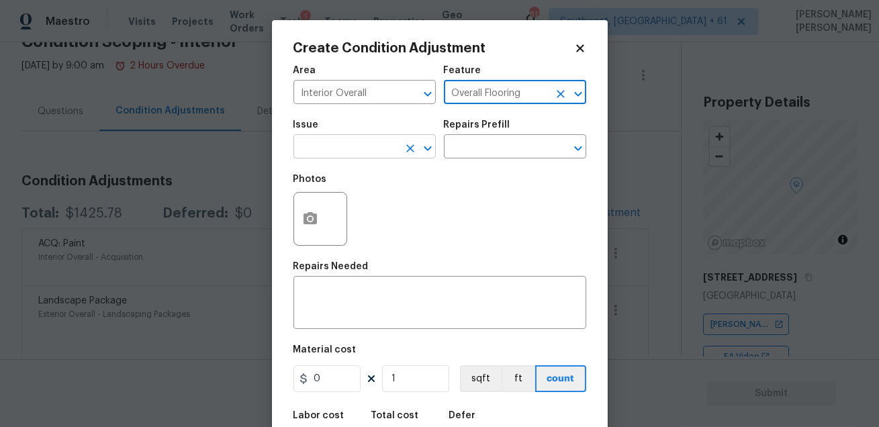
type input "Overall Flooring"
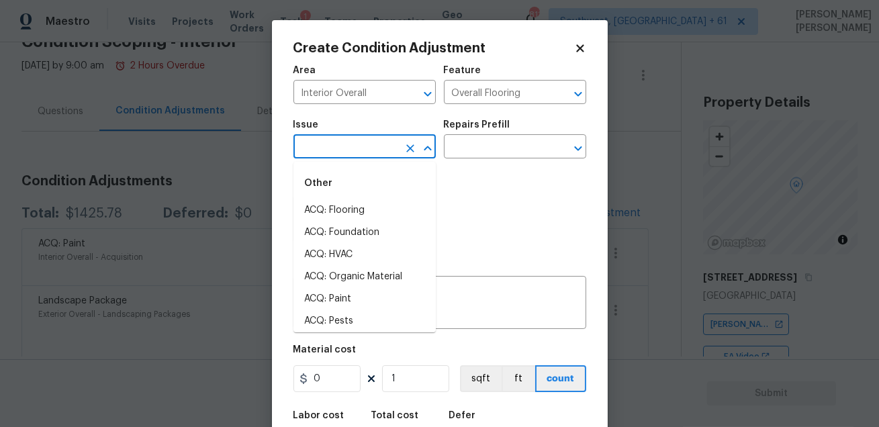
click at [332, 142] on input "text" at bounding box center [345, 148] width 105 height 21
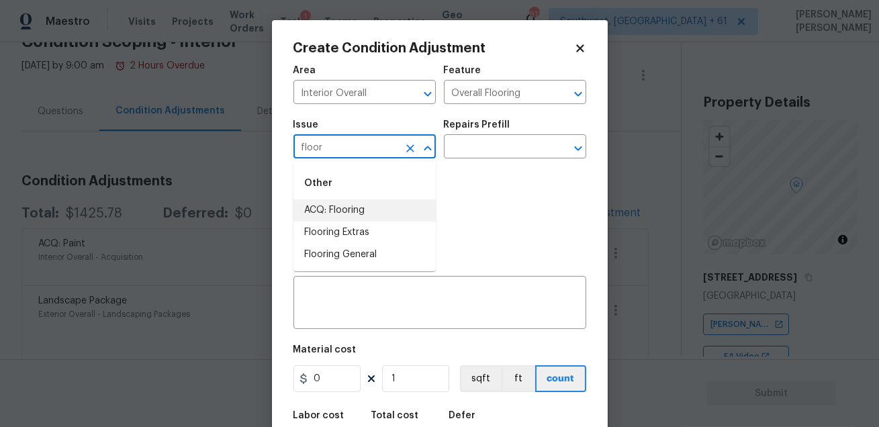
click at [360, 211] on li "ACQ: Flooring" at bounding box center [364, 210] width 142 height 22
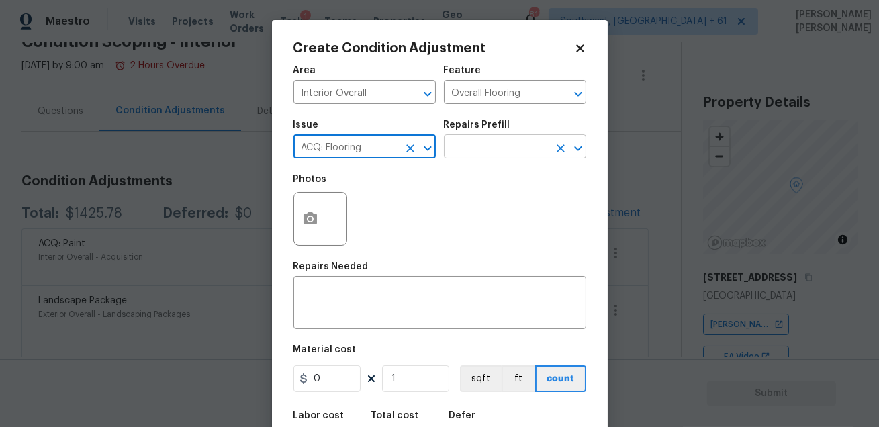
type input "ACQ: Flooring"
click at [482, 154] on input "text" at bounding box center [496, 148] width 105 height 21
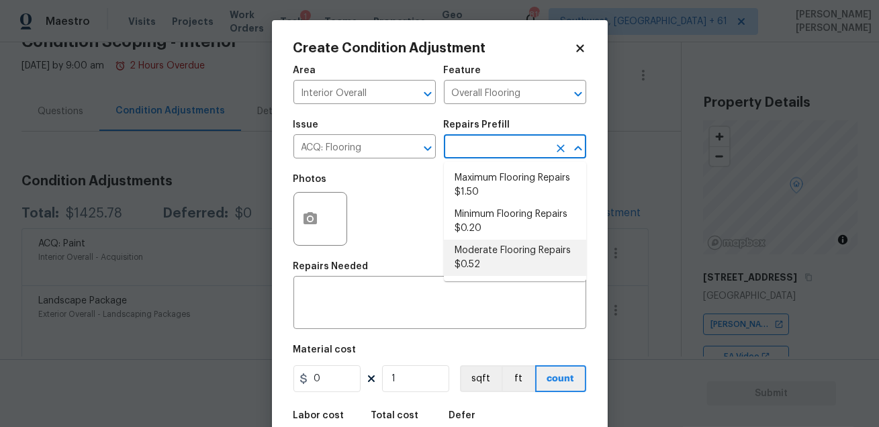
click at [493, 254] on li "Moderate Flooring Repairs $0.52" at bounding box center [515, 258] width 142 height 36
type input "Acquisition"
type textarea "Acquisition Scope: Moderate flooring repairs"
type input "0.52"
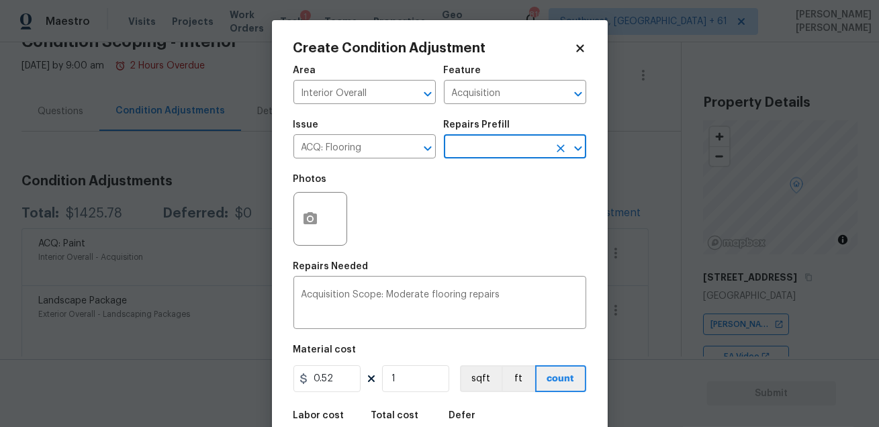
click at [491, 152] on input "text" at bounding box center [496, 148] width 105 height 21
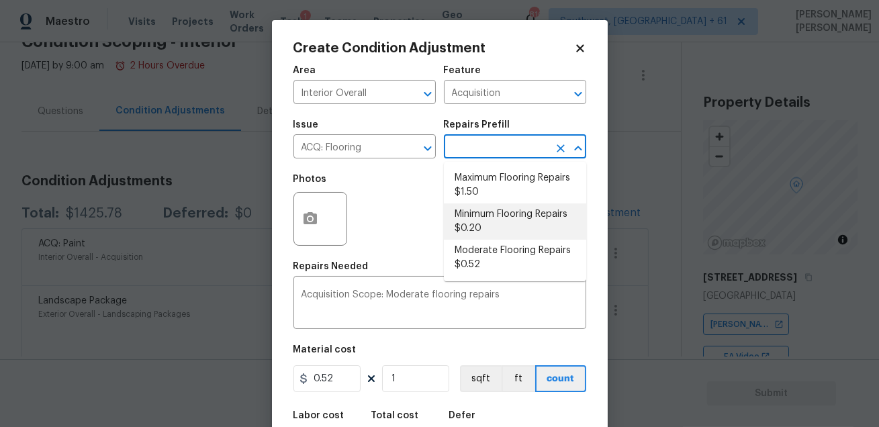
click at [491, 224] on li "Minimum Flooring Repairs $0.20" at bounding box center [515, 221] width 142 height 36
type textarea "Acquisition Scope: Minimum flooring repairs"
type input "0.2"
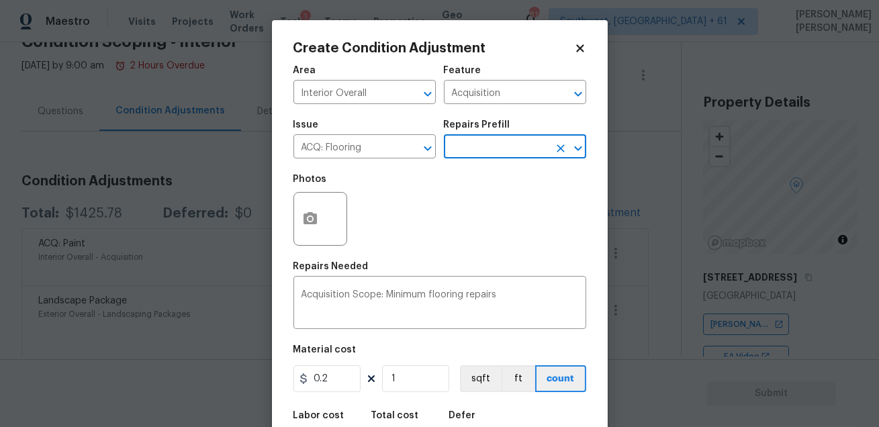
scroll to position [74, 0]
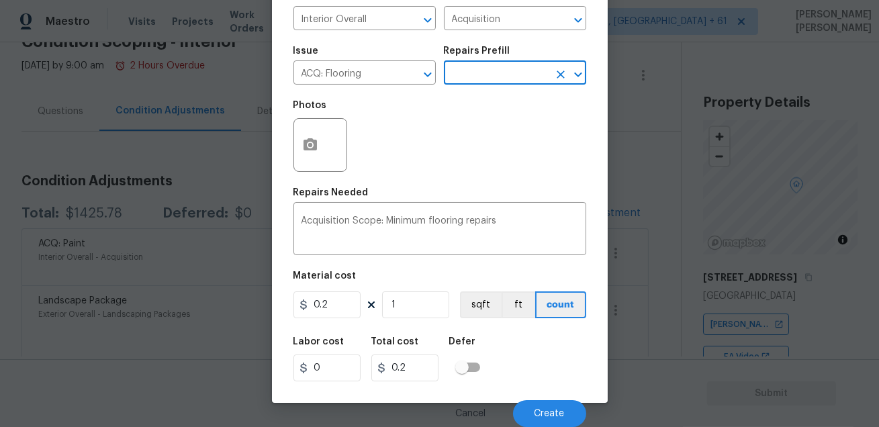
click at [422, 318] on figure "Material cost 0.2 1 sqft ft count" at bounding box center [439, 296] width 293 height 50
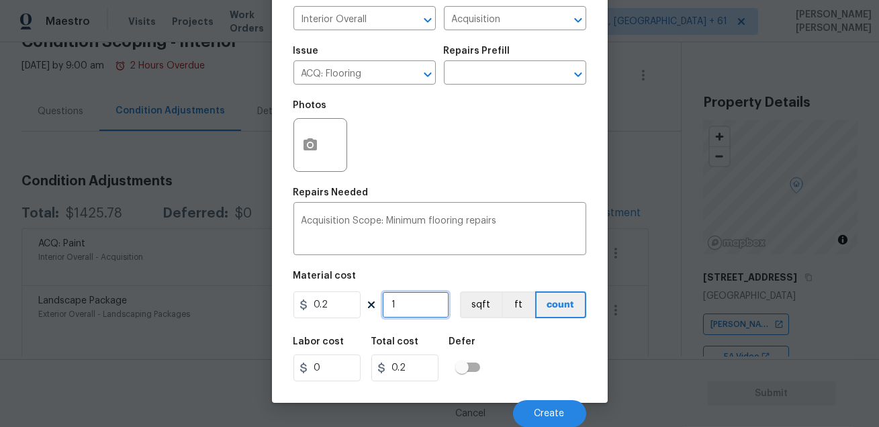
click at [424, 305] on input "1" at bounding box center [415, 304] width 67 height 27
type input "0"
type input "1"
type input "0.2"
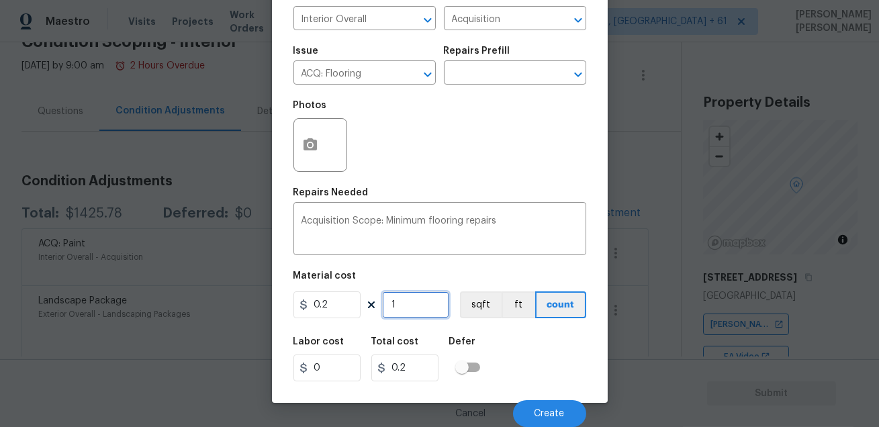
type input "16"
type input "3.2"
type input "169"
type input "33.8"
type input "1697"
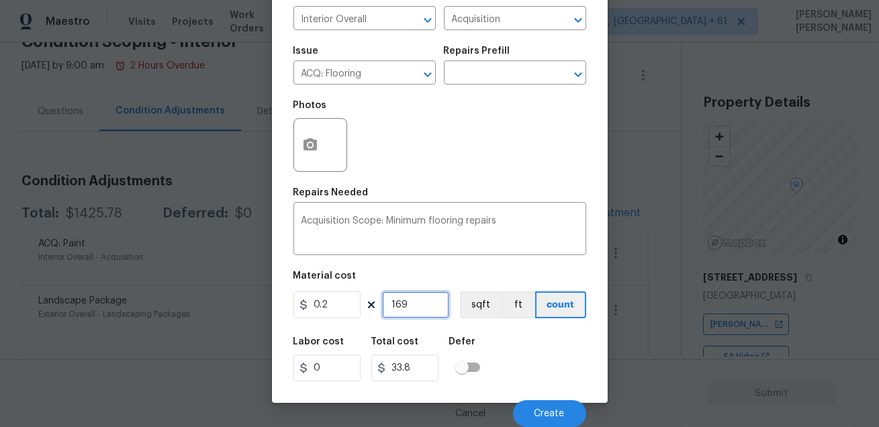
type input "339.4"
type input "1697"
click at [536, 343] on div "Labor cost 0 Total cost 339.4 Defer" at bounding box center [439, 359] width 293 height 60
click at [496, 169] on div "Photos" at bounding box center [439, 136] width 293 height 87
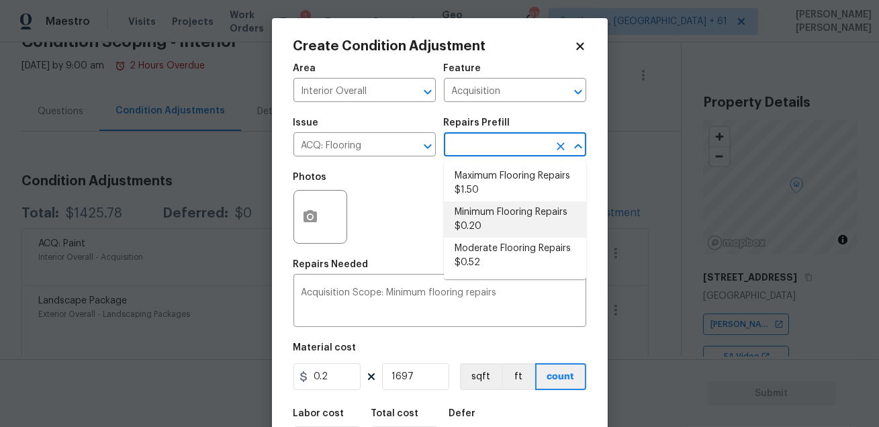
click at [497, 140] on input "text" at bounding box center [496, 146] width 105 height 21
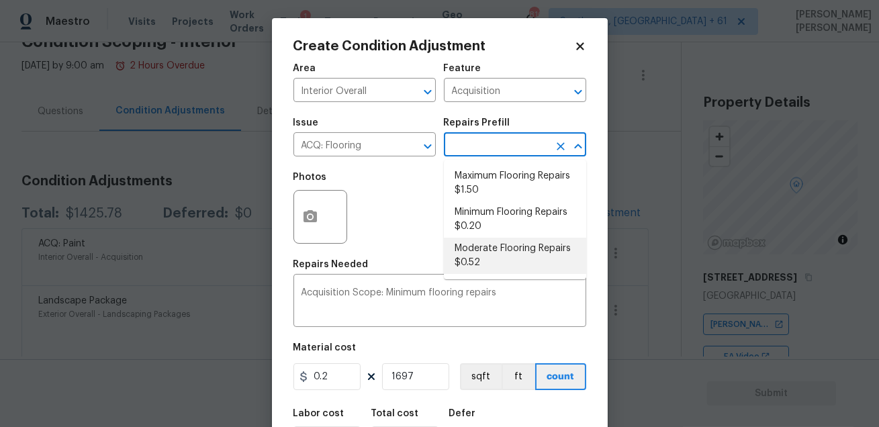
click at [493, 244] on li "Moderate Flooring Repairs $0.52" at bounding box center [515, 256] width 142 height 36
type textarea "Acquisition Scope: Moderate flooring repairs"
type input "0.52"
type input "882.44"
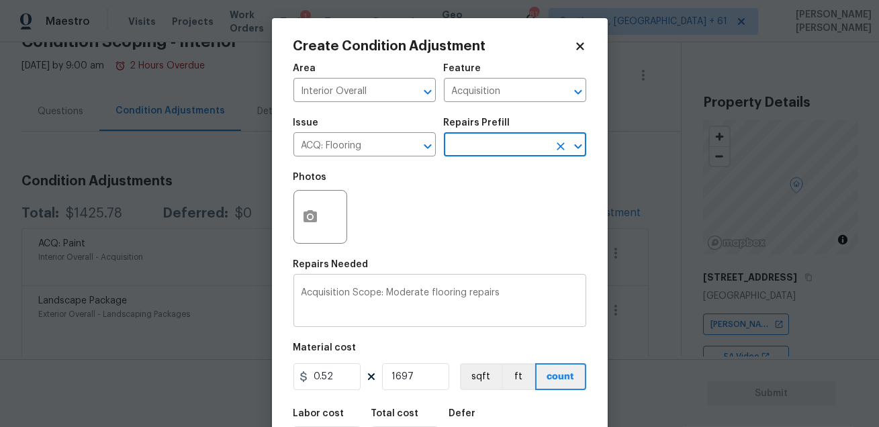
scroll to position [74, 0]
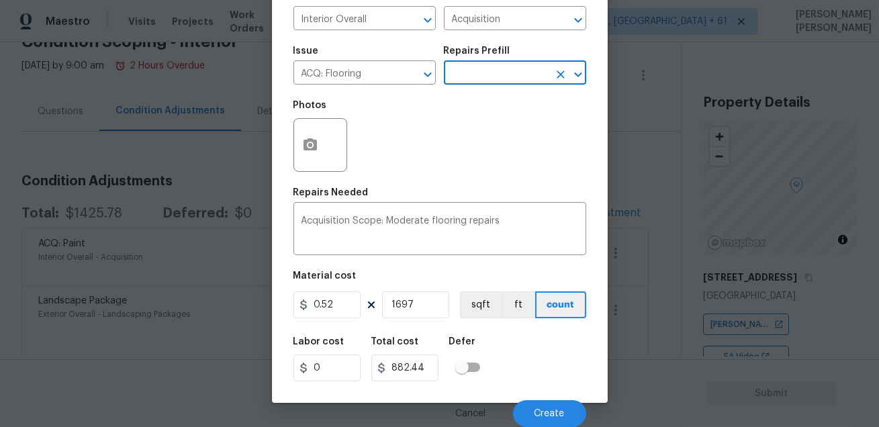
click at [563, 356] on div "Labor cost 0 Total cost 882.44 Defer" at bounding box center [439, 359] width 293 height 60
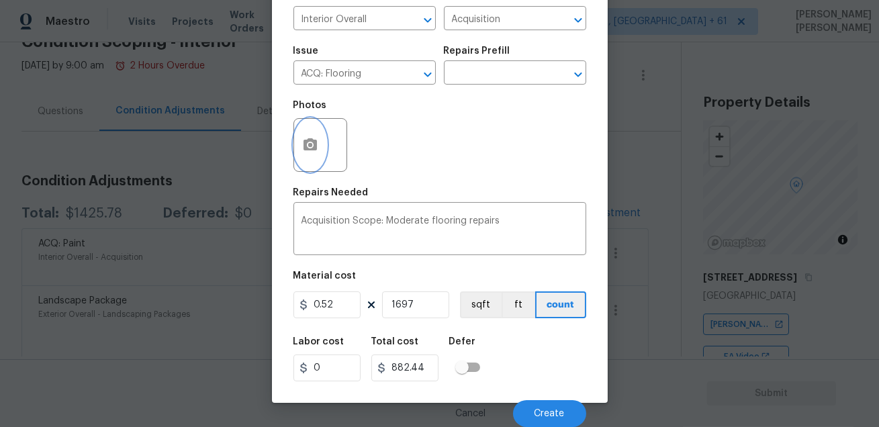
click at [307, 132] on button "button" at bounding box center [310, 145] width 32 height 52
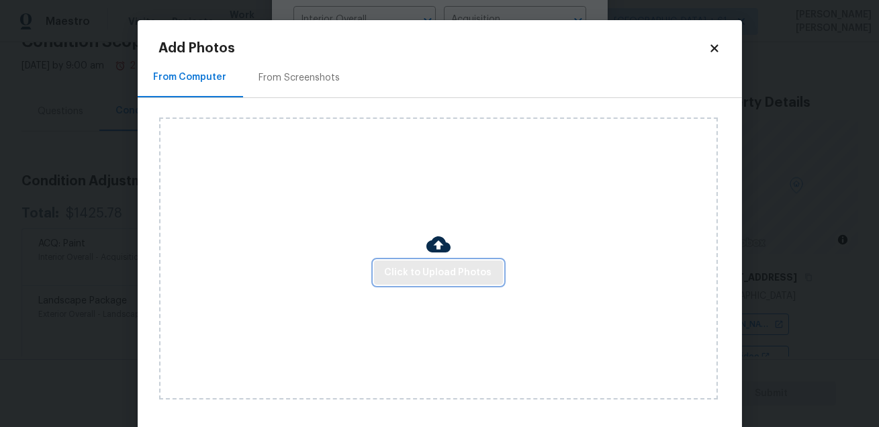
click at [412, 280] on span "Click to Upload Photos" at bounding box center [438, 273] width 107 height 17
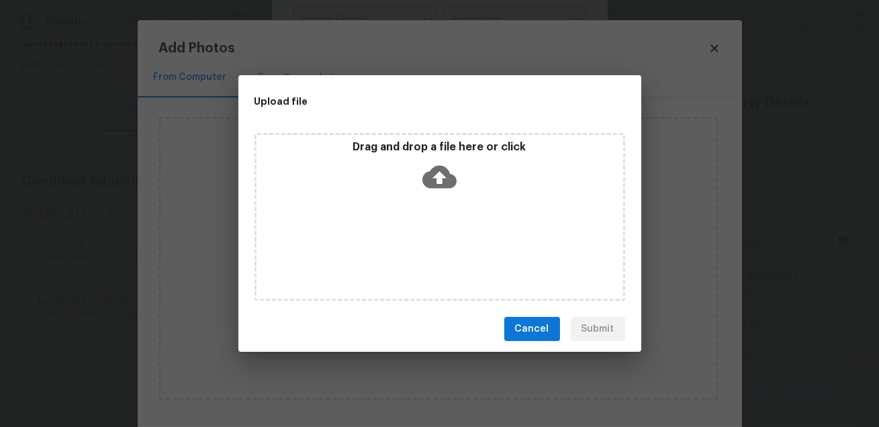
click at [446, 216] on div "Drag and drop a file here or click" at bounding box center [439, 217] width 371 height 168
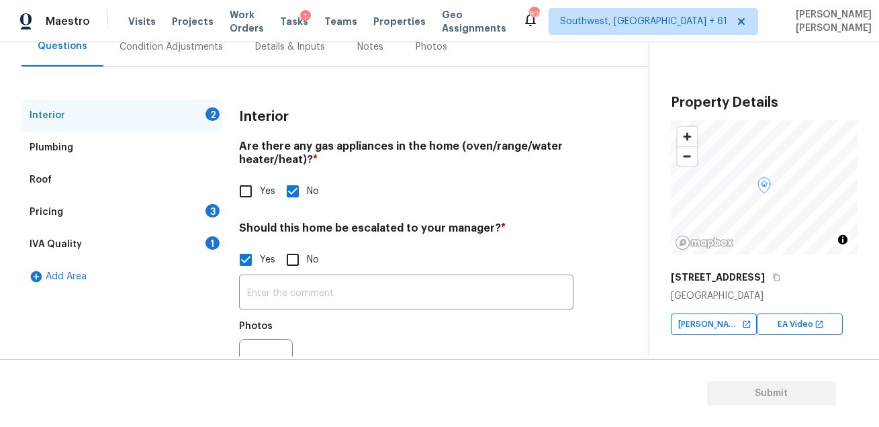
scroll to position [200, 0]
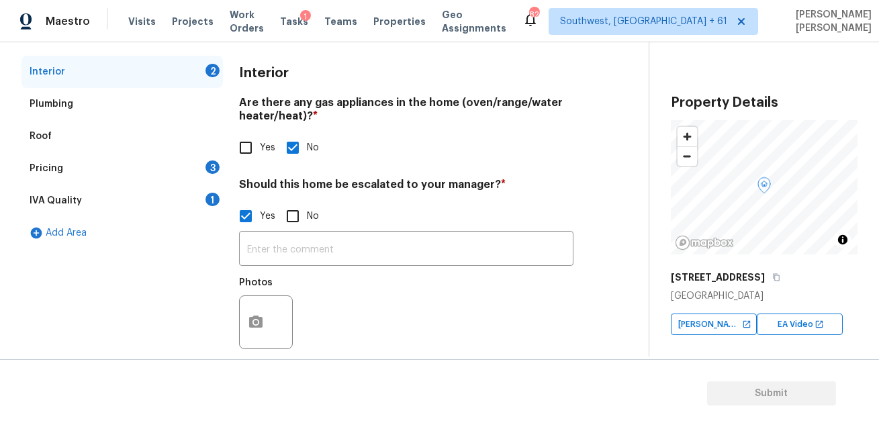
click at [285, 225] on input "No" at bounding box center [293, 216] width 28 height 28
checkbox input "true"
checkbox input "false"
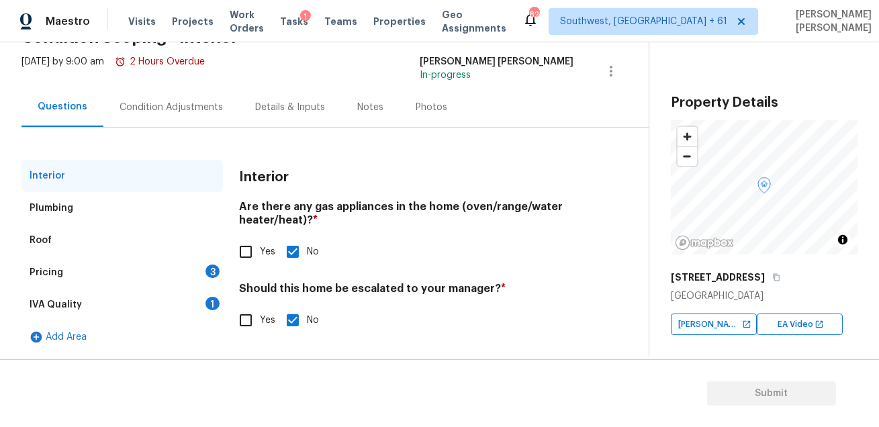
click at [115, 260] on div "Pricing 3" at bounding box center [121, 272] width 201 height 32
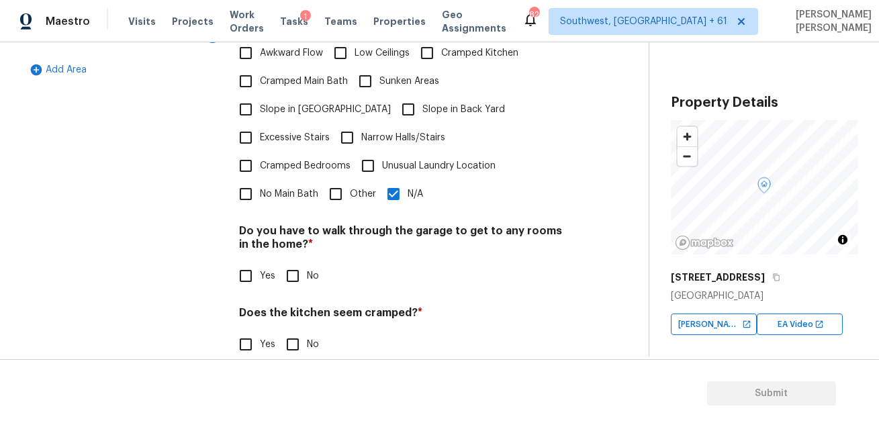
scroll to position [405, 0]
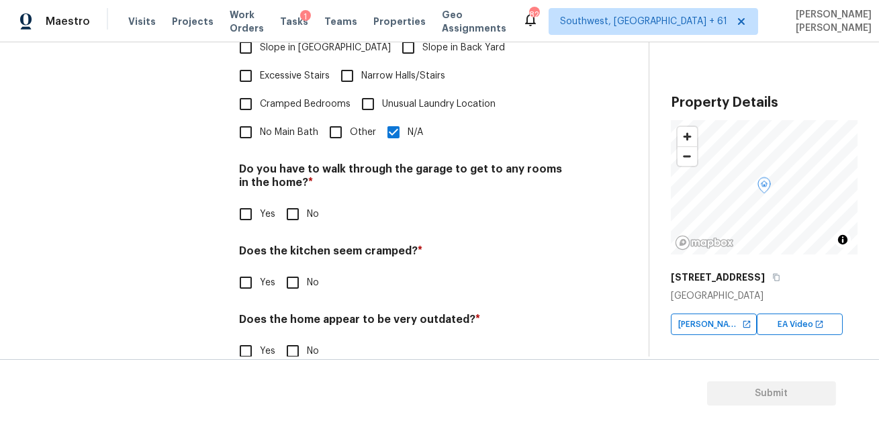
click at [296, 200] on input "No" at bounding box center [293, 214] width 28 height 28
checkbox input "true"
click at [293, 269] on input "No" at bounding box center [293, 283] width 28 height 28
checkbox input "true"
click at [299, 337] on input "No" at bounding box center [293, 351] width 28 height 28
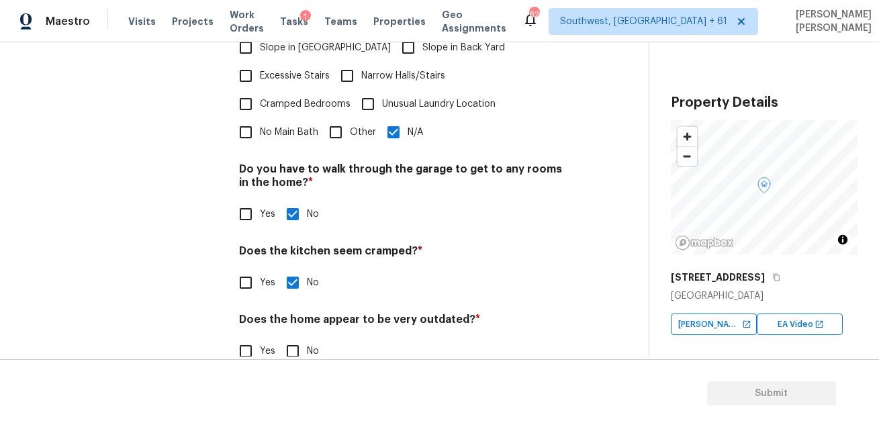
checkbox input "true"
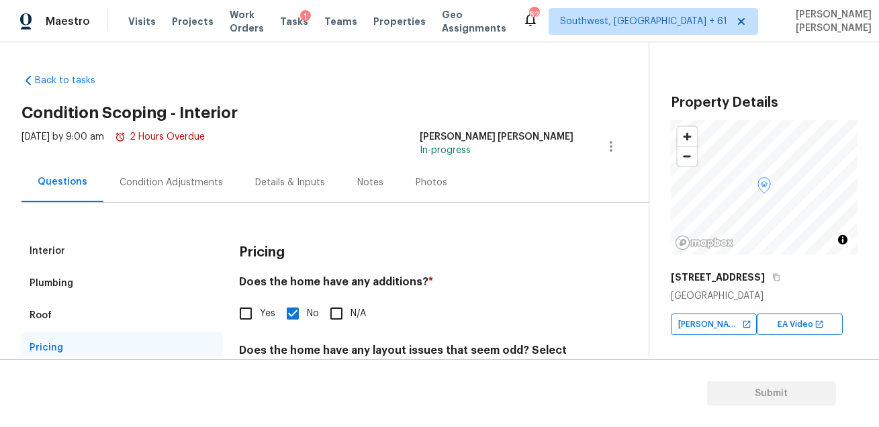
scroll to position [0, 0]
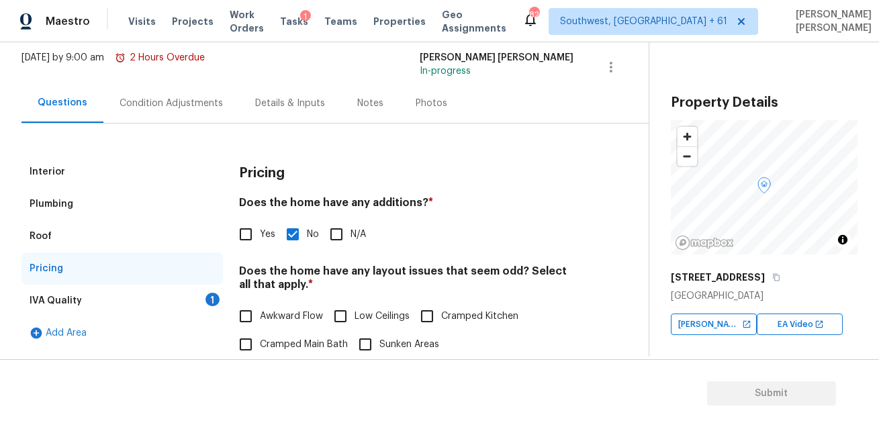
click at [119, 314] on div "IVA Quality 1" at bounding box center [121, 301] width 201 height 32
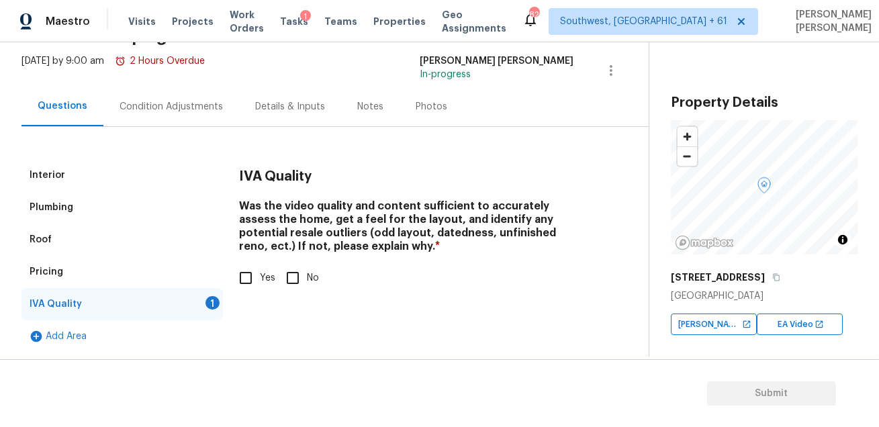
scroll to position [76, 0]
click at [254, 285] on input "Yes" at bounding box center [246, 279] width 28 height 28
checkbox input "true"
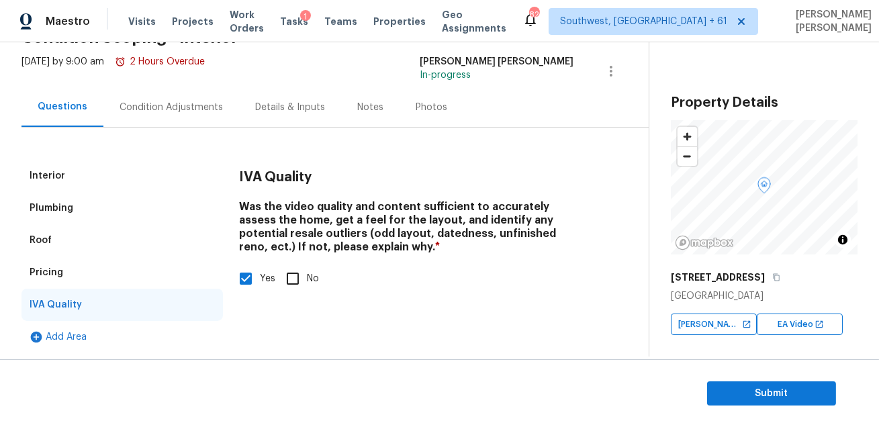
click at [169, 101] on div "Condition Adjustments" at bounding box center [171, 107] width 103 height 13
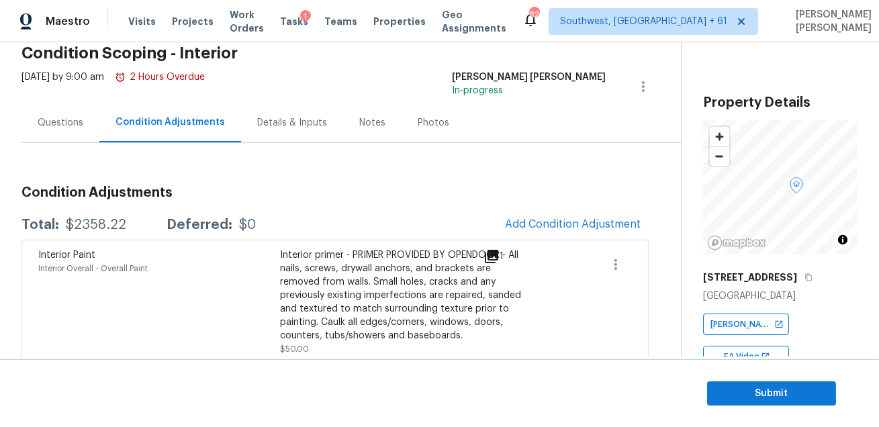
scroll to position [53, 0]
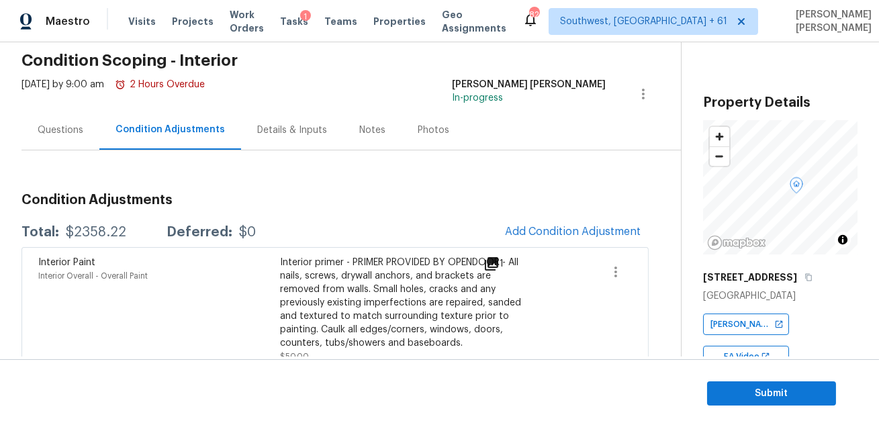
click at [66, 124] on div "Questions" at bounding box center [61, 130] width 46 height 13
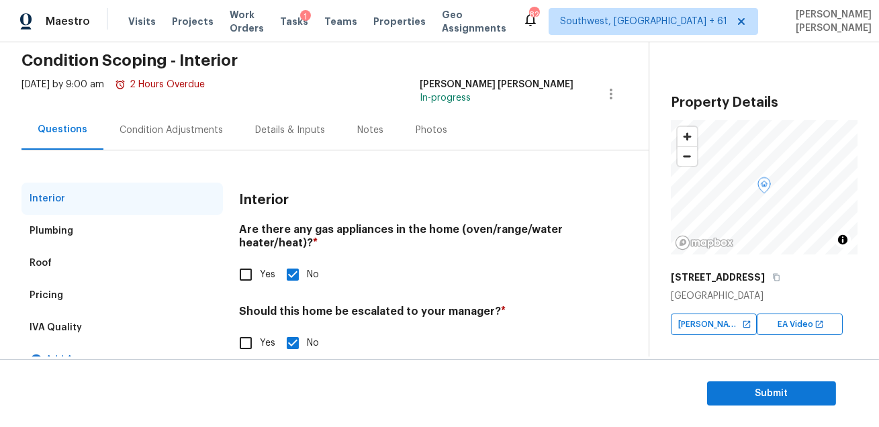
click at [153, 130] on div "Condition Adjustments" at bounding box center [171, 130] width 103 height 13
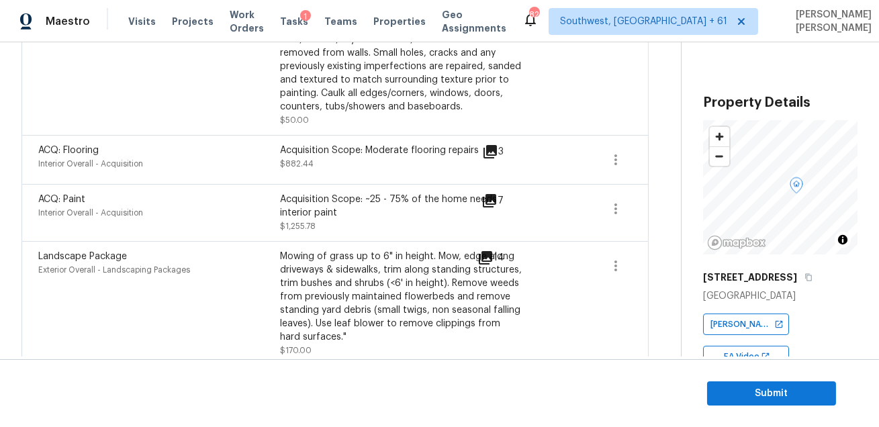
scroll to position [303, 0]
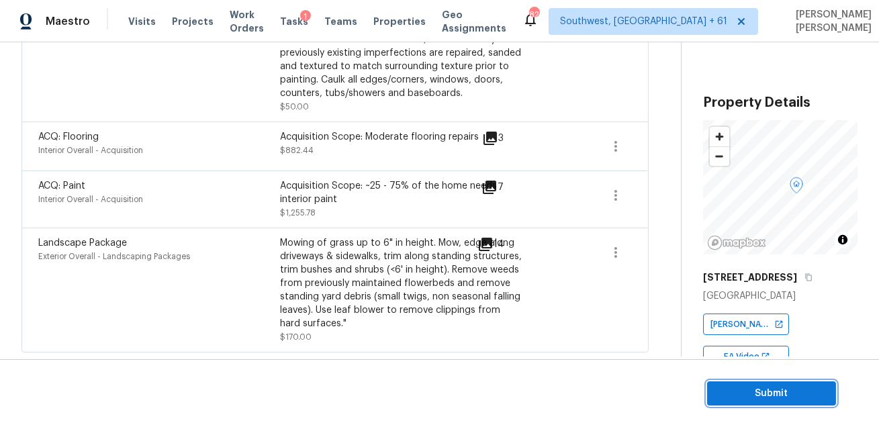
click at [747, 394] on span "Submit" at bounding box center [771, 393] width 107 height 17
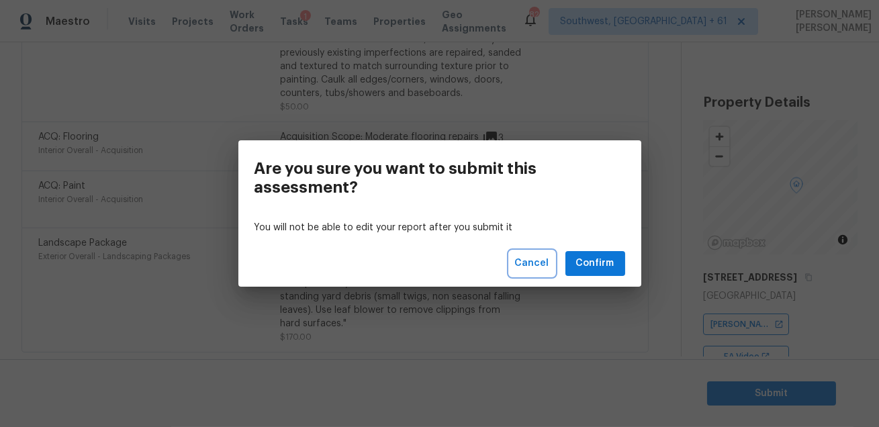
click at [543, 271] on span "Cancel" at bounding box center [532, 263] width 34 height 17
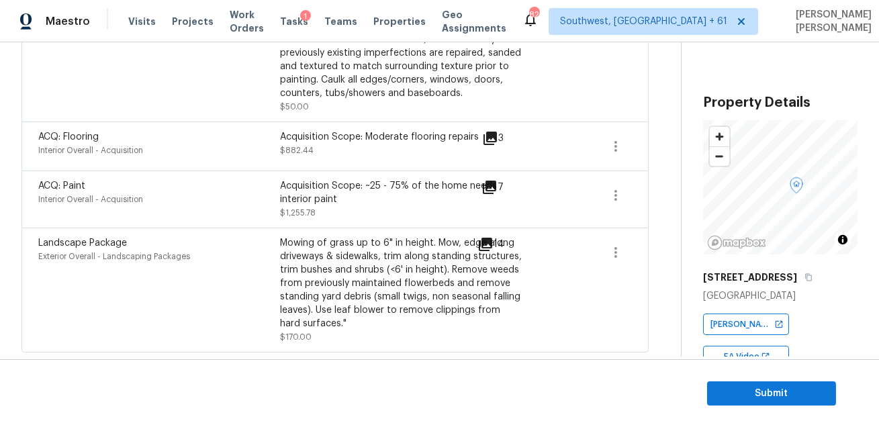
click at [448, 178] on div "ACQ: Paint Interior Overall - Acquisition Acquisition Scope: ~25 - 75% of the h…" at bounding box center [334, 199] width 627 height 57
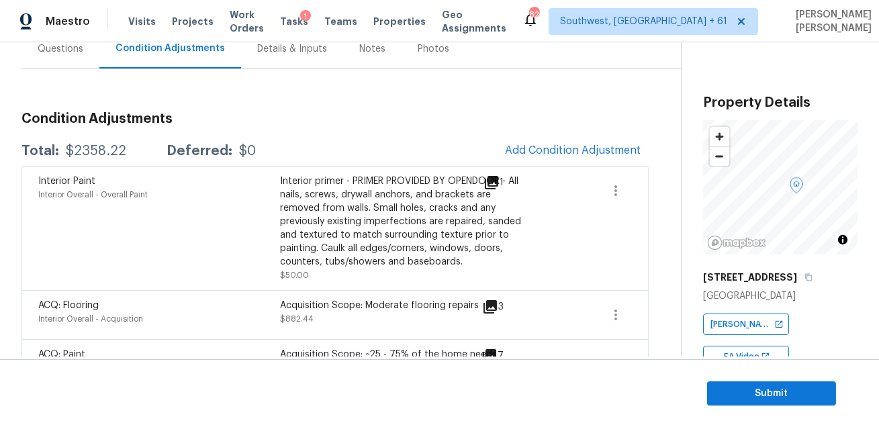
scroll to position [117, 0]
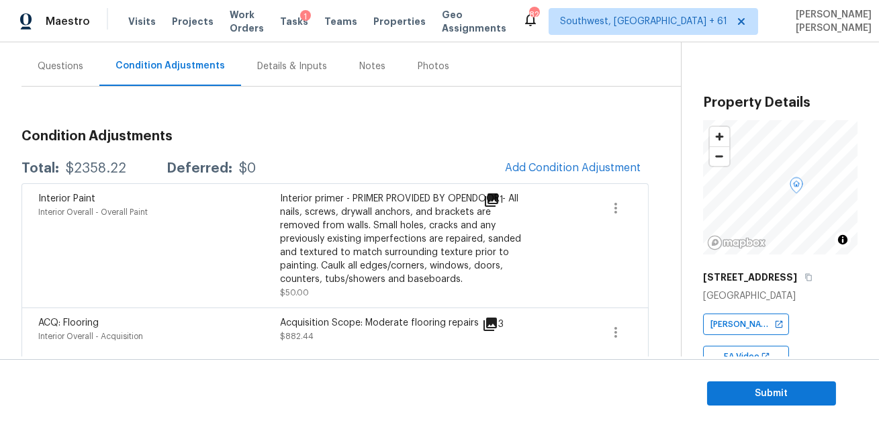
click at [56, 74] on div "Questions" at bounding box center [60, 66] width 78 height 40
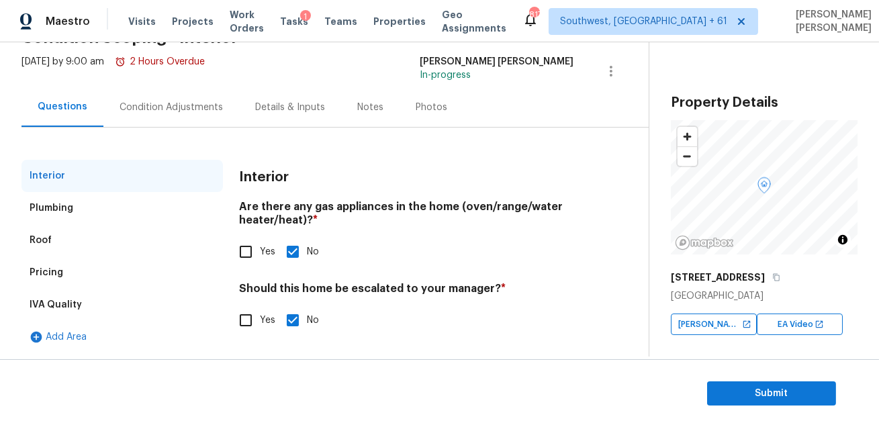
click at [153, 115] on div "Condition Adjustments" at bounding box center [171, 107] width 136 height 40
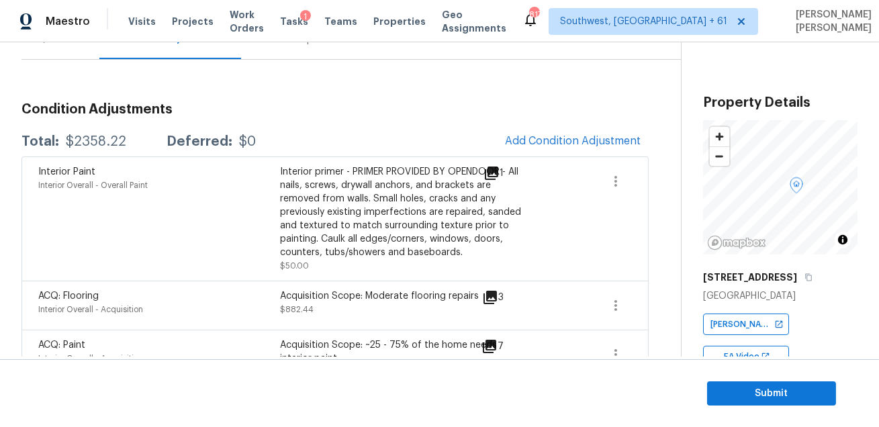
scroll to position [34, 0]
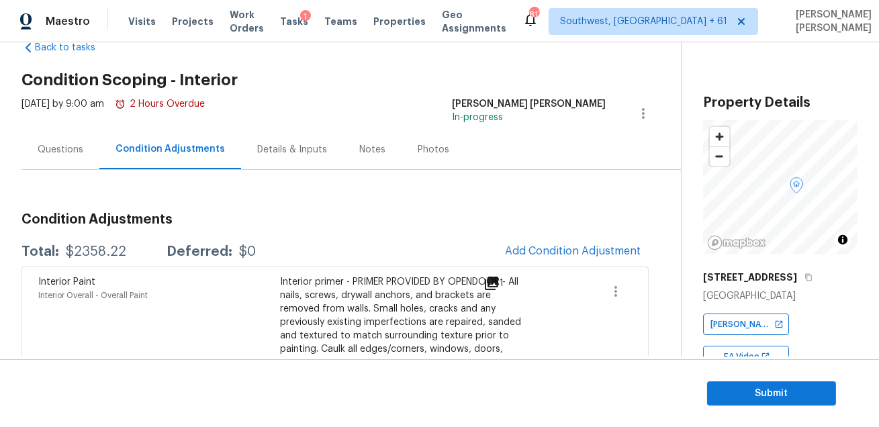
click at [72, 140] on div "Questions" at bounding box center [60, 150] width 78 height 40
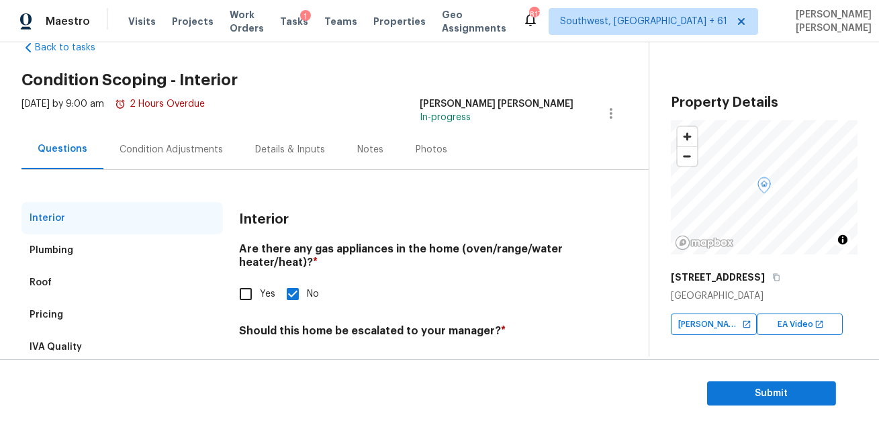
scroll to position [76, 0]
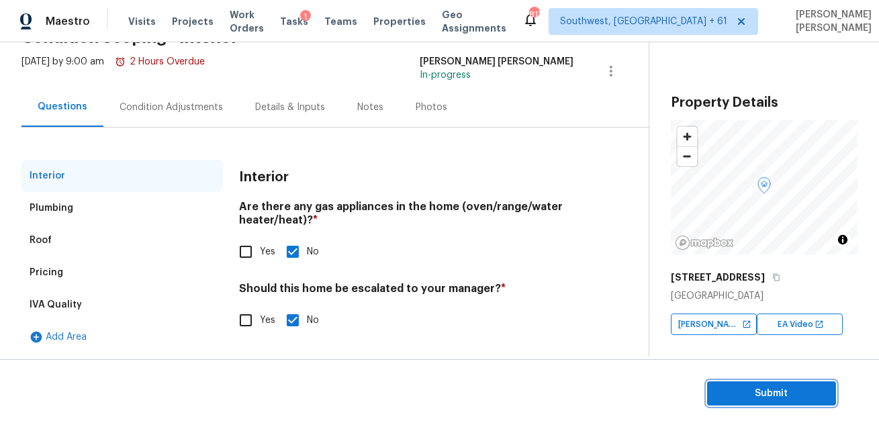
click at [721, 390] on span "Submit" at bounding box center [771, 393] width 107 height 17
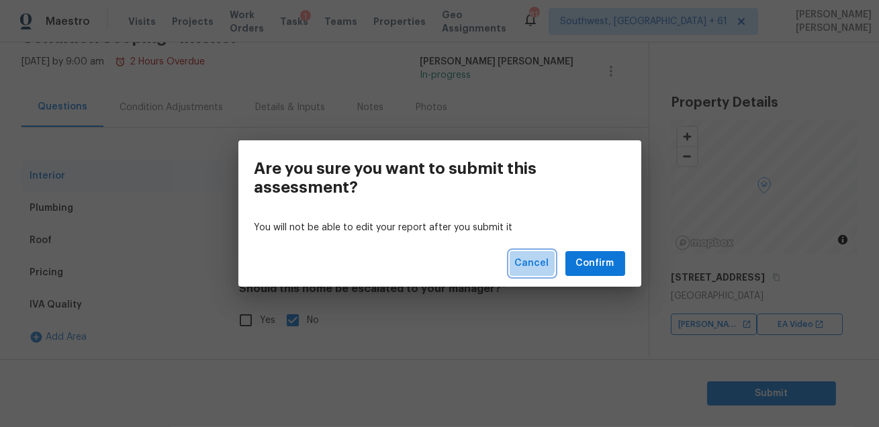
click at [523, 259] on span "Cancel" at bounding box center [532, 263] width 34 height 17
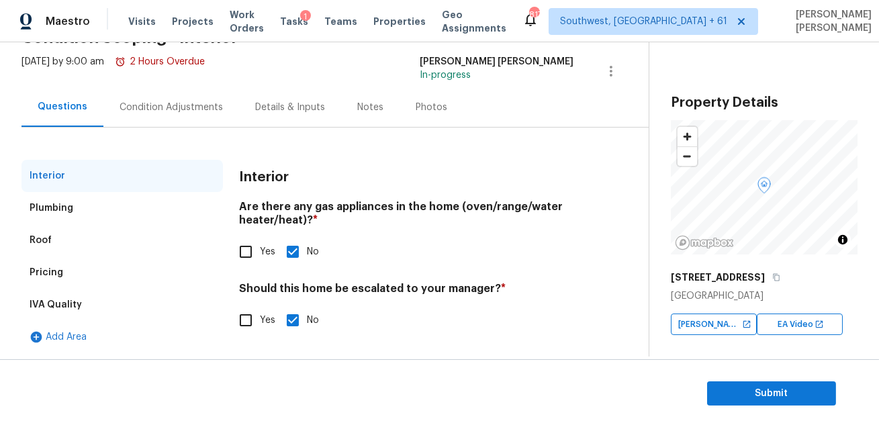
click at [153, 105] on div "Condition Adjustments" at bounding box center [171, 107] width 103 height 13
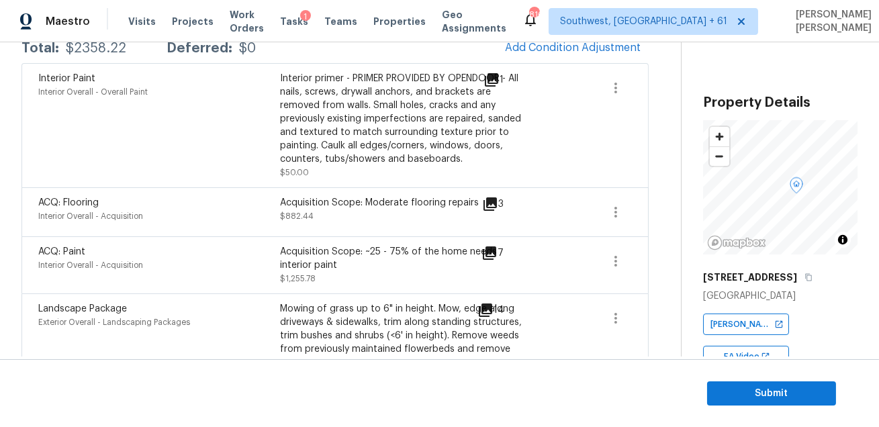
scroll to position [236, 0]
click at [739, 397] on span "Submit" at bounding box center [771, 393] width 107 height 17
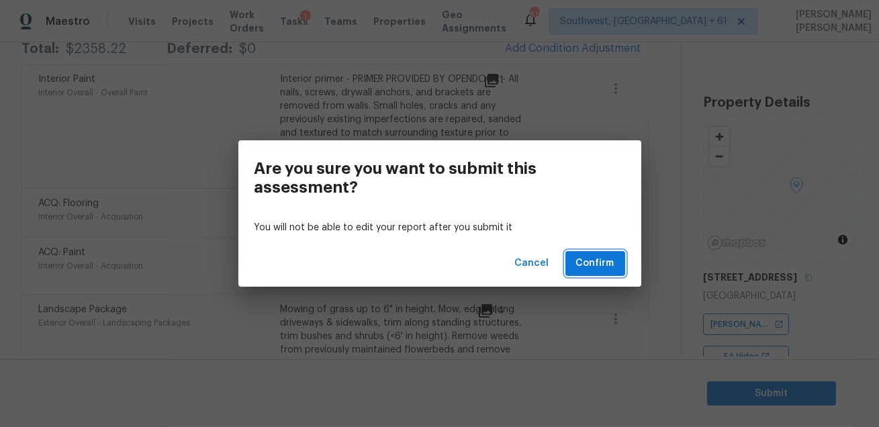
click at [600, 272] on button "Confirm" at bounding box center [595, 263] width 60 height 25
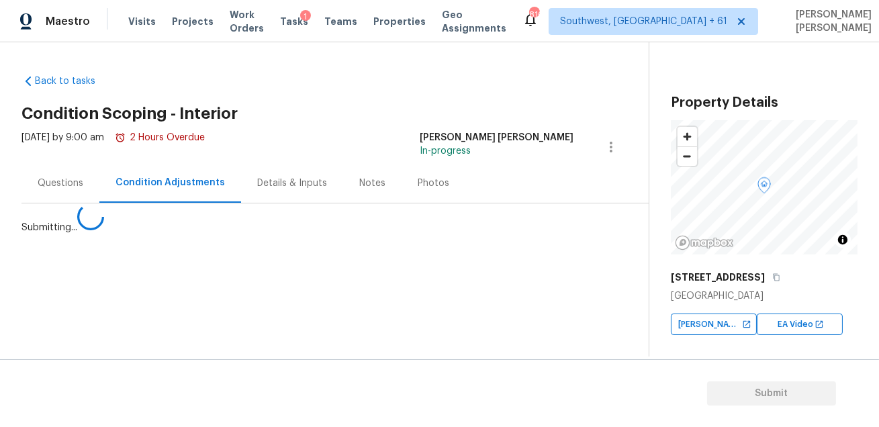
scroll to position [0, 0]
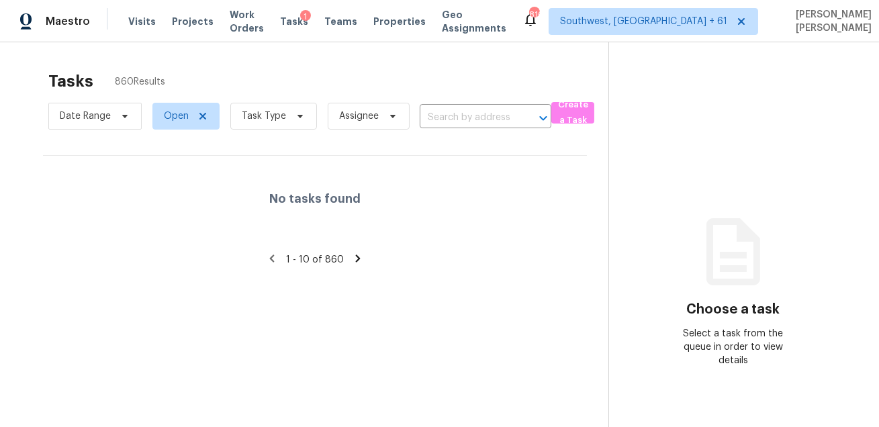
click at [274, 130] on span "Task Type" at bounding box center [268, 116] width 97 height 35
click at [283, 113] on span "Task Type" at bounding box center [273, 116] width 87 height 27
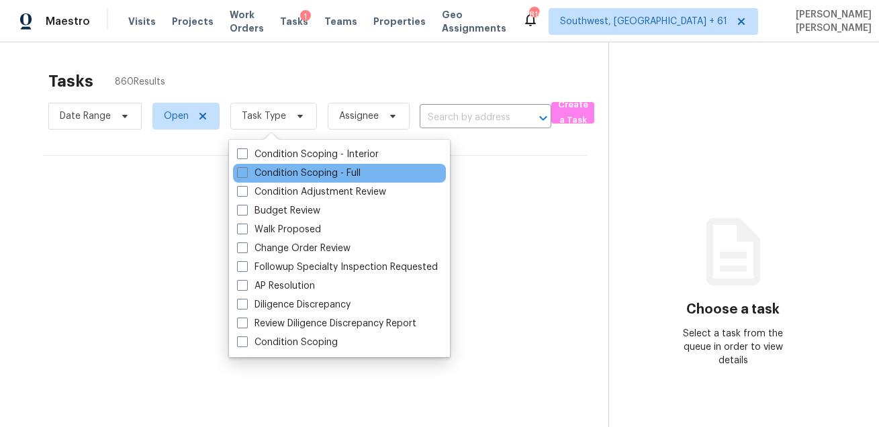
click at [274, 181] on div "Condition Scoping - Full" at bounding box center [339, 173] width 213 height 19
click at [277, 176] on label "Condition Scoping - Full" at bounding box center [299, 173] width 124 height 13
click at [246, 175] on input "Condition Scoping - Full" at bounding box center [241, 171] width 9 height 9
checkbox input "true"
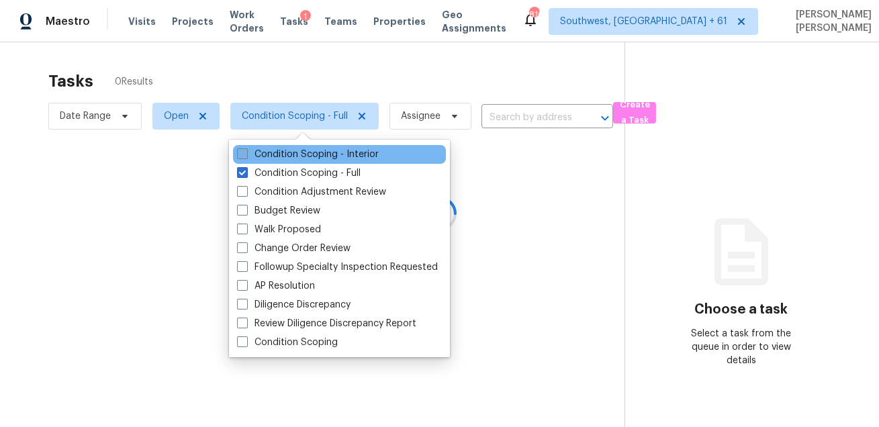
click at [289, 153] on label "Condition Scoping - Interior" at bounding box center [308, 154] width 142 height 13
click at [246, 153] on input "Condition Scoping - Interior" at bounding box center [241, 152] width 9 height 9
checkbox input "true"
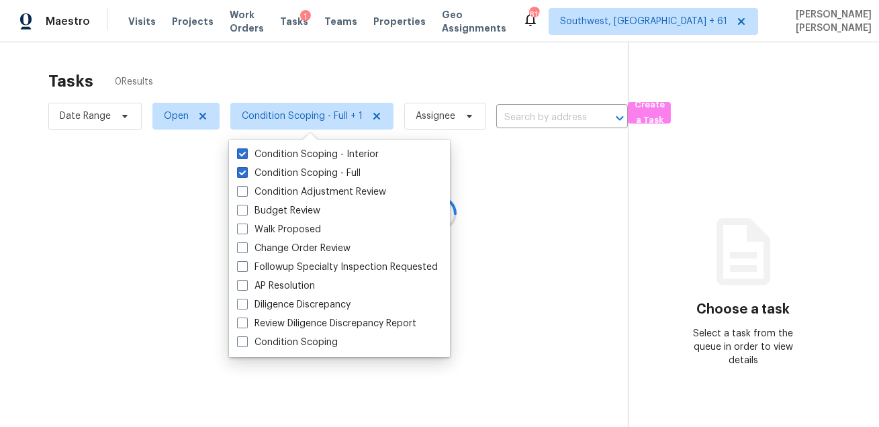
click at [294, 81] on div at bounding box center [439, 213] width 879 height 427
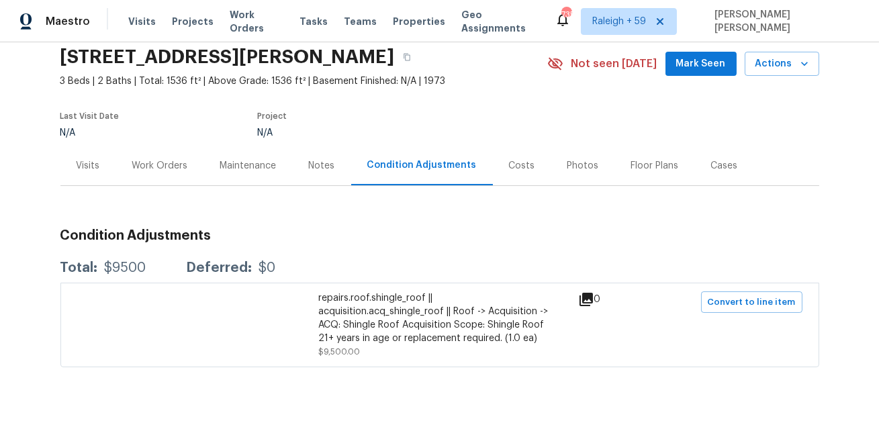
scroll to position [71, 0]
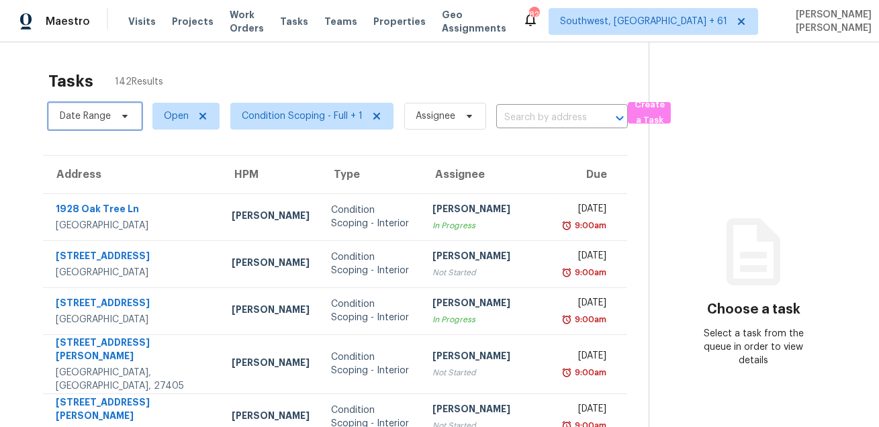
click at [132, 109] on span "Date Range" at bounding box center [94, 116] width 93 height 27
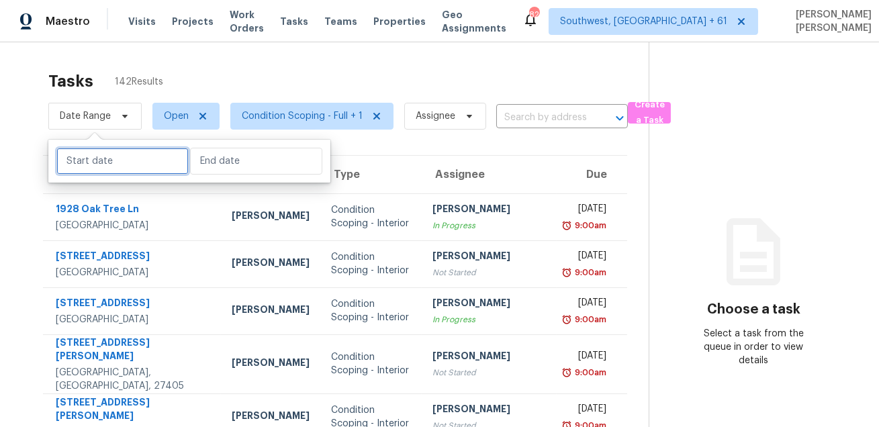
click at [132, 170] on input "text" at bounding box center [122, 161] width 132 height 27
select select "7"
select select "2025"
select select "8"
select select "2025"
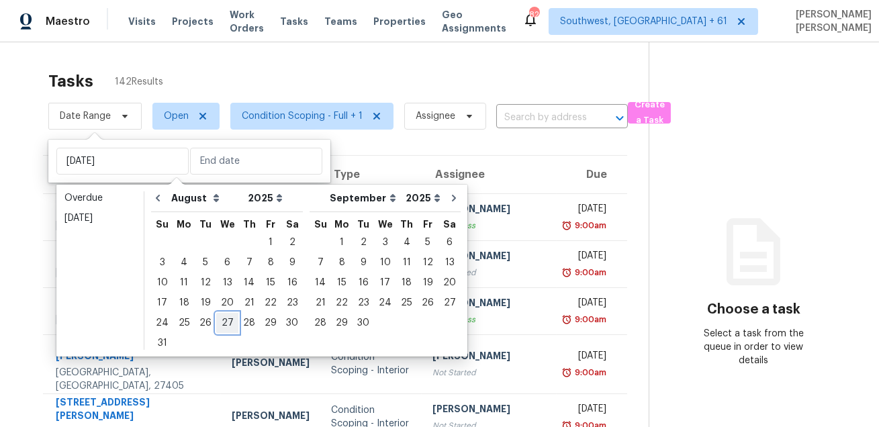
click at [220, 322] on div "27" at bounding box center [227, 323] width 22 height 19
type input "[DATE]"
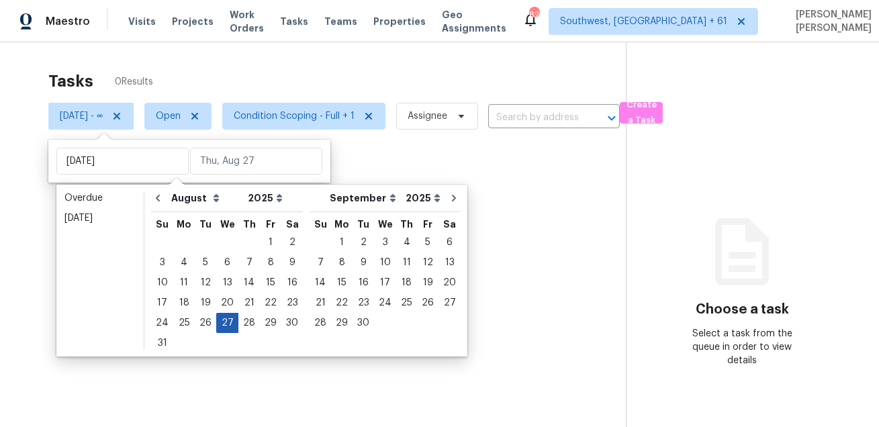
click at [220, 322] on div "27" at bounding box center [227, 323] width 22 height 19
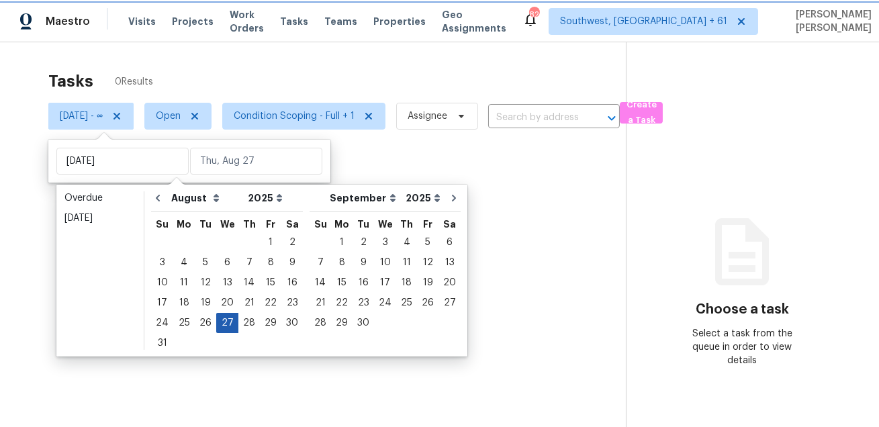
type input "[DATE]"
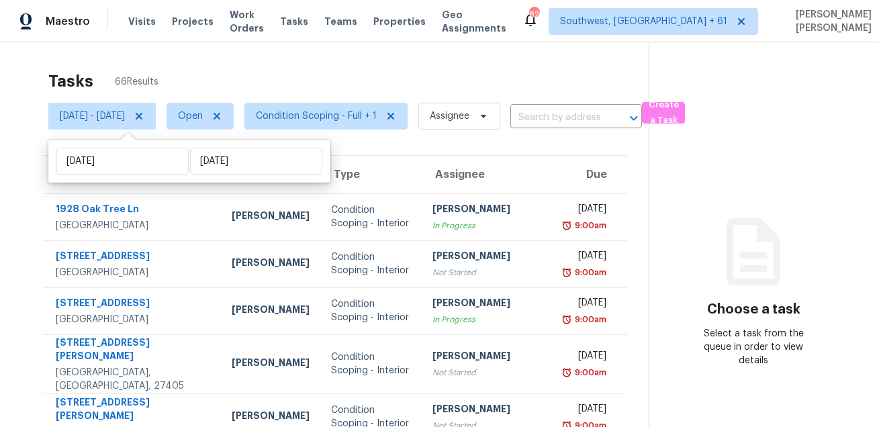
click at [341, 79] on div "Tasks 66 Results" at bounding box center [348, 81] width 600 height 35
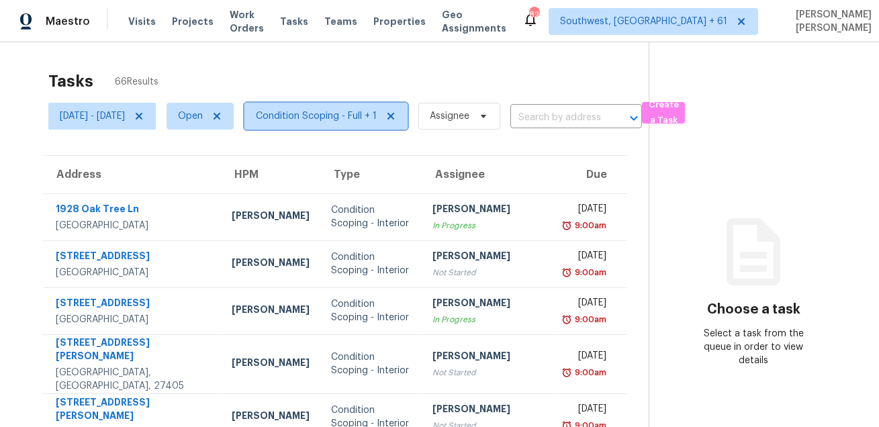
click at [360, 115] on span "Condition Scoping - Full + 1" at bounding box center [316, 115] width 121 height 13
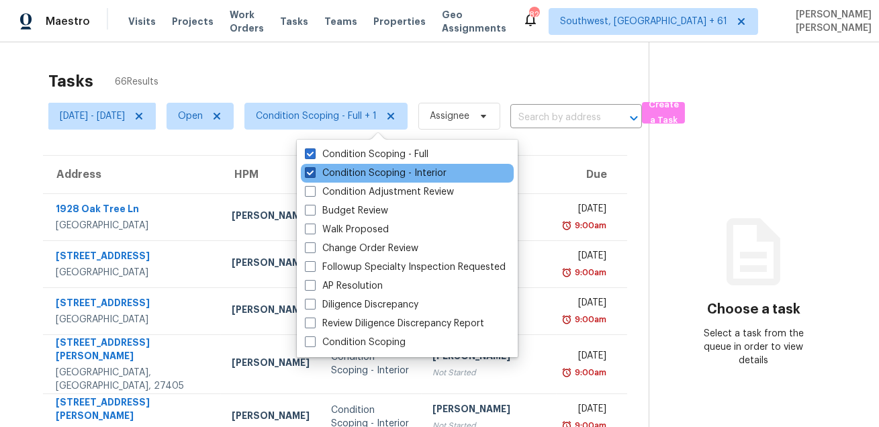
click at [352, 173] on label "Condition Scoping - Interior" at bounding box center [376, 173] width 142 height 13
click at [314, 173] on input "Condition Scoping - Interior" at bounding box center [309, 171] width 9 height 9
checkbox input "false"
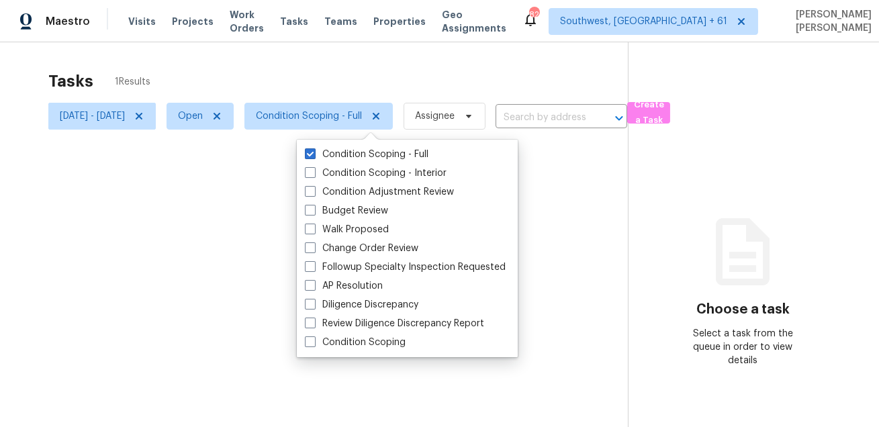
click at [399, 87] on div at bounding box center [439, 213] width 879 height 427
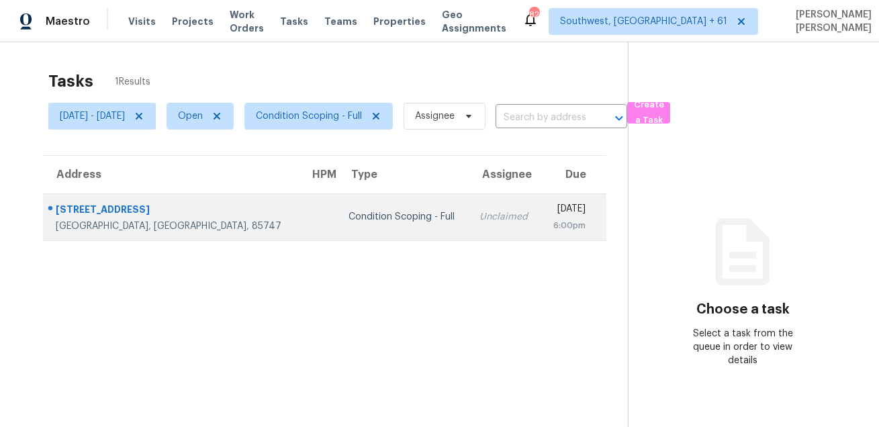
click at [120, 214] on div "10016 E Paseo San Ardo" at bounding box center [172, 211] width 232 height 17
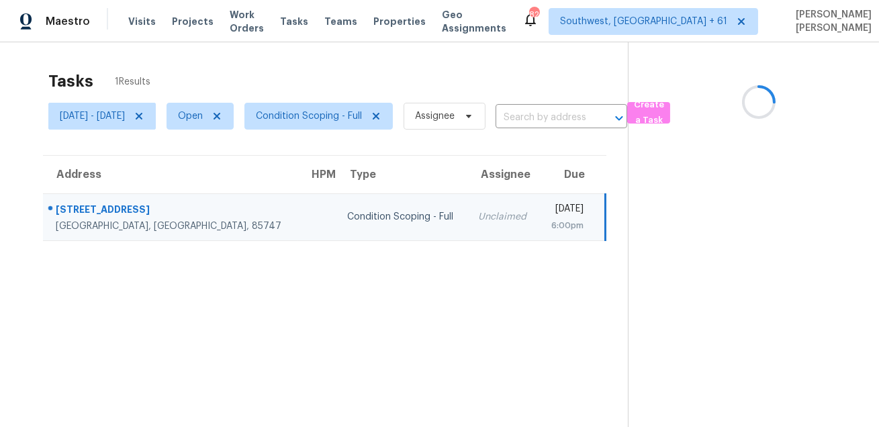
click at [120, 214] on div "10016 E Paseo San Ardo" at bounding box center [172, 211] width 232 height 17
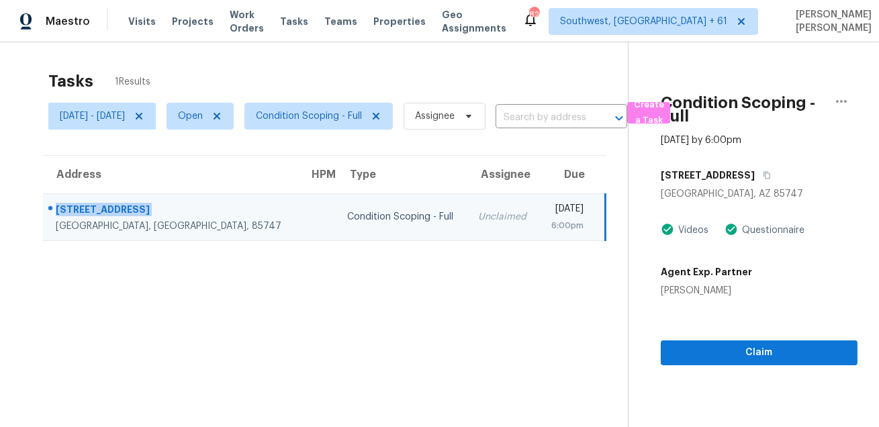
copy div "10016 E Paseo San Ardo"
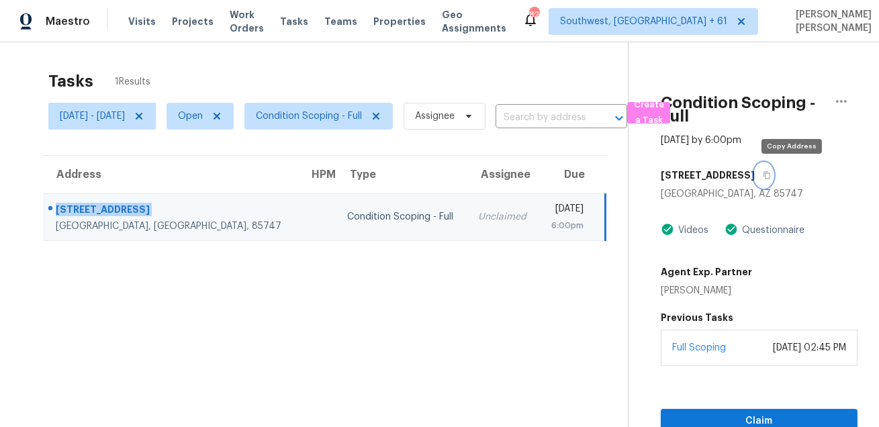
click at [771, 176] on icon "button" at bounding box center [767, 175] width 8 height 8
click at [663, 109] on span "Create a Task" at bounding box center [649, 112] width 30 height 31
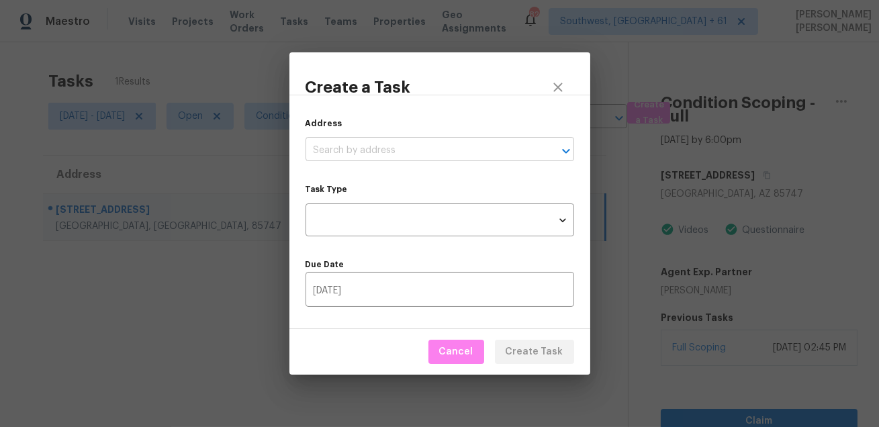
click at [379, 156] on input "text" at bounding box center [420, 150] width 231 height 21
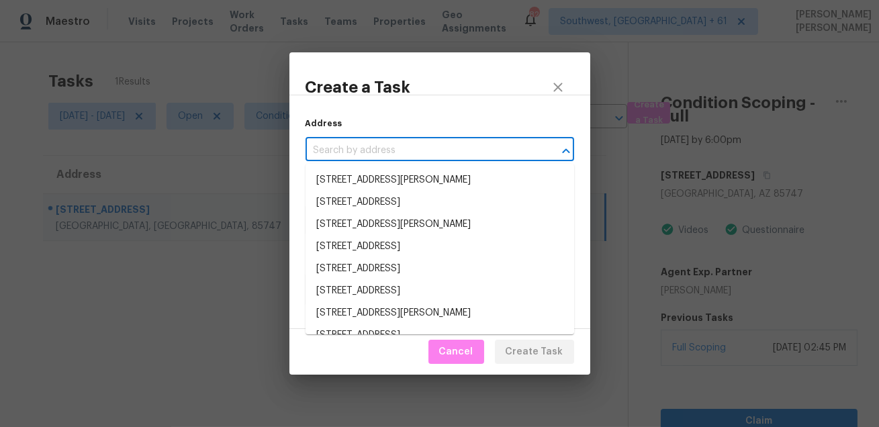
paste input "[STREET_ADDRESS]"
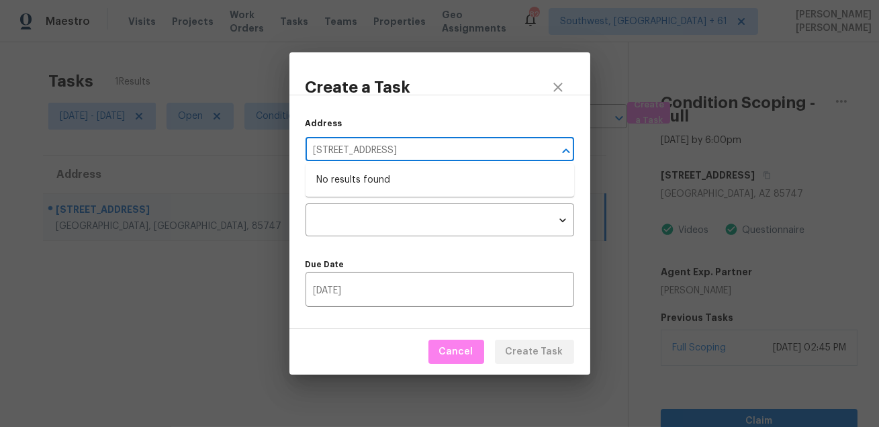
type input "[STREET_ADDRESS]"
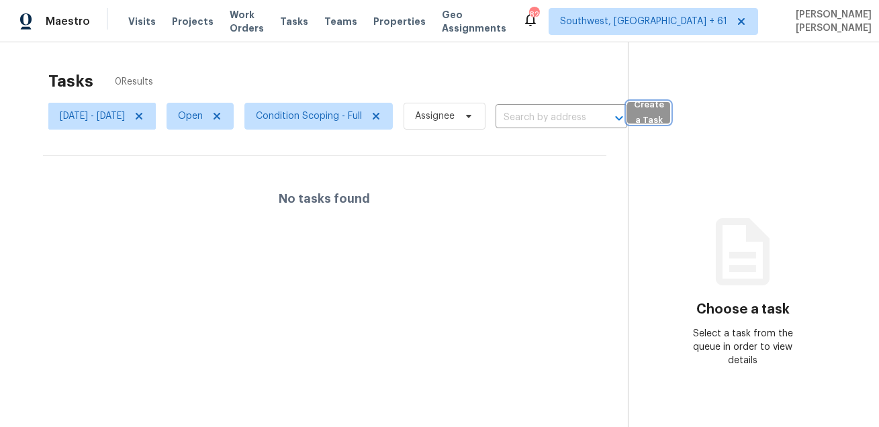
click at [663, 126] on span "Create a Task" at bounding box center [649, 112] width 30 height 31
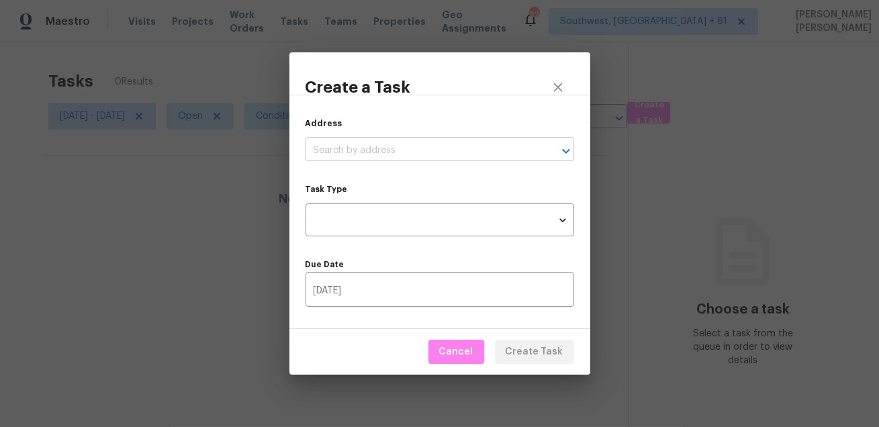
click at [453, 146] on input "text" at bounding box center [420, 150] width 231 height 21
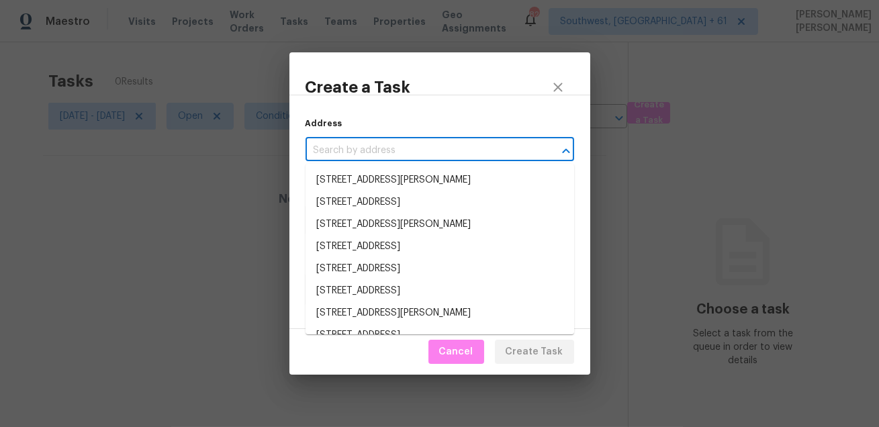
paste input "[STREET_ADDRESS]"
type input "[STREET_ADDRESS]"
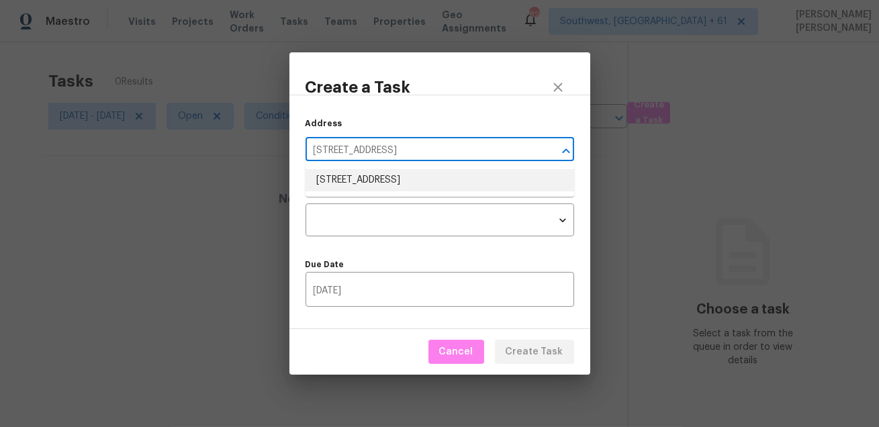
click at [433, 191] on li "[STREET_ADDRESS]" at bounding box center [439, 180] width 269 height 22
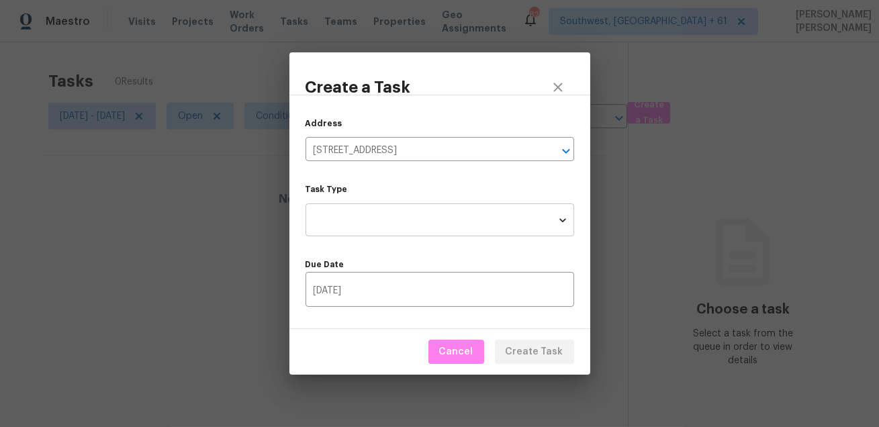
click at [420, 216] on body "Maestro Visits Projects Work Orders Tasks Teams Properties Geo Assignments [STR…" at bounding box center [439, 213] width 879 height 427
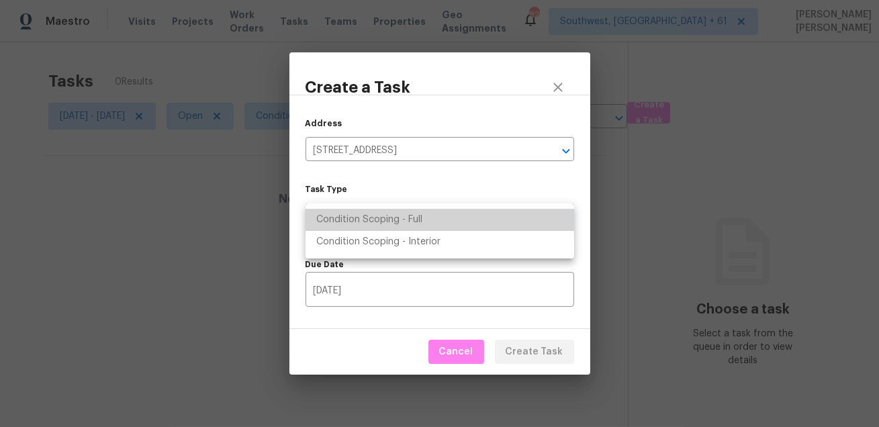
click at [420, 220] on li "Condition Scoping - Full" at bounding box center [439, 220] width 269 height 22
type input "virtual_full_assessment"
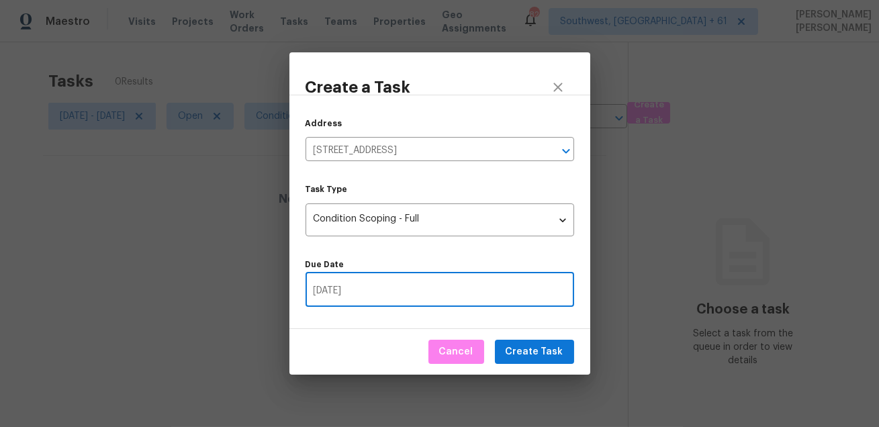
click at [385, 300] on input "[DATE]" at bounding box center [439, 291] width 269 height 32
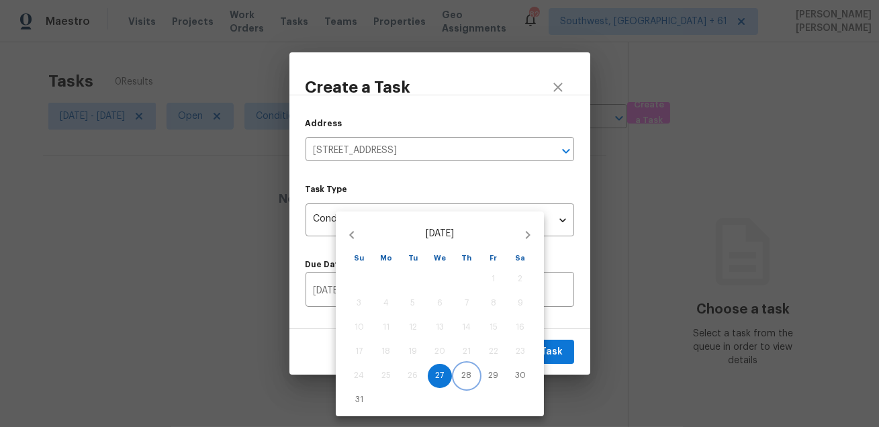
click at [465, 373] on p "28" at bounding box center [467, 375] width 10 height 11
type input "[DATE]"
click at [570, 332] on div at bounding box center [439, 213] width 879 height 427
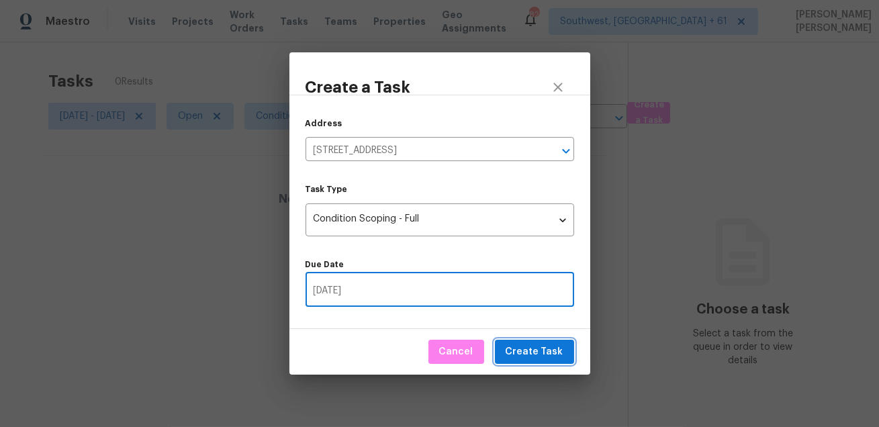
click at [544, 348] on span "Create Task" at bounding box center [535, 352] width 58 height 17
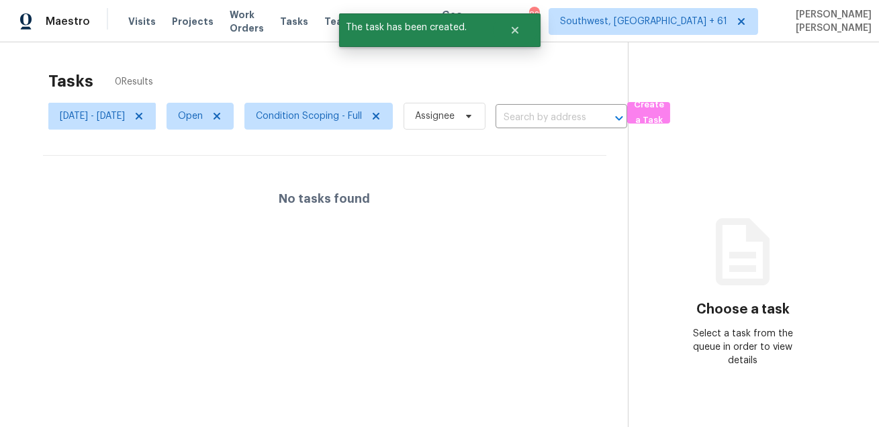
click at [528, 74] on div "Tasks 0 Results" at bounding box center [337, 81] width 579 height 35
click at [520, 28] on button "Close" at bounding box center [515, 30] width 44 height 27
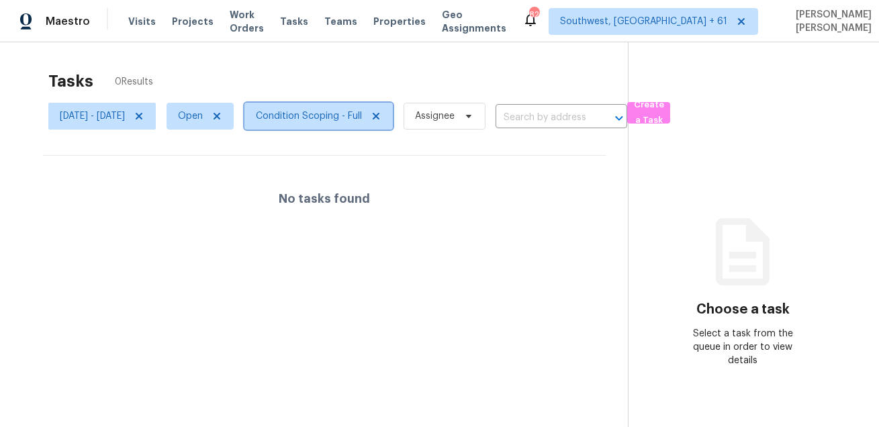
click at [343, 113] on span "Condition Scoping - Full" at bounding box center [309, 115] width 106 height 13
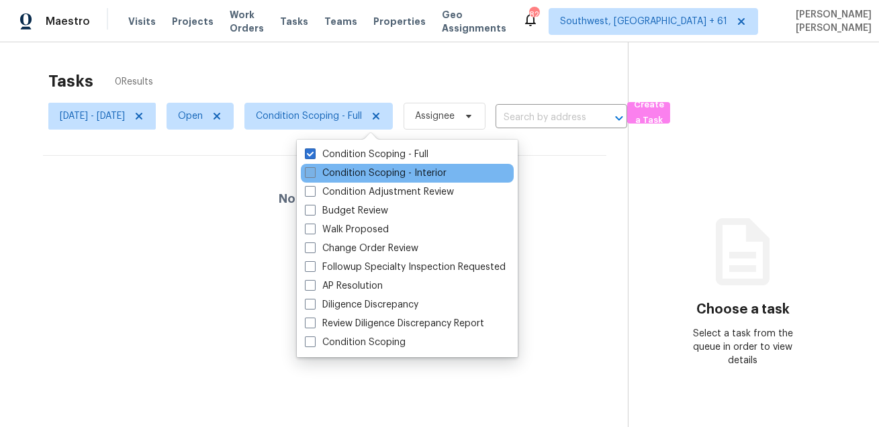
click at [336, 175] on label "Condition Scoping - Interior" at bounding box center [376, 173] width 142 height 13
click at [314, 175] on input "Condition Scoping - Interior" at bounding box center [309, 171] width 9 height 9
checkbox input "true"
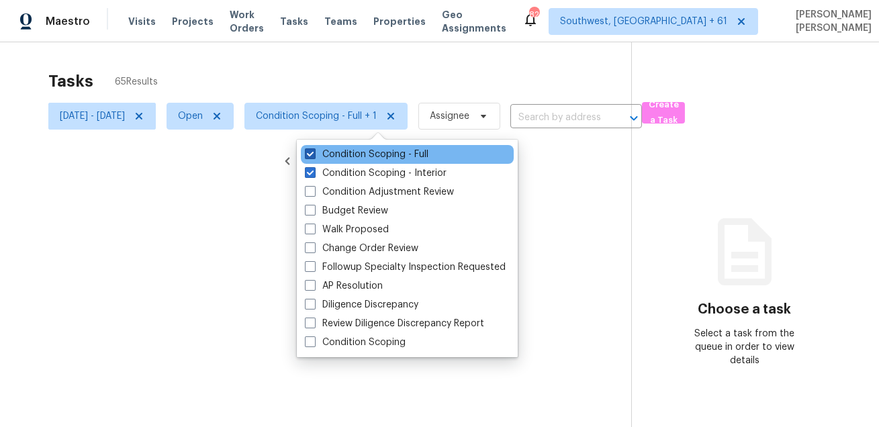
click at [346, 156] on label "Condition Scoping - Full" at bounding box center [367, 154] width 124 height 13
click at [314, 156] on input "Condition Scoping - Full" at bounding box center [309, 152] width 9 height 9
checkbox input "false"
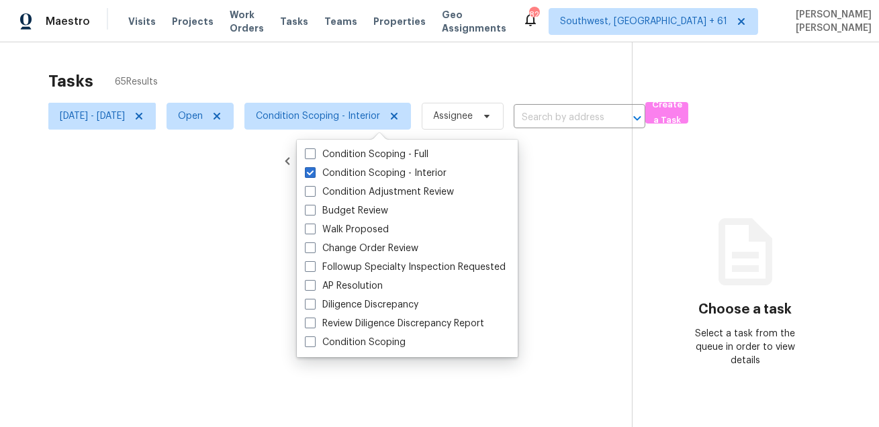
click at [357, 80] on div at bounding box center [439, 213] width 879 height 427
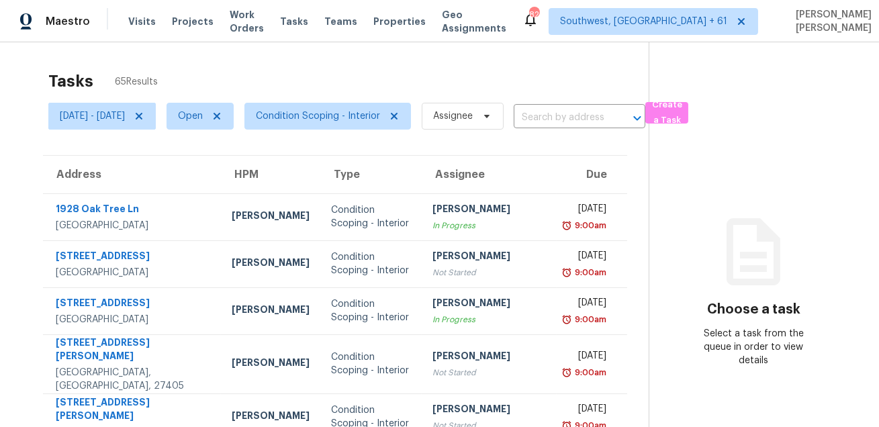
click at [369, 197] on td "Condition Scoping - Interior" at bounding box center [370, 216] width 101 height 47
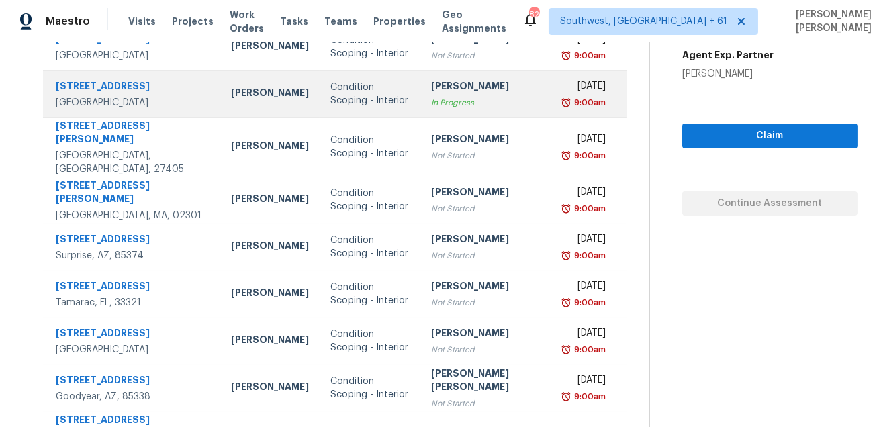
scroll to position [272, 0]
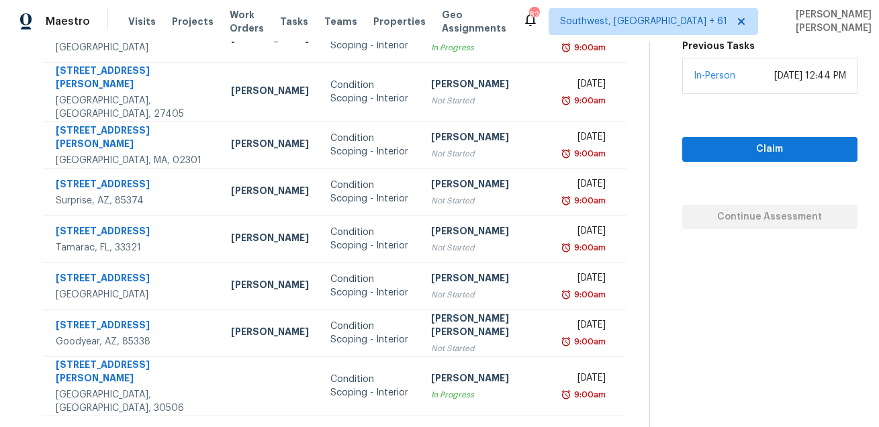
click at [369, 426] on icon at bounding box center [375, 433] width 12 height 12
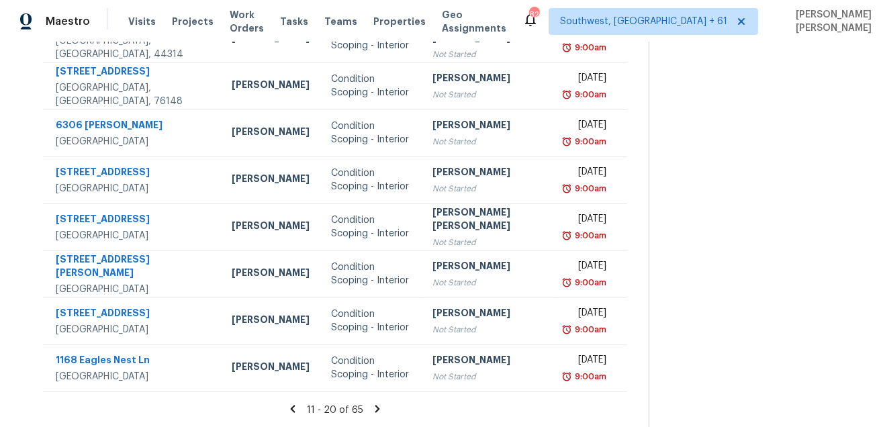
click at [372, 413] on icon at bounding box center [377, 409] width 12 height 12
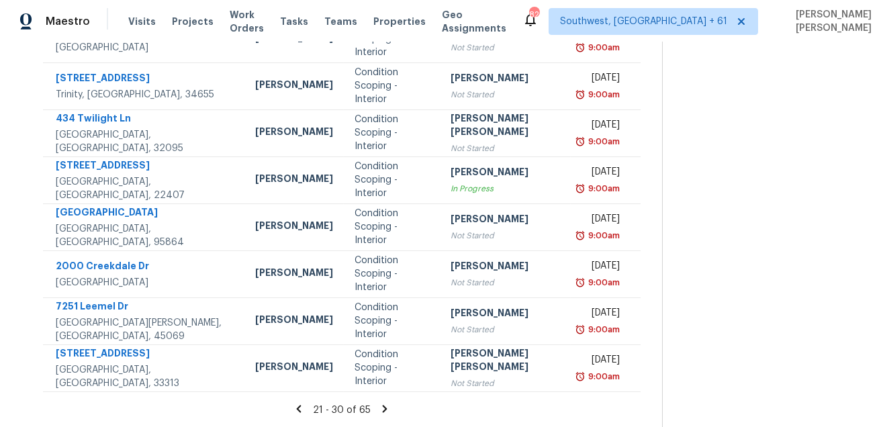
click at [383, 410] on icon at bounding box center [385, 408] width 5 height 7
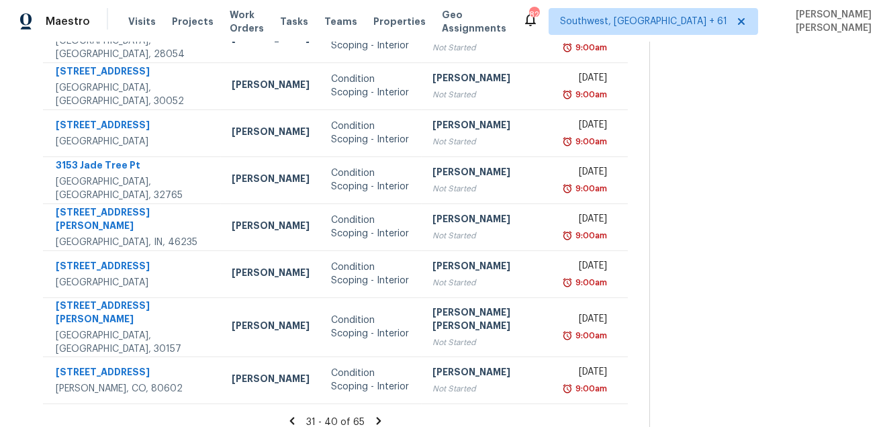
click at [377, 415] on icon at bounding box center [379, 421] width 12 height 12
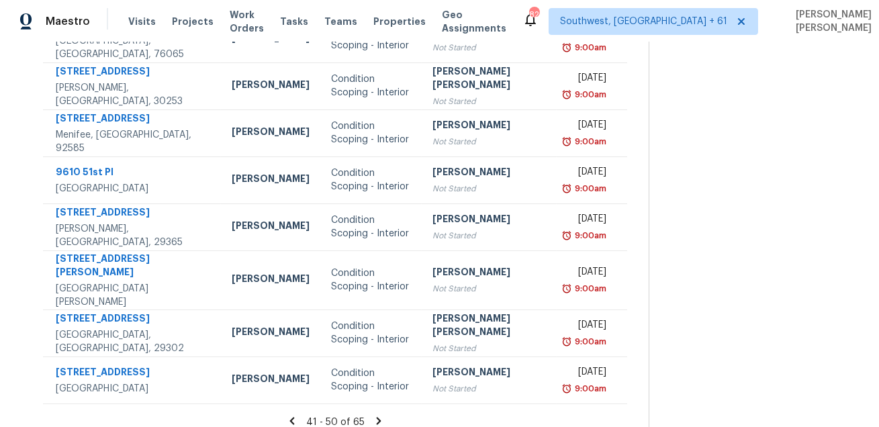
click at [376, 415] on icon at bounding box center [379, 421] width 12 height 12
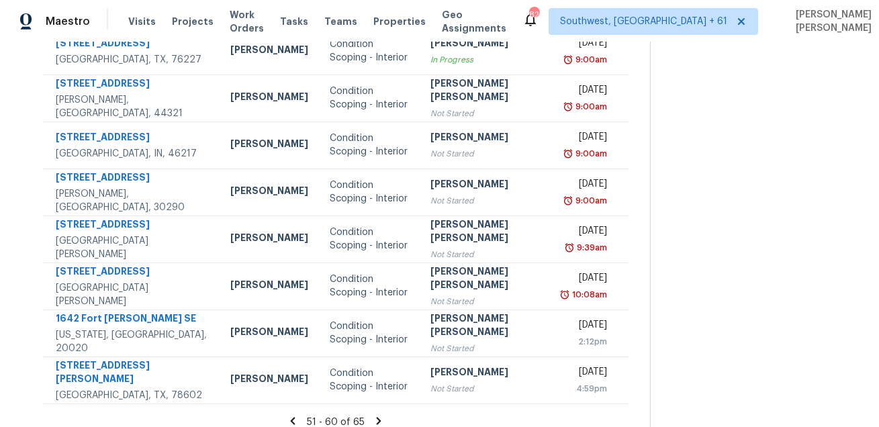
click at [373, 415] on icon at bounding box center [379, 421] width 12 height 12
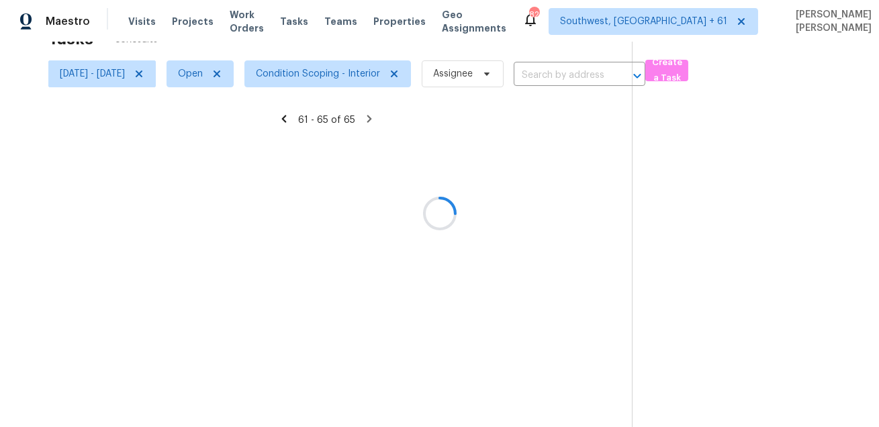
scroll to position [42, 0]
